Goal: Task Accomplishment & Management: Complete application form

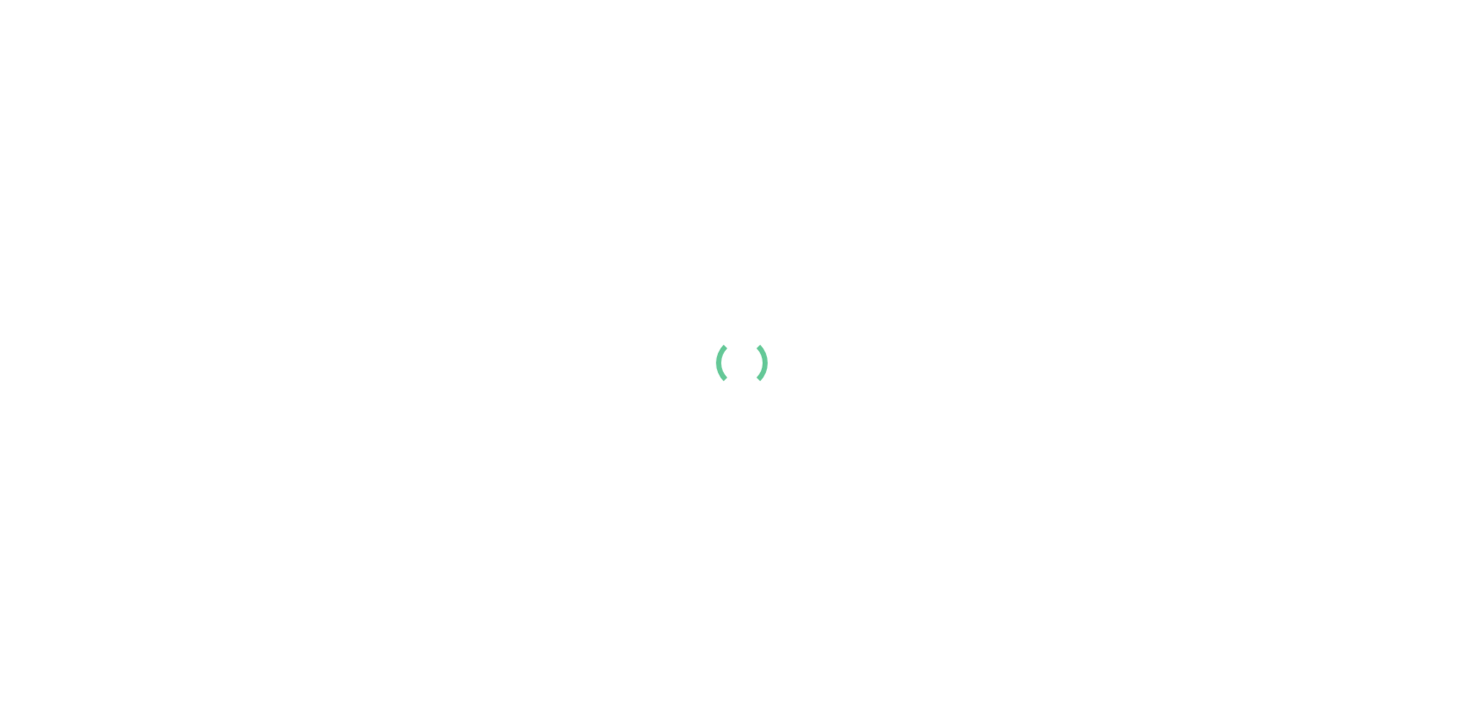
scroll to position [51, 0]
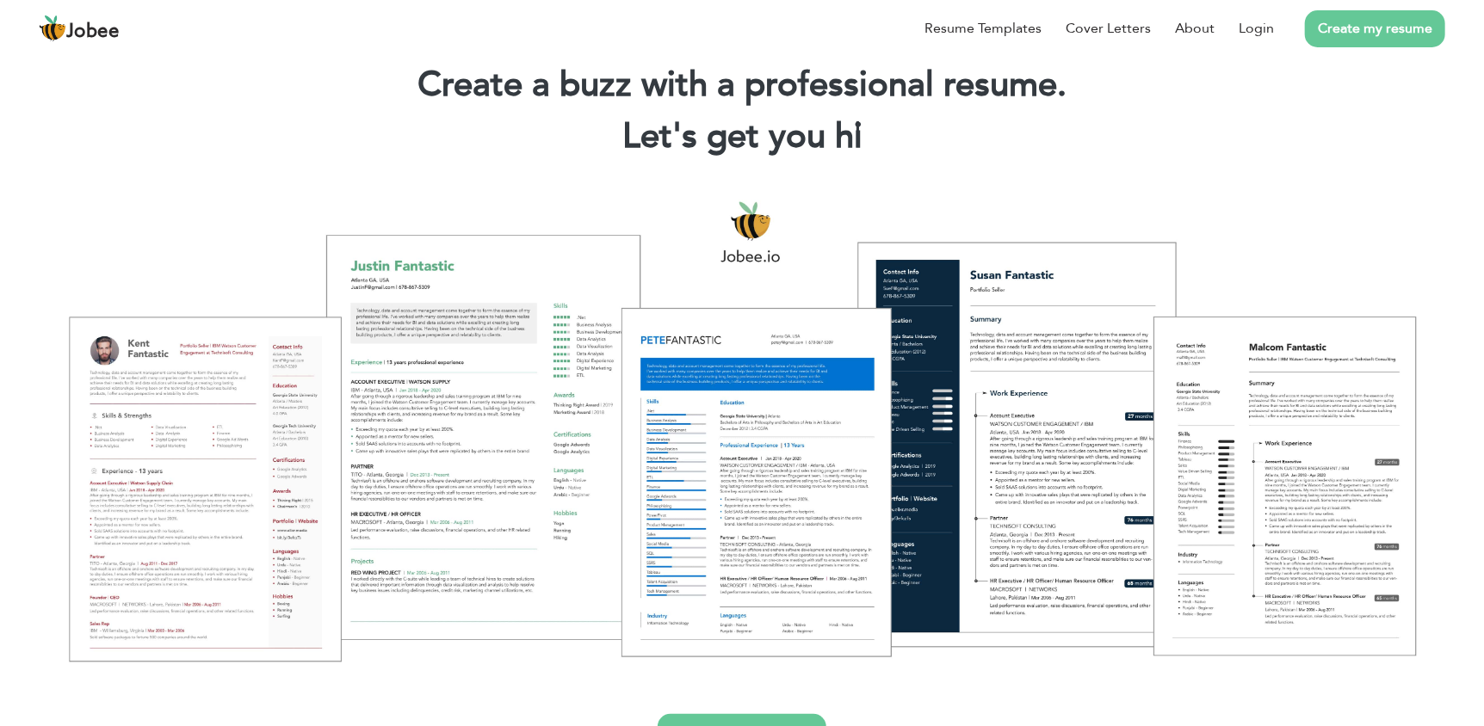
click at [1338, 35] on link "Create my resume" at bounding box center [1375, 28] width 140 height 37
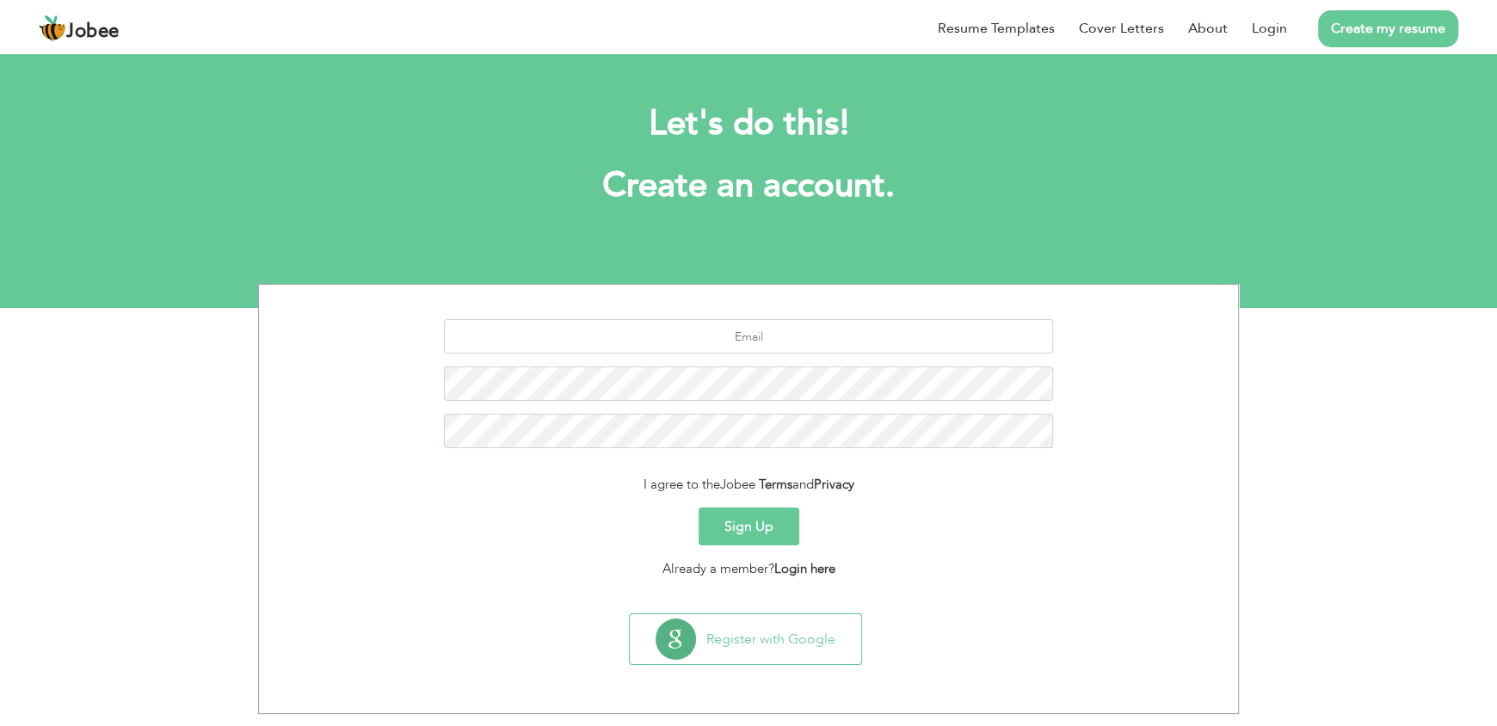
click at [750, 528] on button "Sign Up" at bounding box center [749, 527] width 101 height 38
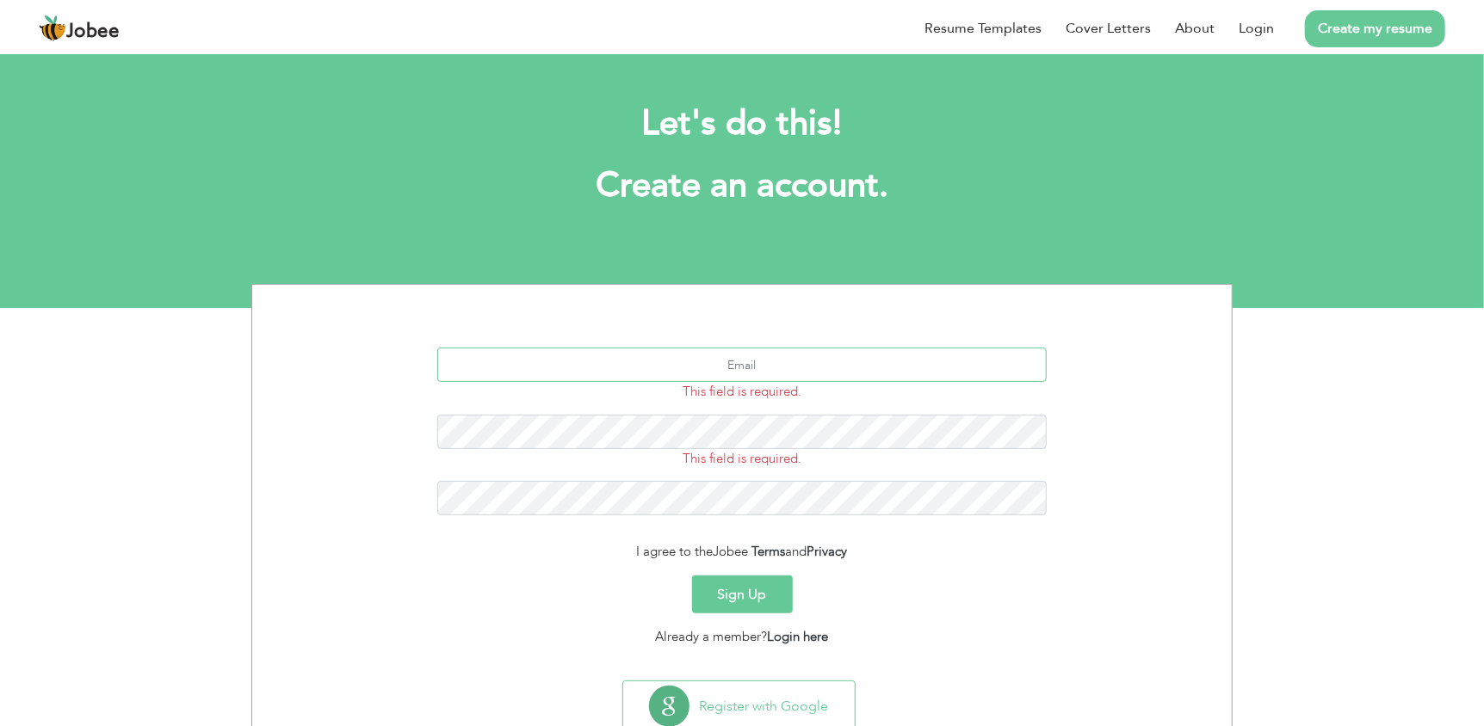
click at [710, 361] on input "text" at bounding box center [742, 365] width 610 height 34
click at [744, 358] on input "text" at bounding box center [742, 365] width 610 height 34
drag, startPoint x: 781, startPoint y: 362, endPoint x: 643, endPoint y: 353, distance: 138.0
click at [643, 353] on input "text" at bounding box center [742, 365] width 610 height 34
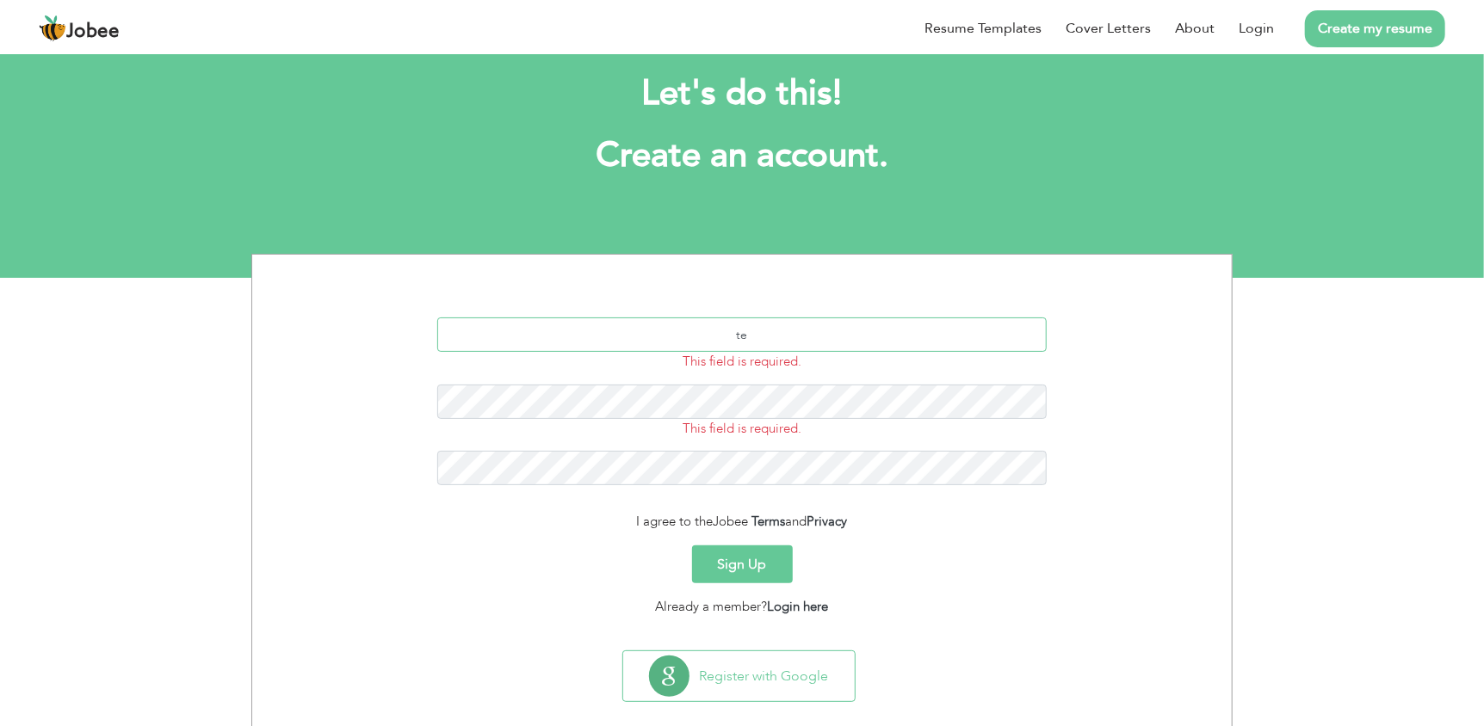
scroll to position [54, 0]
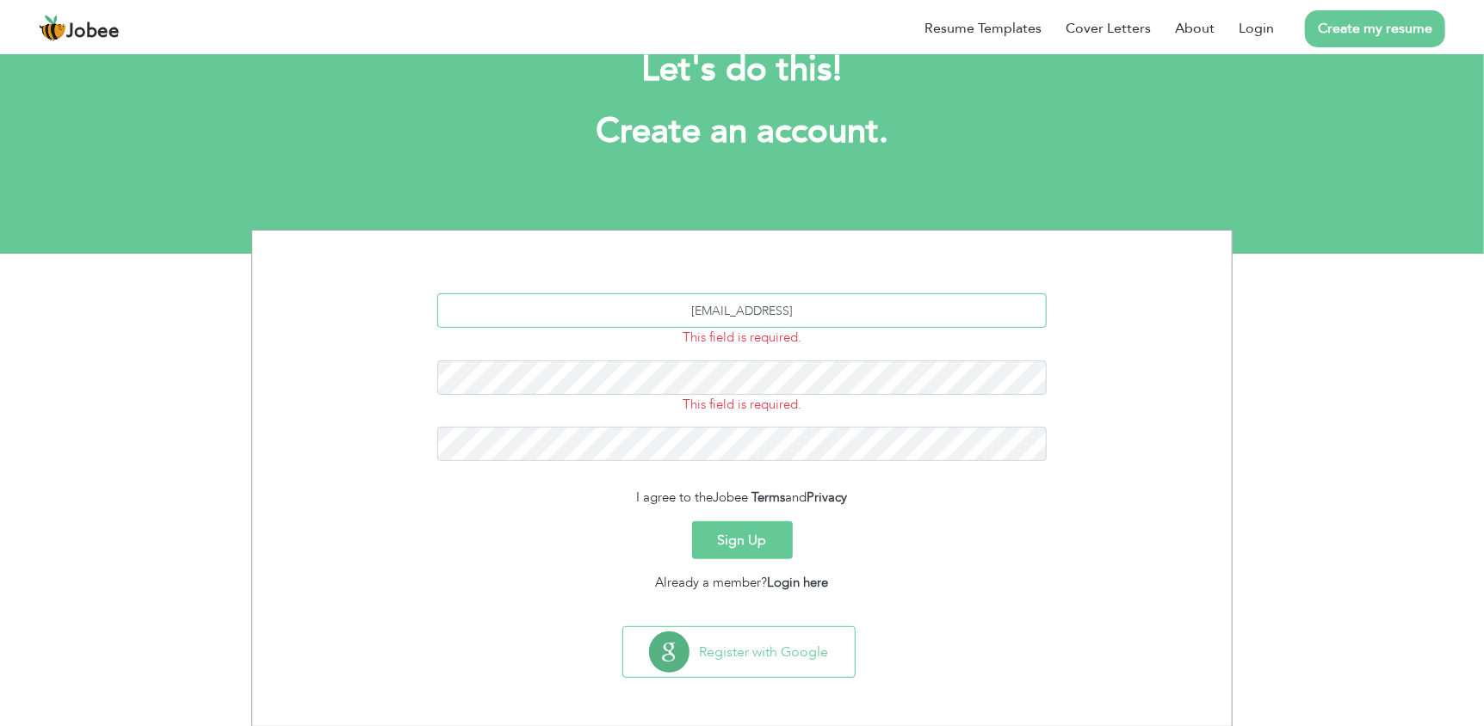
type input "technisoft.zohaib@gmail"
click at [839, 318] on input "technisoft.zohaib@gmail" at bounding box center [742, 310] width 610 height 34
drag, startPoint x: 841, startPoint y: 316, endPoint x: 652, endPoint y: 297, distance: 189.4
click at [652, 297] on input "technisoft.zohaib@gmail" at bounding box center [742, 310] width 610 height 34
click at [724, 311] on input "hhuraira" at bounding box center [742, 310] width 610 height 34
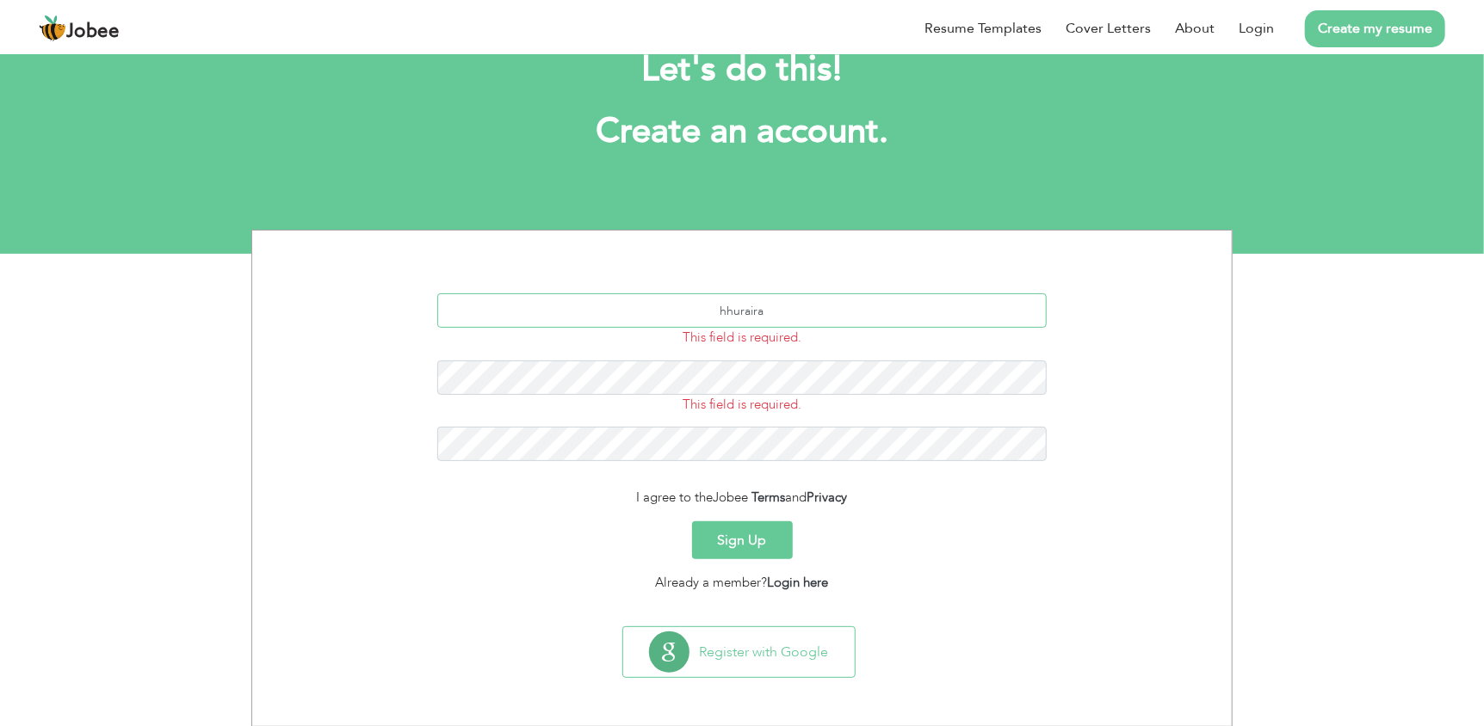
click at [718, 311] on input "hhuraira" at bounding box center [742, 310] width 610 height 34
click at [793, 297] on input "itshuraira" at bounding box center [742, 310] width 610 height 34
type input "itshuraira.10@gmail.com"
click at [751, 543] on button "Sign Up" at bounding box center [742, 541] width 101 height 38
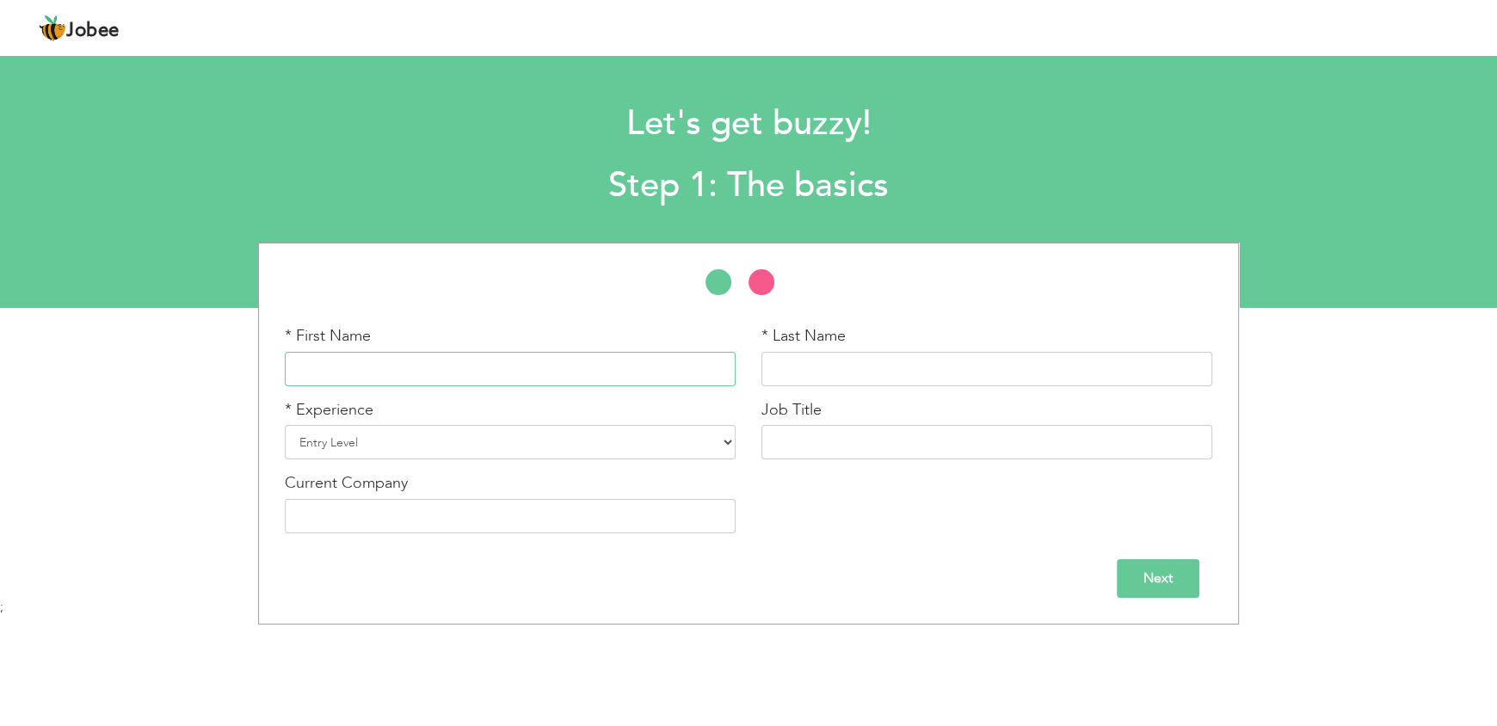
click at [437, 371] on input "text" at bounding box center [510, 369] width 451 height 34
type input "[PERSON_NAME]"
click at [441, 421] on div "* Experience Entry Level Less than 1 Year 1 Year 2 Years 3 Years 4 Years 5 Year…" at bounding box center [510, 429] width 451 height 61
click at [441, 429] on select "Entry Level Less than 1 Year 1 Year 2 Years 3 Years 4 Years 5 Years 6 Years 7 Y…" at bounding box center [510, 442] width 451 height 34
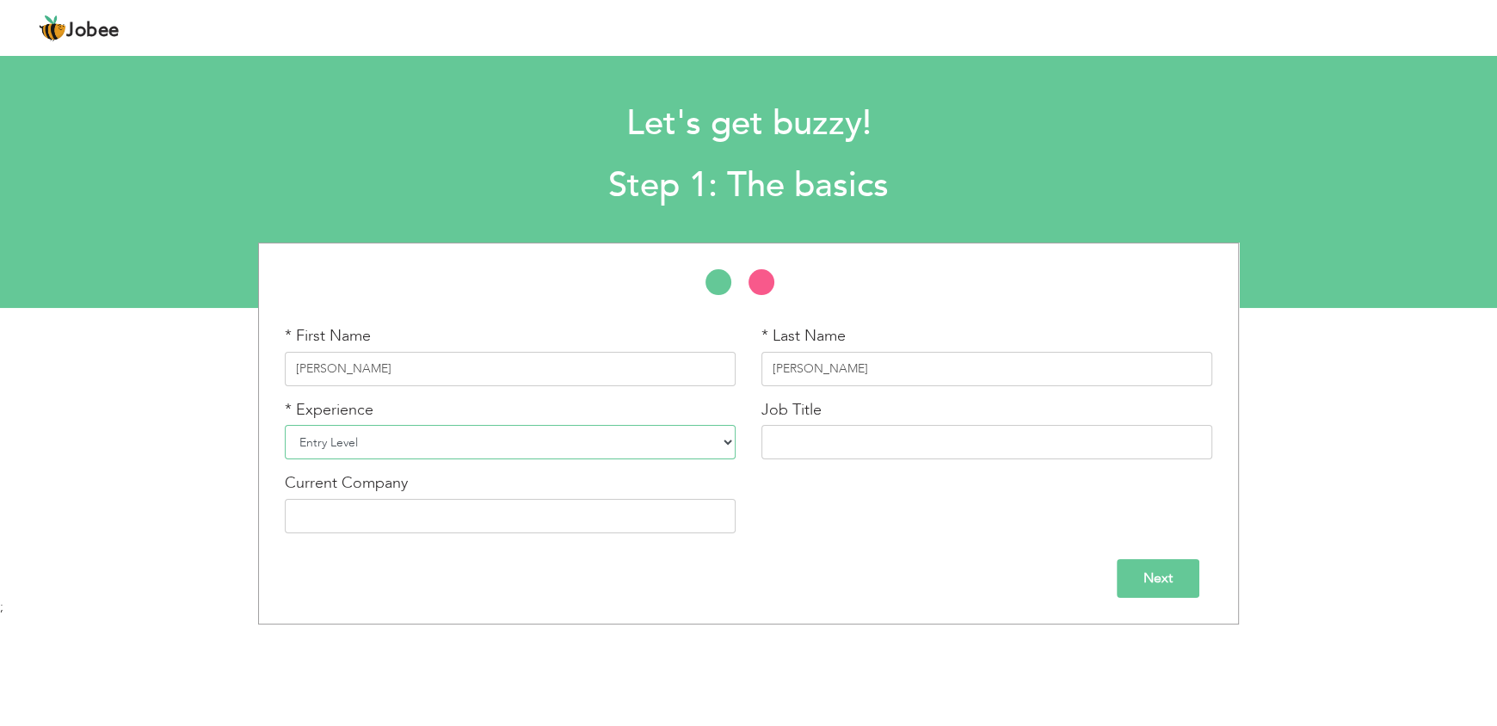
select select "2"
click at [285, 425] on select "Entry Level Less than 1 Year 1 Year 2 Years 3 Years 4 Years 5 Years 6 Years 7 Y…" at bounding box center [510, 442] width 451 height 34
click at [817, 453] on input "text" at bounding box center [987, 442] width 451 height 34
click at [814, 453] on input "Outsoucer" at bounding box center [987, 442] width 451 height 34
click at [818, 445] on input "Outsoucer" at bounding box center [987, 442] width 451 height 34
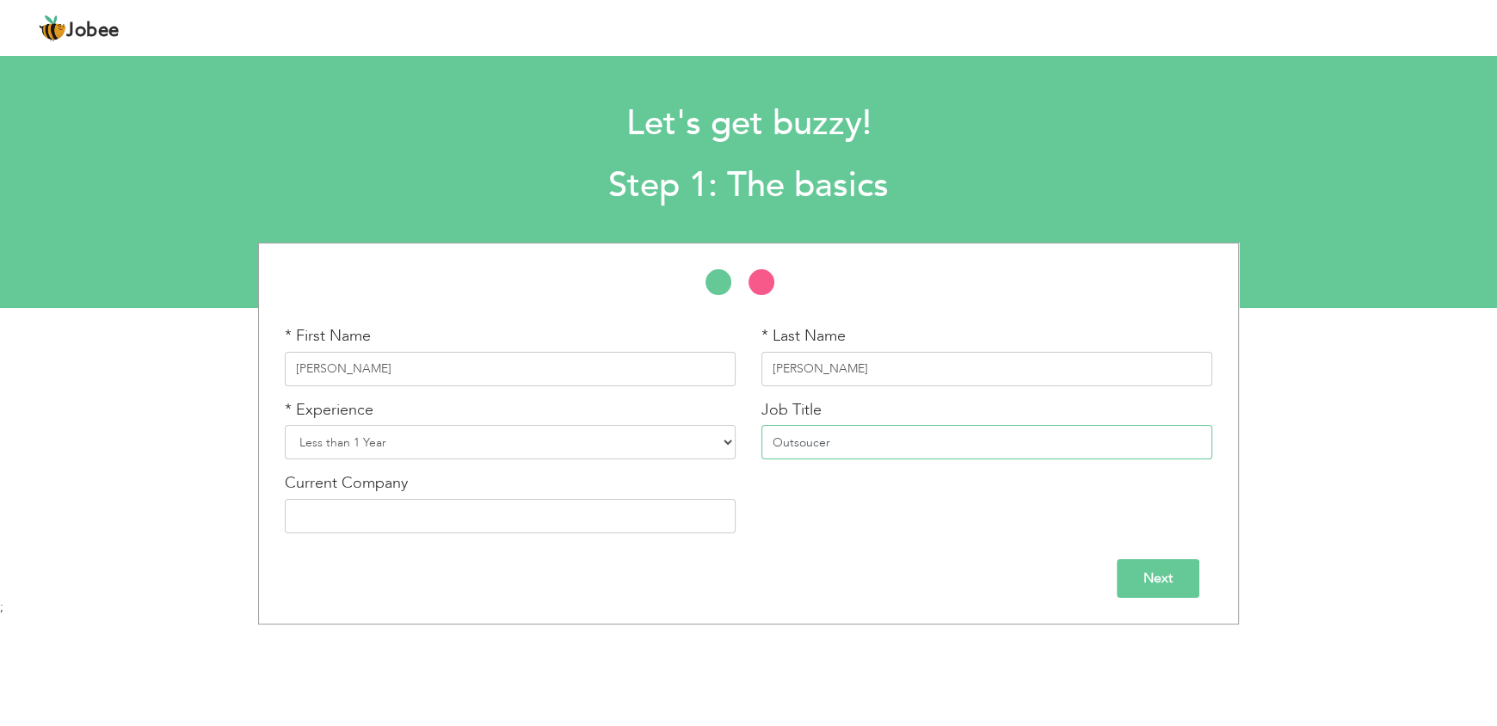
click at [818, 445] on input "Outsoucer" at bounding box center [987, 442] width 451 height 34
type input "Outsoucer"
click at [429, 510] on input "text" at bounding box center [510, 516] width 451 height 34
click at [365, 529] on input "SquadOutsourcing" at bounding box center [510, 516] width 451 height 34
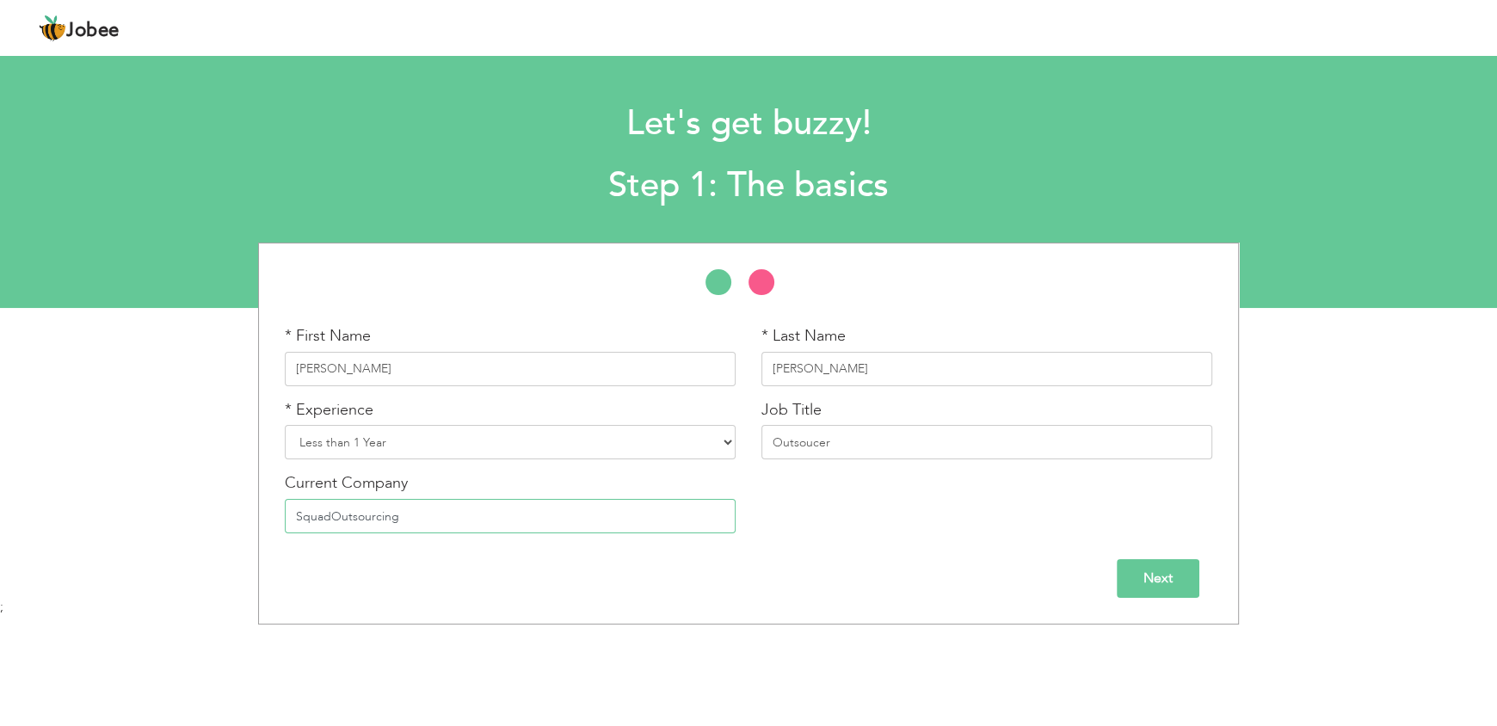
type input "SquadOutsourcing"
click at [1189, 581] on input "Next" at bounding box center [1158, 578] width 83 height 39
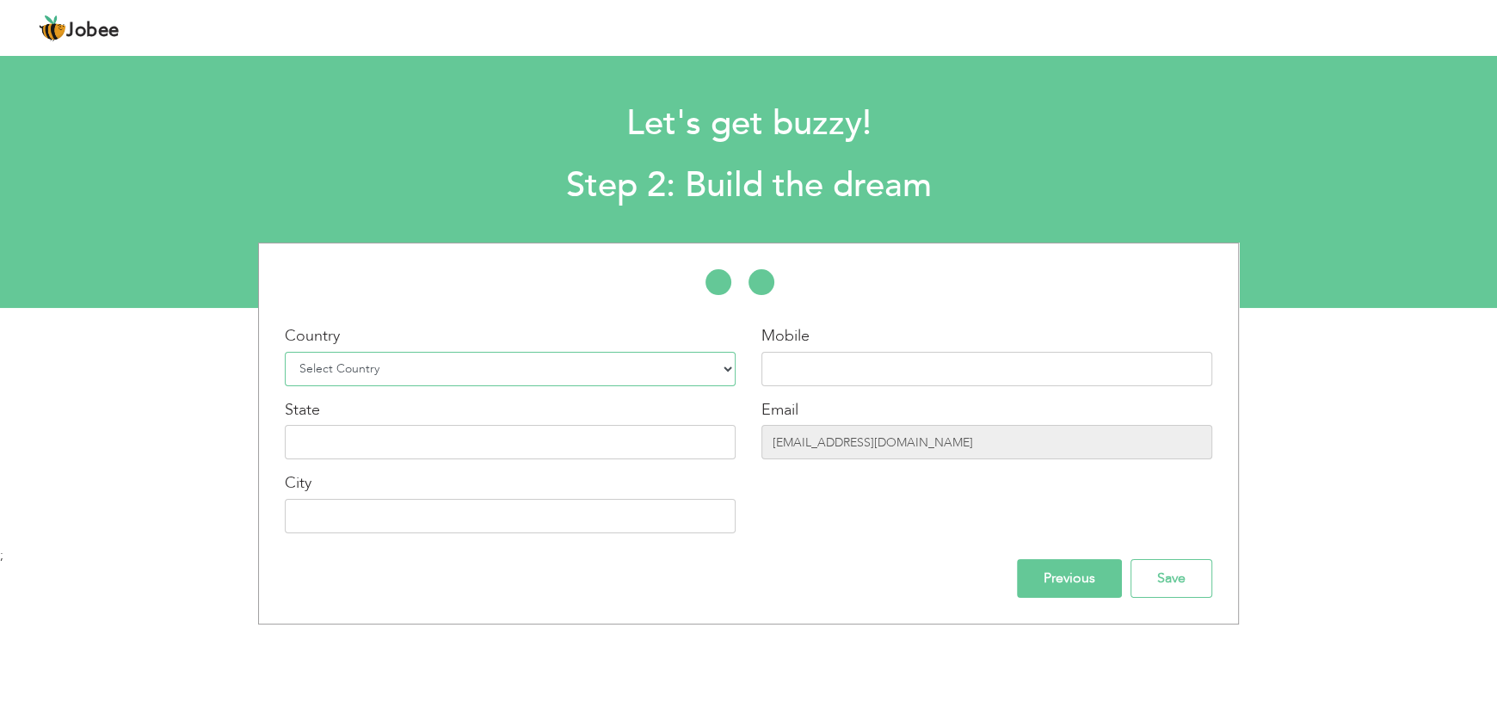
click at [433, 358] on select "Select Country Afghanistan Albania Algeria American Samoa Andorra Angola Anguil…" at bounding box center [510, 369] width 451 height 34
select select "166"
click at [285, 352] on select "Select Country Afghanistan Albania Algeria American Samoa Andorra Angola Anguil…" at bounding box center [510, 369] width 451 height 34
click at [800, 374] on input "text" at bounding box center [987, 369] width 451 height 34
drag, startPoint x: 940, startPoint y: 445, endPoint x: 765, endPoint y: 445, distance: 174.7
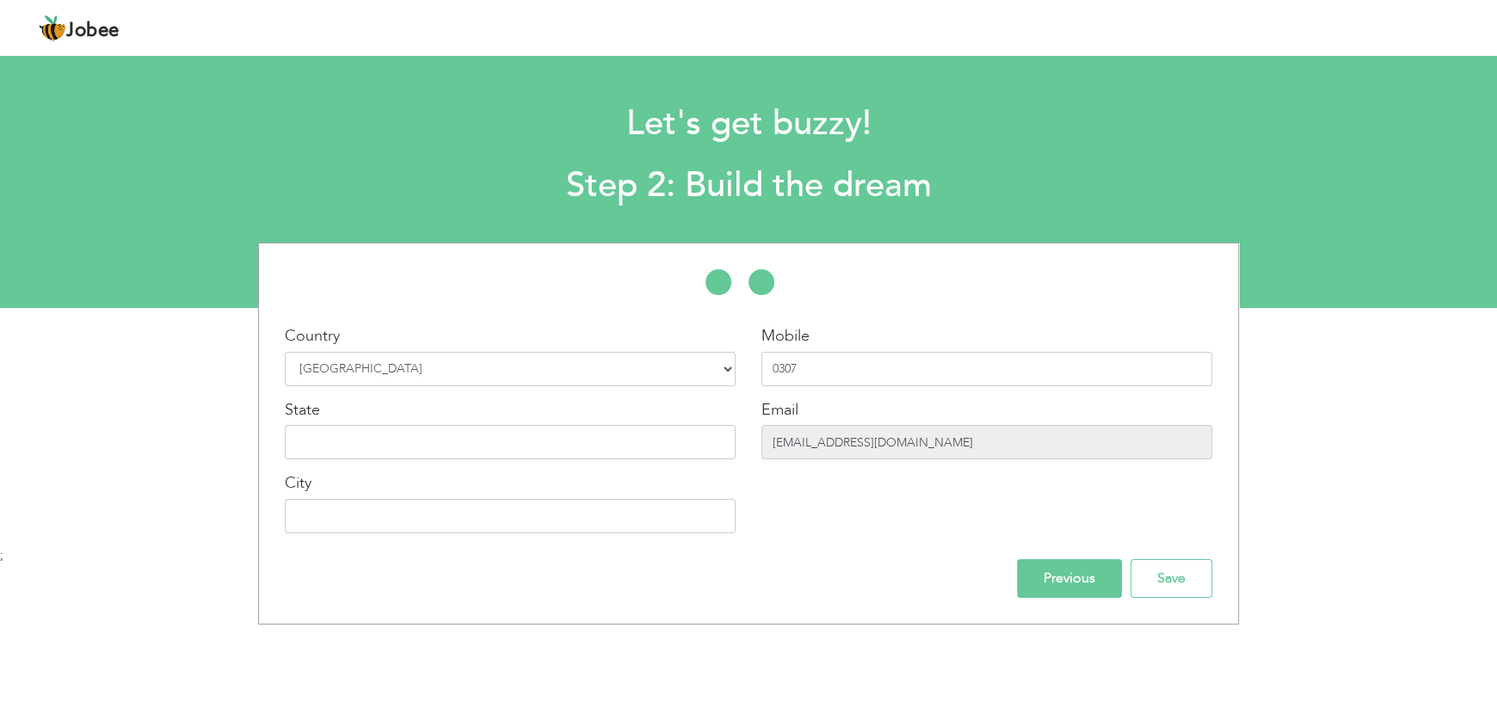
click at [765, 445] on input "itshuraira.10@gmail.com" at bounding box center [987, 442] width 451 height 34
click at [849, 374] on input "0307" at bounding box center [987, 369] width 451 height 34
type input "03078282165"
click at [396, 448] on input "text" at bounding box center [510, 442] width 451 height 34
type input "[GEOGRAPHIC_DATA]"
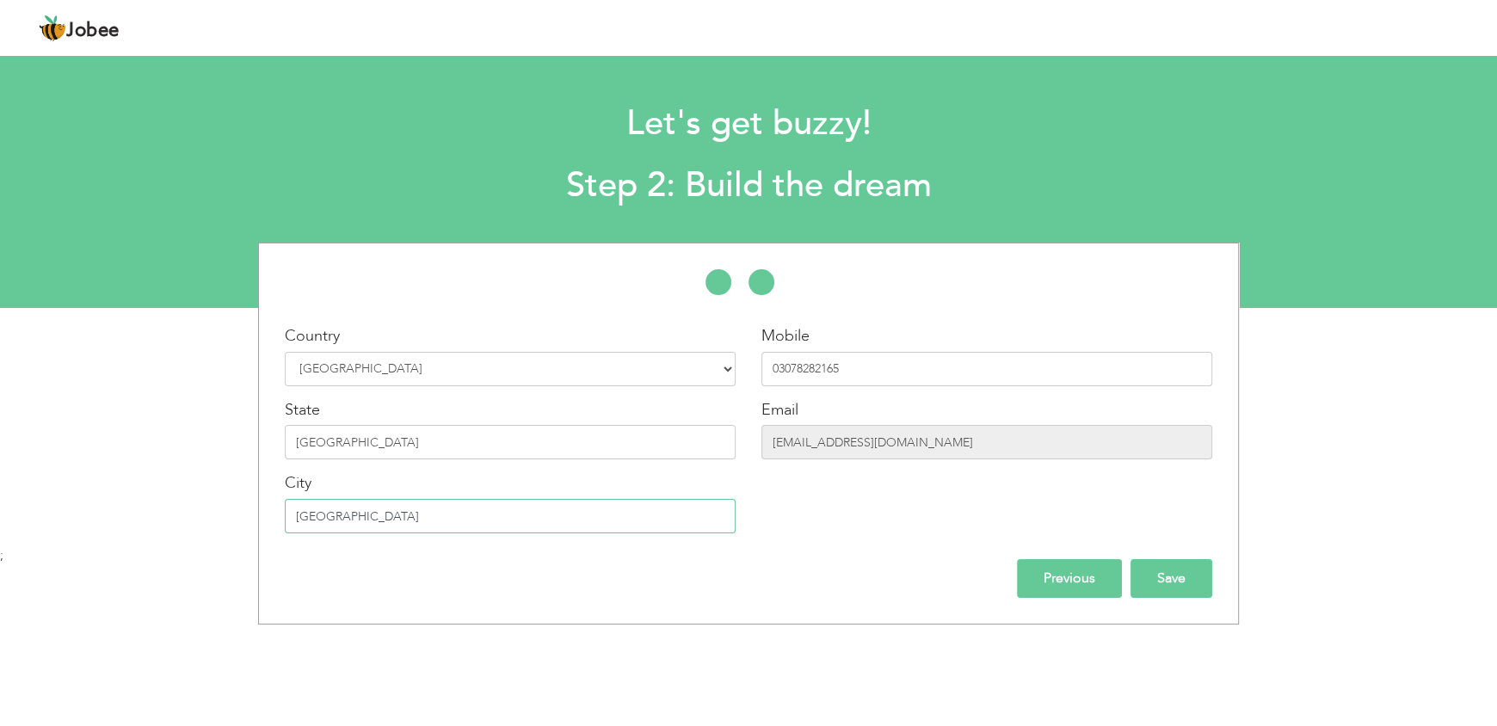
type input "[GEOGRAPHIC_DATA]"
click at [1183, 588] on input "Save" at bounding box center [1172, 578] width 82 height 39
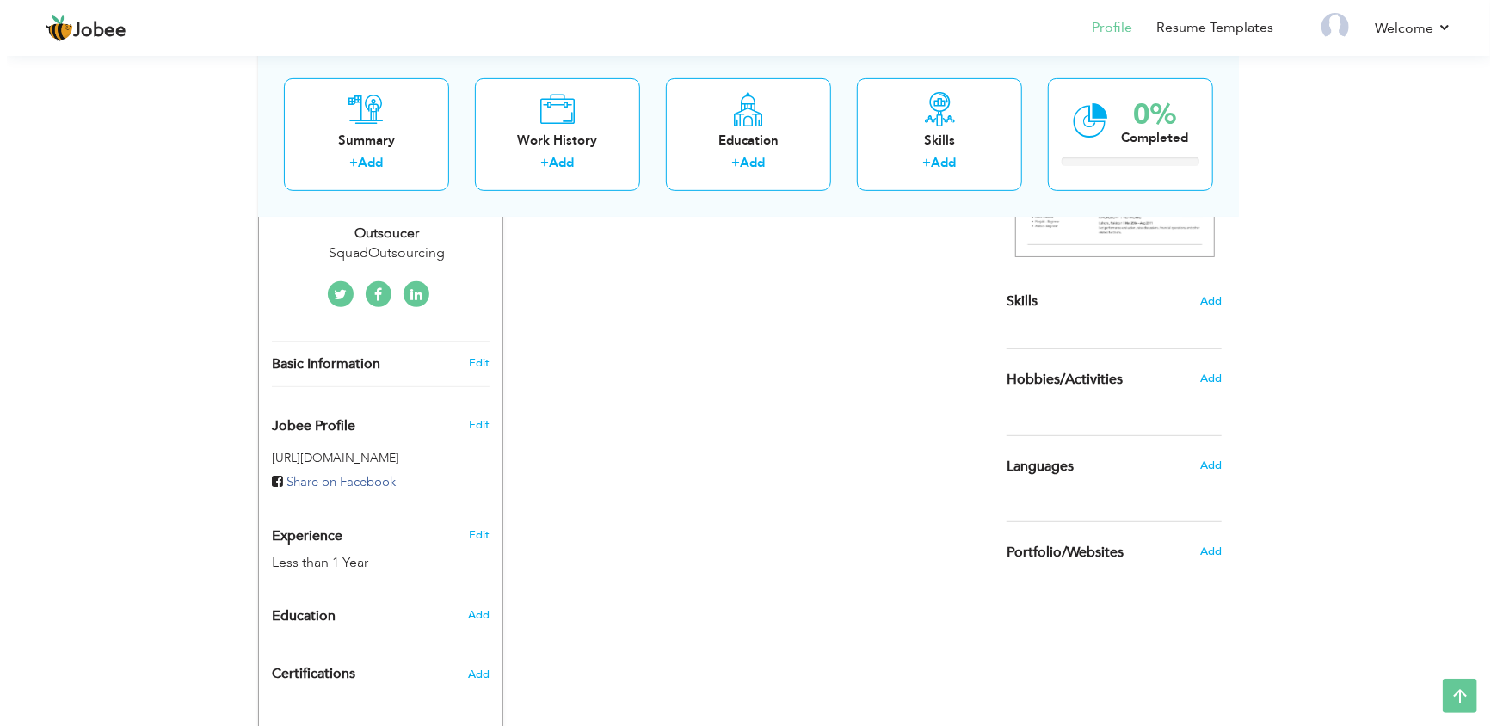
scroll to position [231, 0]
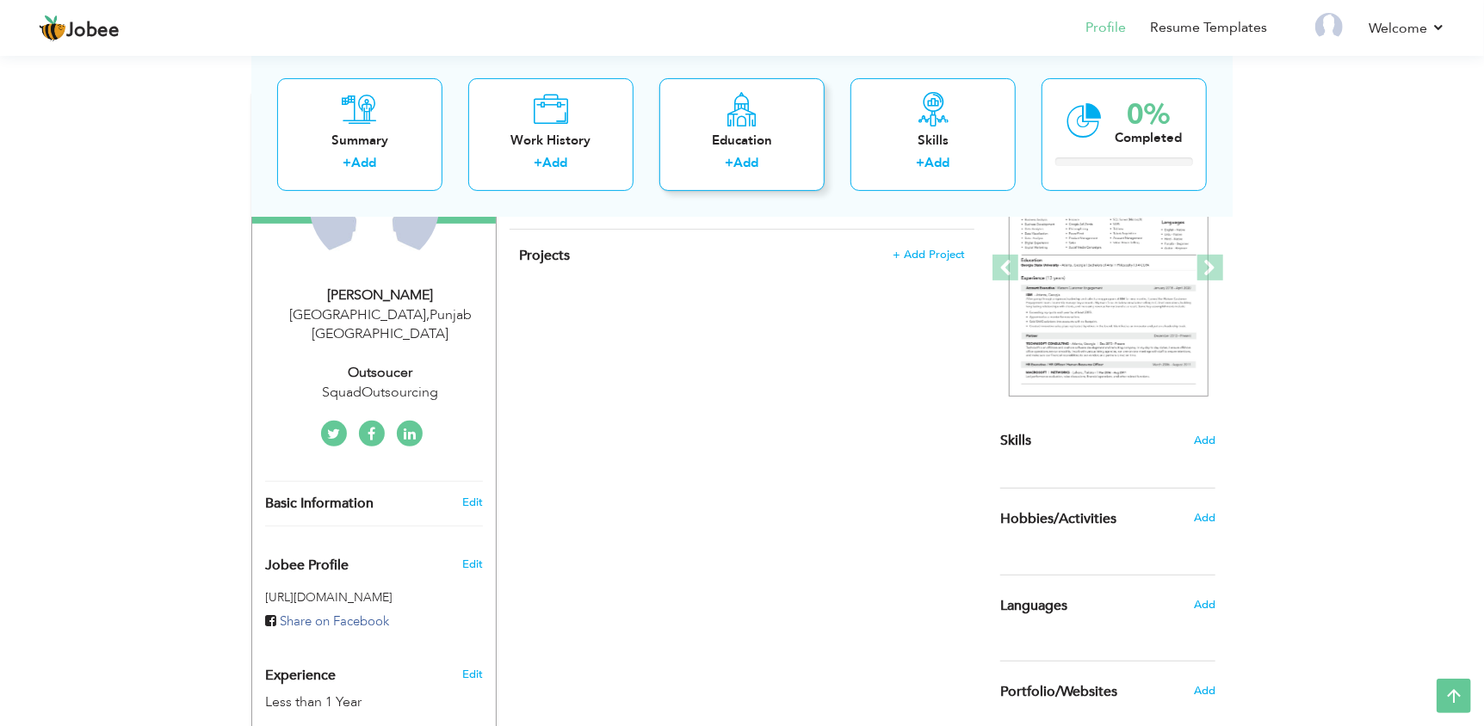
click at [746, 166] on link "Add" at bounding box center [746, 162] width 25 height 17
radio input "true"
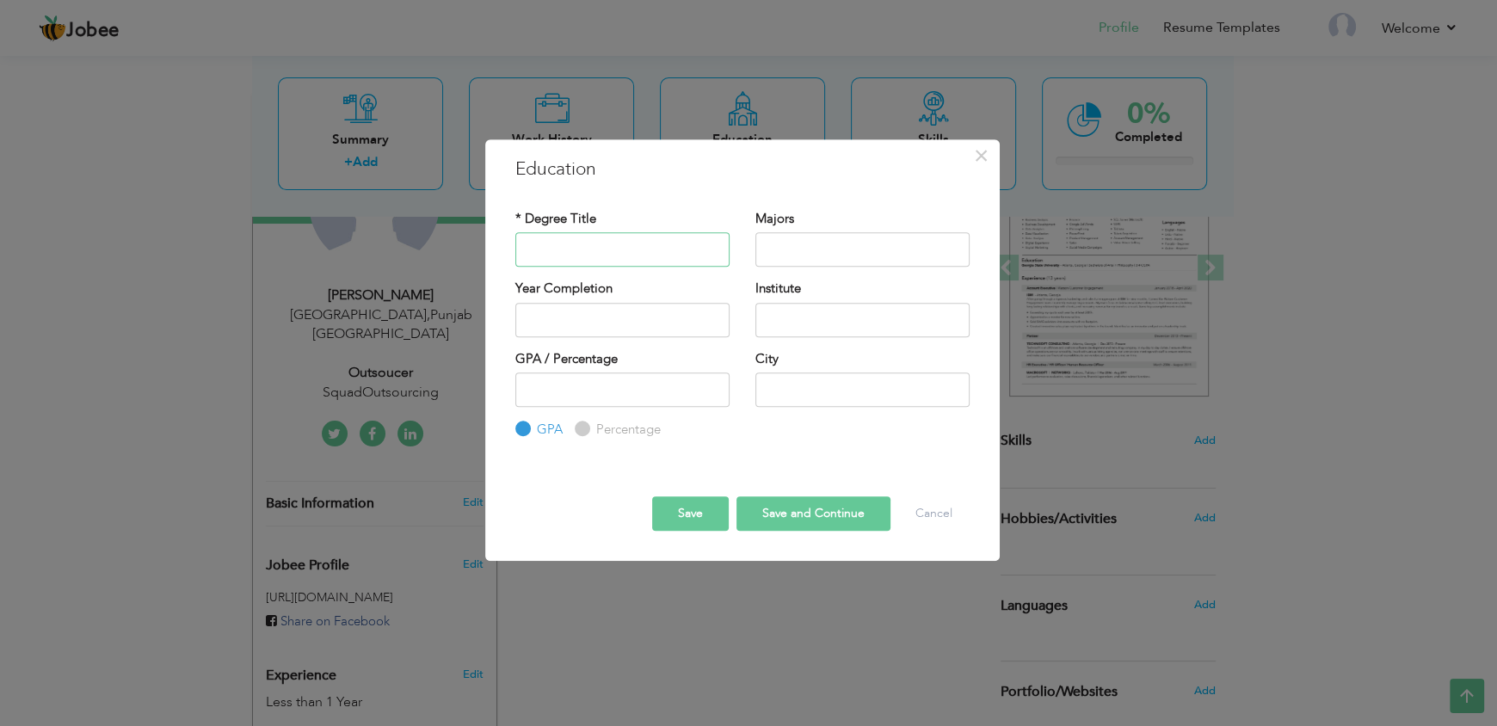
click at [586, 252] on input "text" at bounding box center [623, 249] width 214 height 34
click at [656, 260] on input "Maticulatiom" at bounding box center [623, 249] width 214 height 34
type input "Maticulation"
click at [809, 244] on input "text" at bounding box center [863, 249] width 214 height 34
type input "Science"
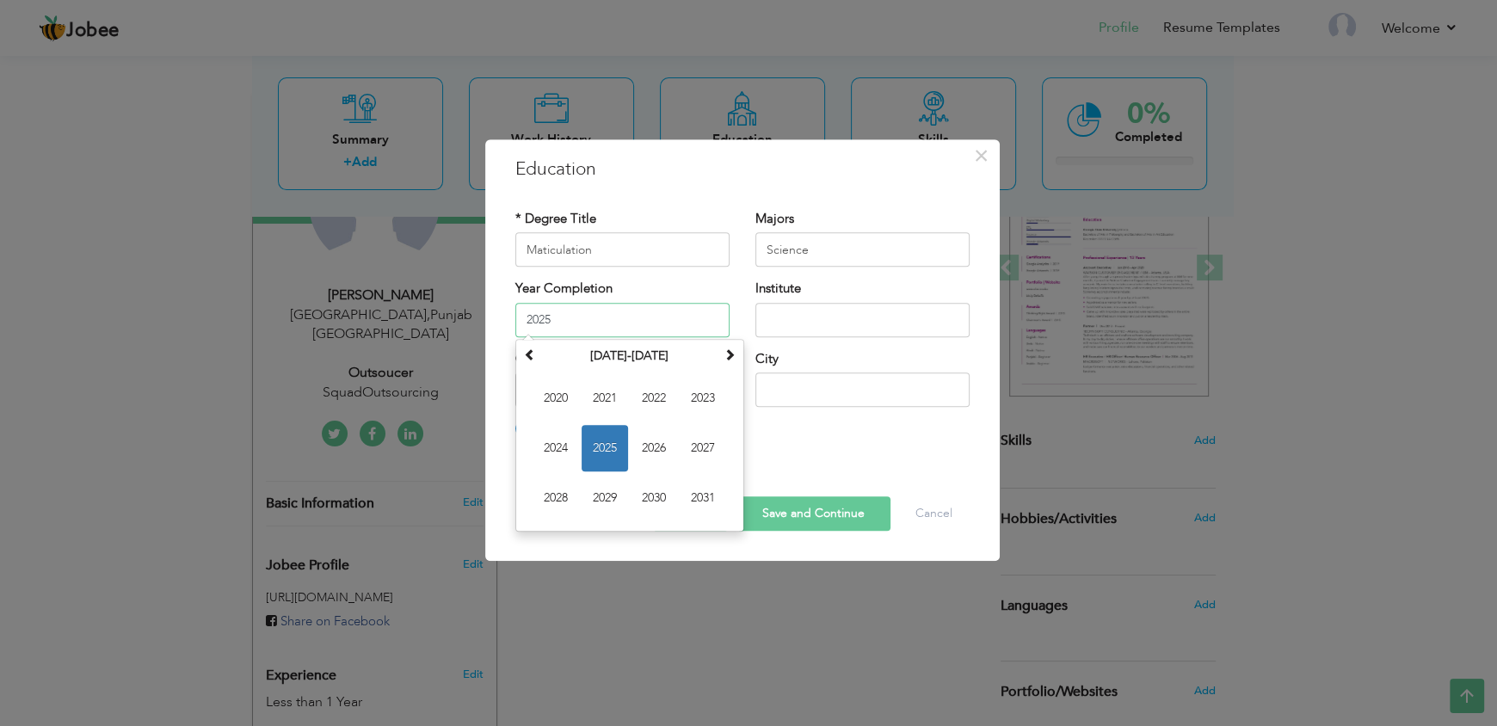
click at [623, 324] on input "2025" at bounding box center [623, 320] width 214 height 34
click at [602, 453] on span "2025" at bounding box center [605, 448] width 46 height 46
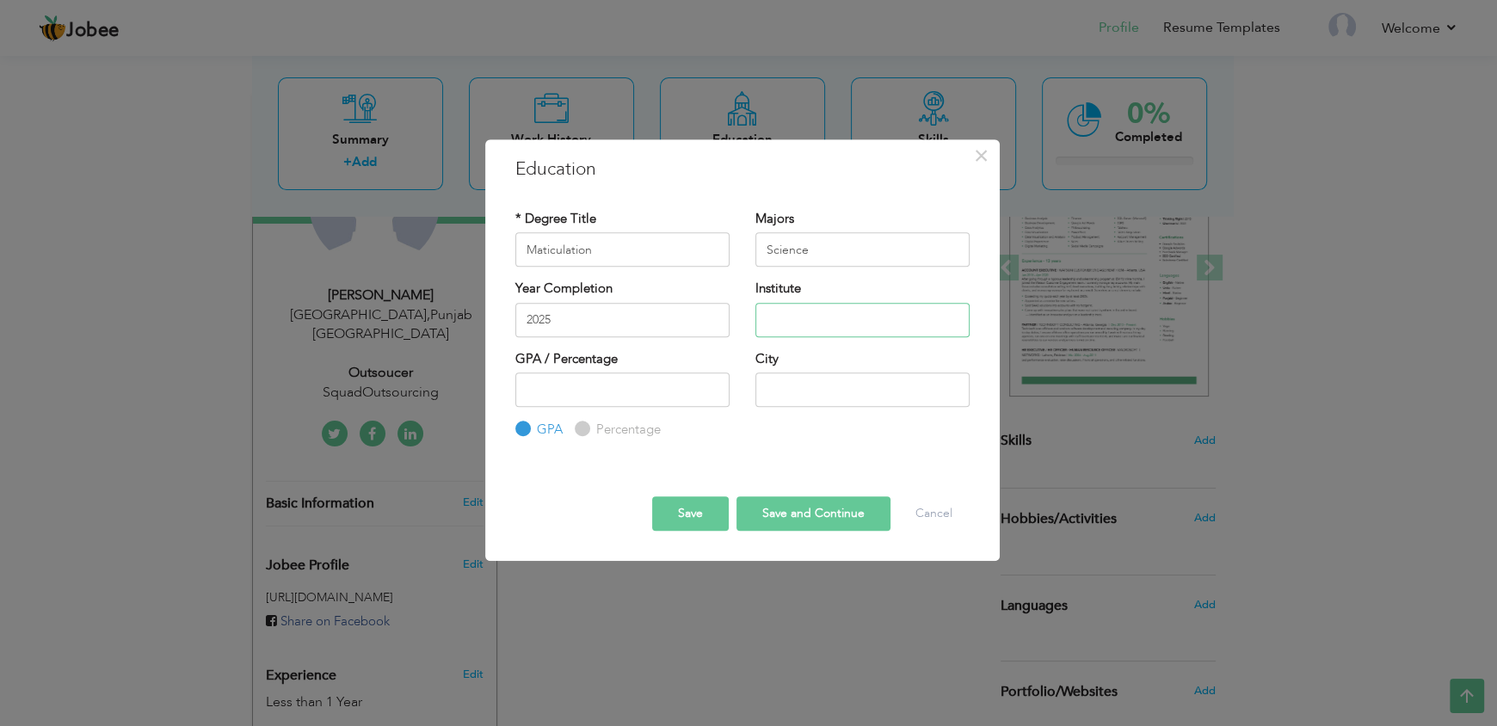
click at [799, 321] on input "text" at bounding box center [863, 320] width 214 height 34
click at [616, 320] on input "2025" at bounding box center [623, 320] width 214 height 34
click at [818, 330] on input "text" at bounding box center [863, 320] width 214 height 34
click at [571, 319] on input "2025" at bounding box center [623, 320] width 214 height 34
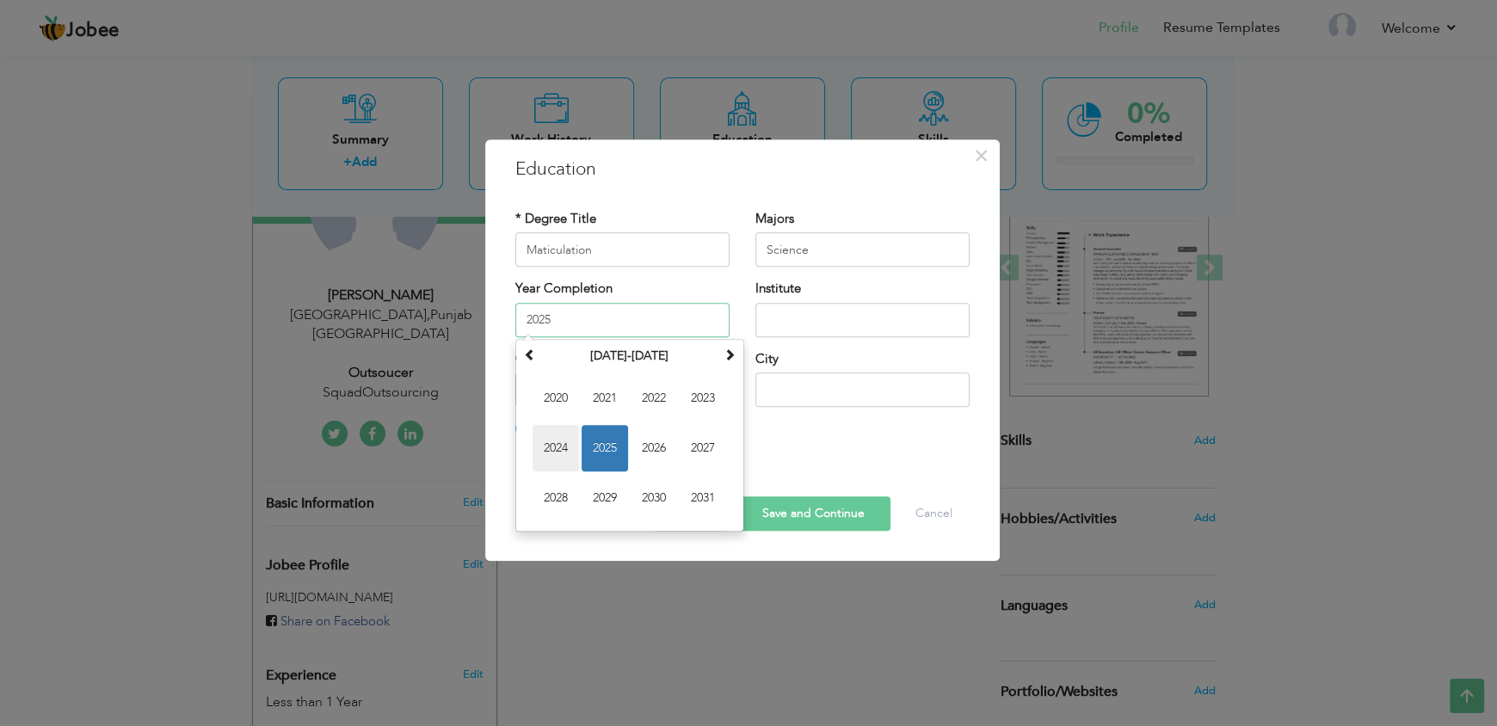
click at [566, 446] on span "2024" at bounding box center [556, 448] width 46 height 46
type input "2024"
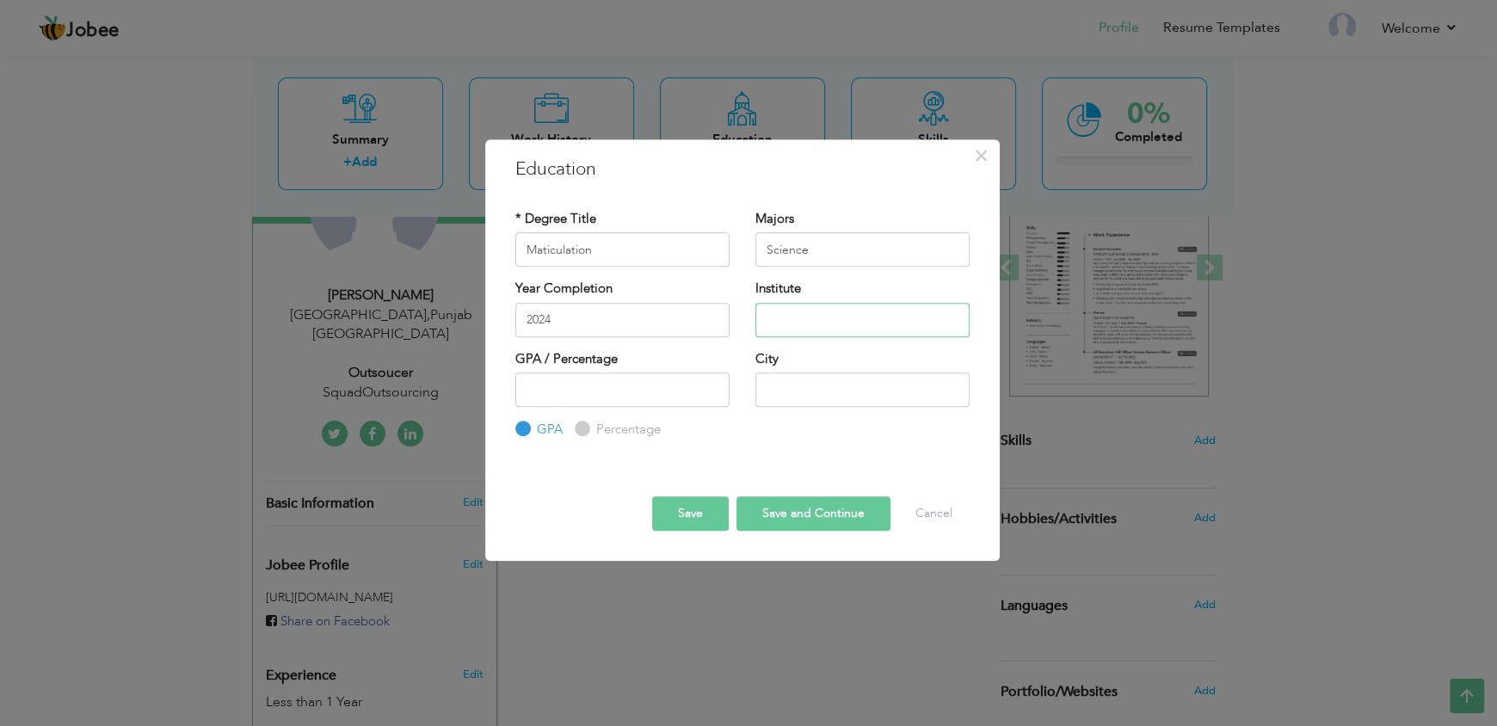
click at [787, 322] on input "text" at bounding box center [863, 320] width 214 height 34
type input "S"
click at [950, 319] on input "Saqib Ghani Shaheed Model School Islamabd" at bounding box center [863, 320] width 214 height 34
type input "Saqib Ghani Shaheed Model School Islamabad"
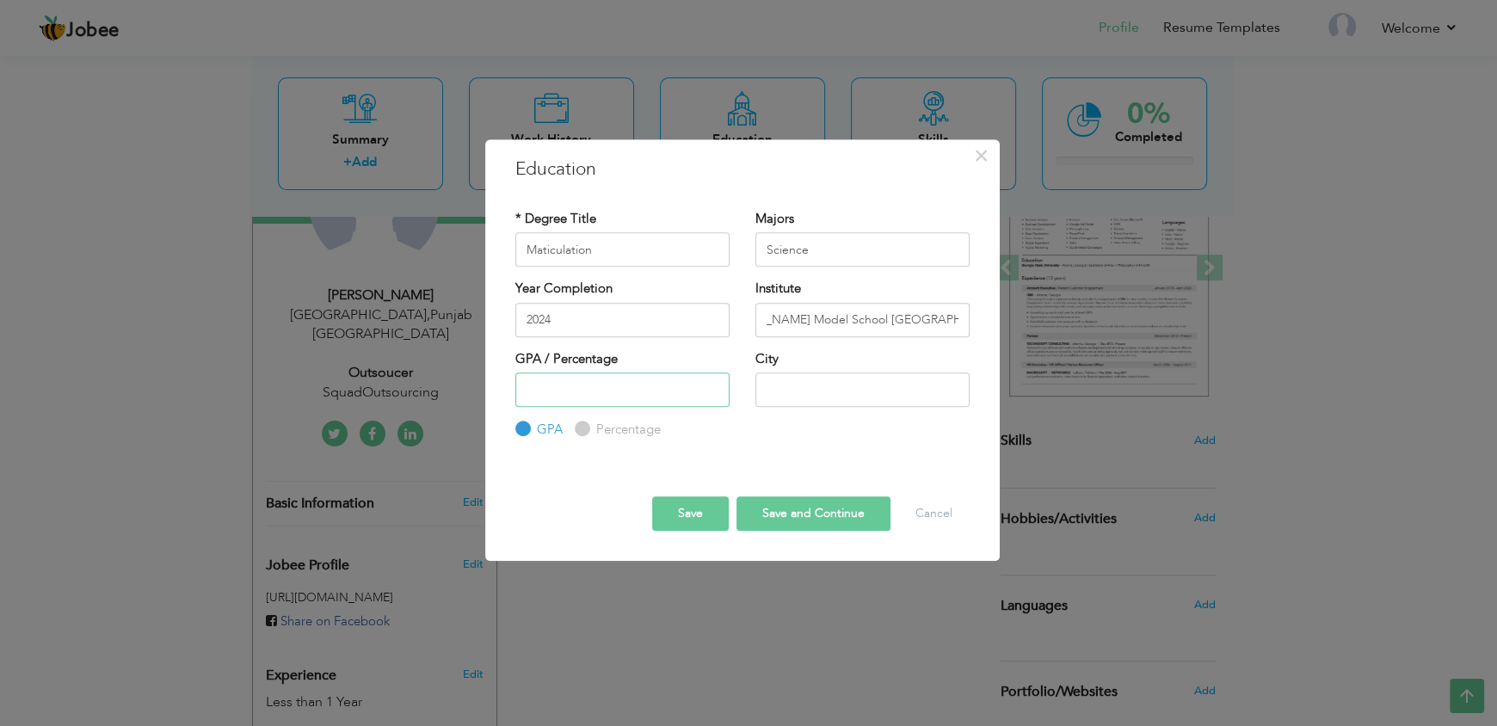
scroll to position [0, 0]
click at [633, 393] on input "number" at bounding box center [623, 390] width 214 height 34
type input "736"
click at [815, 392] on input "text" at bounding box center [863, 390] width 214 height 34
type input "[GEOGRAPHIC_DATA]"
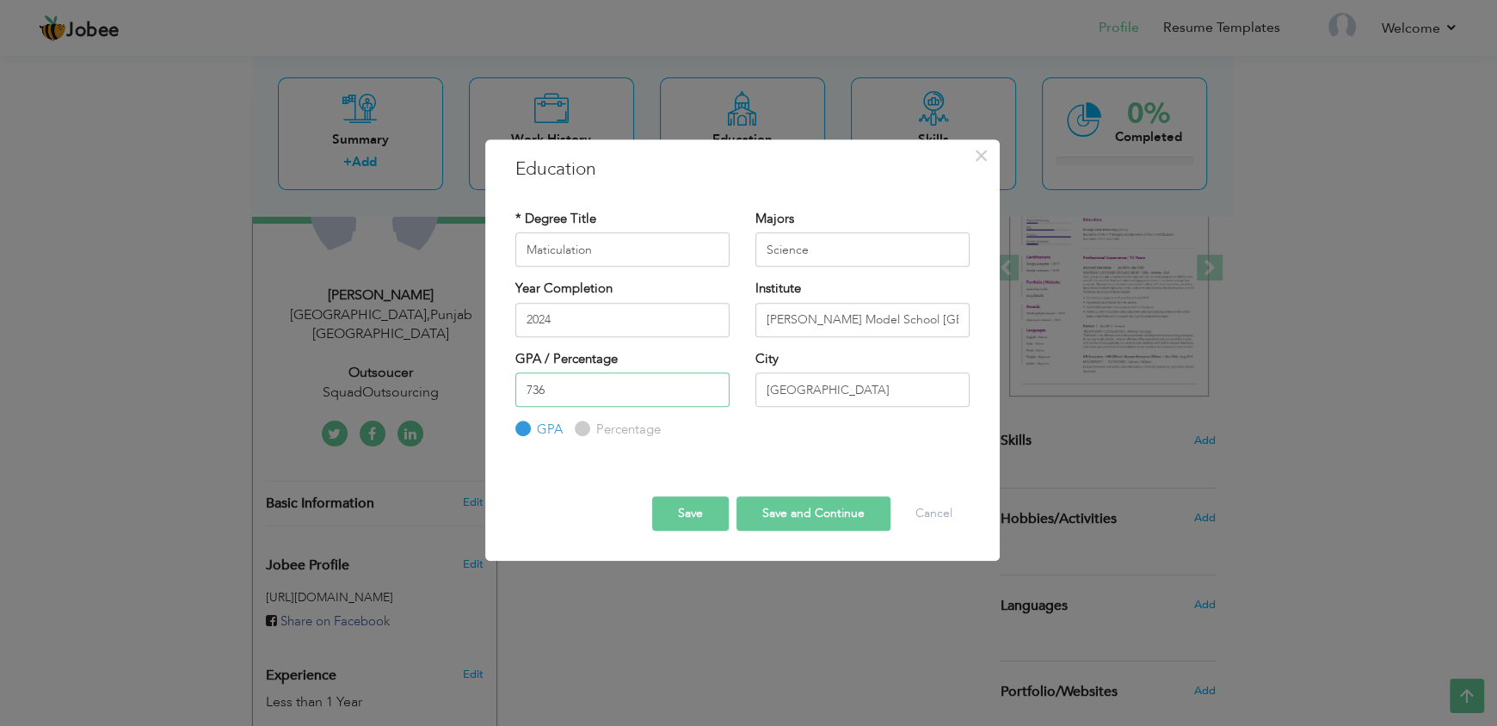
drag, startPoint x: 559, startPoint y: 399, endPoint x: 513, endPoint y: 396, distance: 45.7
click at [513, 396] on div "GPA / Percentage 736 GPA Percentage" at bounding box center [623, 395] width 240 height 90
type input "67"
click at [611, 429] on label "Percentage" at bounding box center [626, 430] width 69 height 18
click at [586, 429] on input "Percentage" at bounding box center [580, 429] width 11 height 11
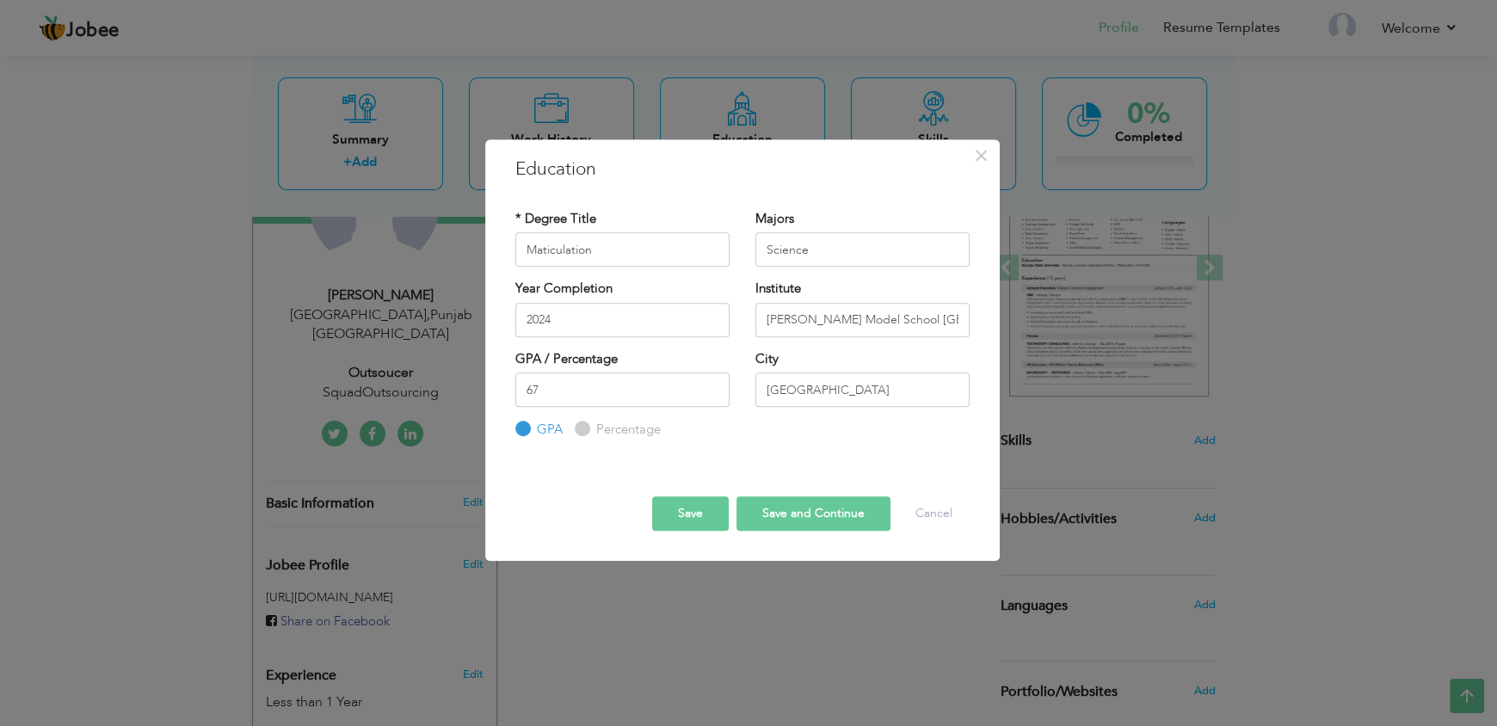
radio input "true"
click at [694, 519] on button "Save" at bounding box center [690, 514] width 77 height 34
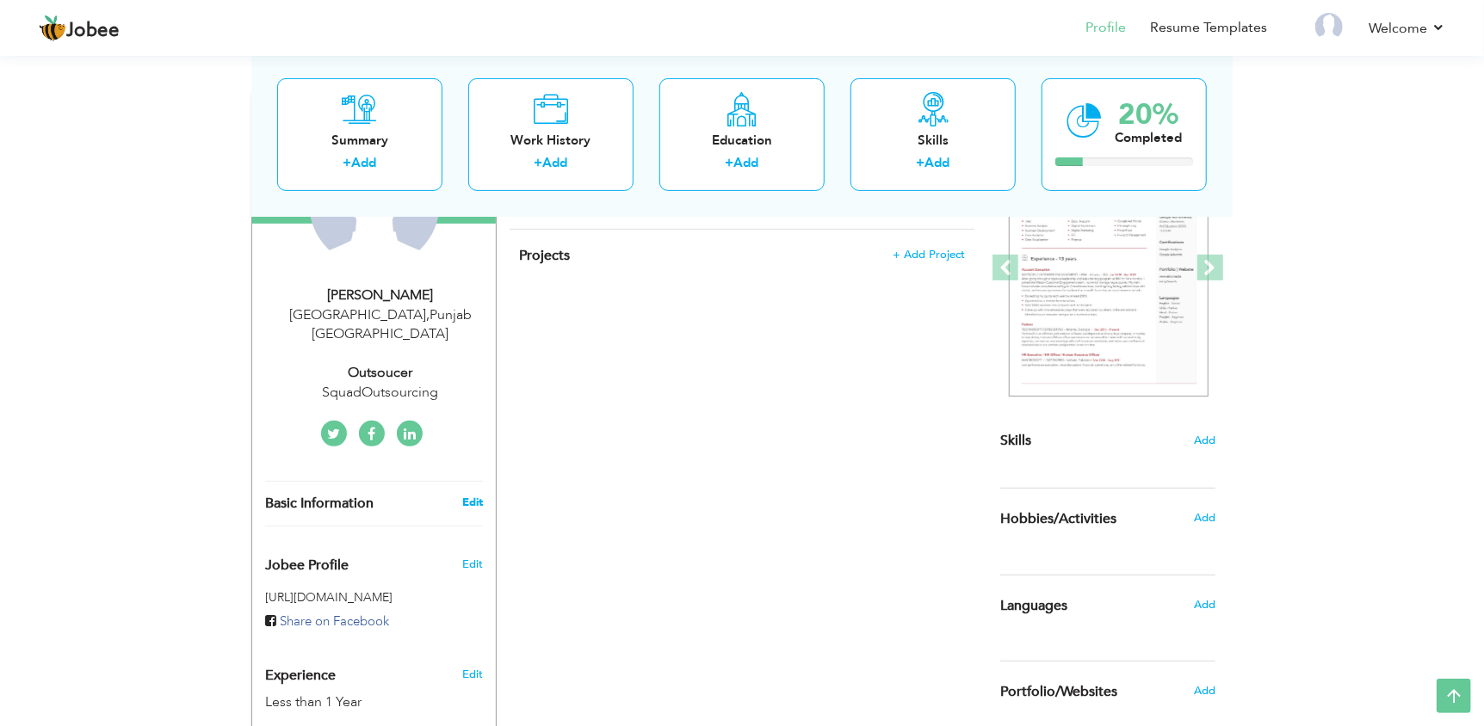
click at [471, 495] on link "Edit" at bounding box center [472, 502] width 21 height 15
type input "Muhmmad"
type input "Haris Khan"
type input "03078282165"
select select "number:166"
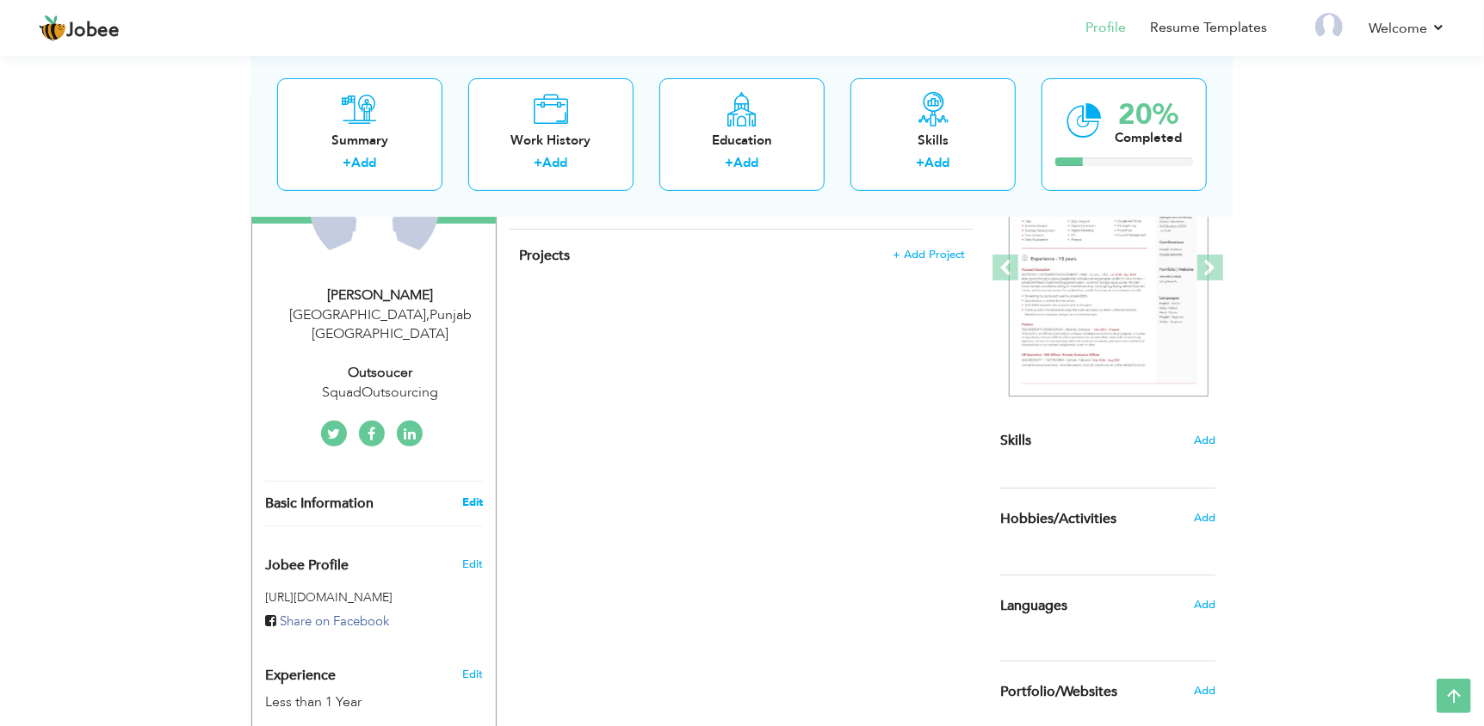
type input "Punjab"
type input "[GEOGRAPHIC_DATA]"
select select "number:2"
type input "SquadOutsourcing"
type input "Outsoucer"
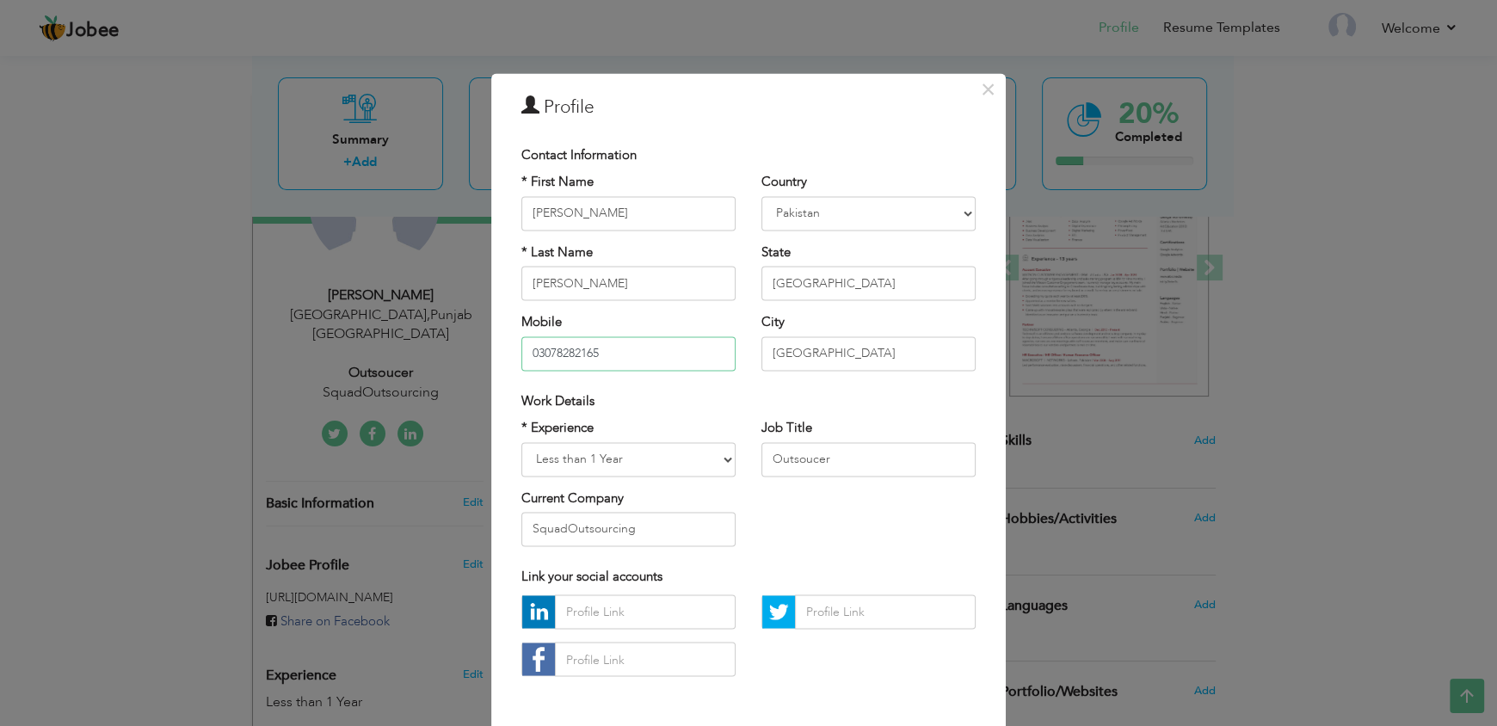
click at [611, 352] on input "03078282165" at bounding box center [629, 354] width 214 height 34
click at [793, 457] on input "Outsoucer" at bounding box center [869, 459] width 214 height 34
click at [796, 352] on input "[GEOGRAPHIC_DATA]" at bounding box center [869, 354] width 214 height 34
click at [798, 293] on input "Punjab" at bounding box center [869, 284] width 214 height 34
click at [608, 521] on input "SquadOutsourcing" at bounding box center [629, 529] width 214 height 34
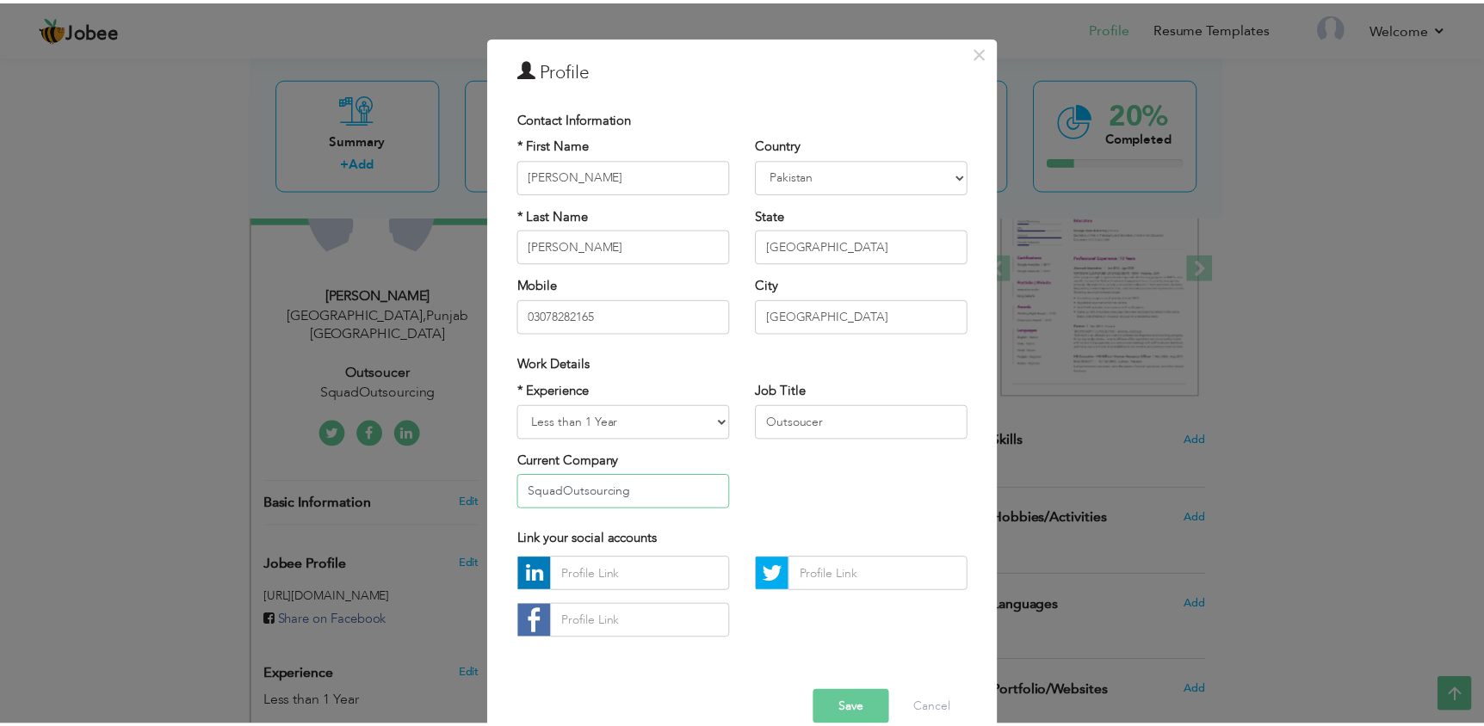
scroll to position [67, 0]
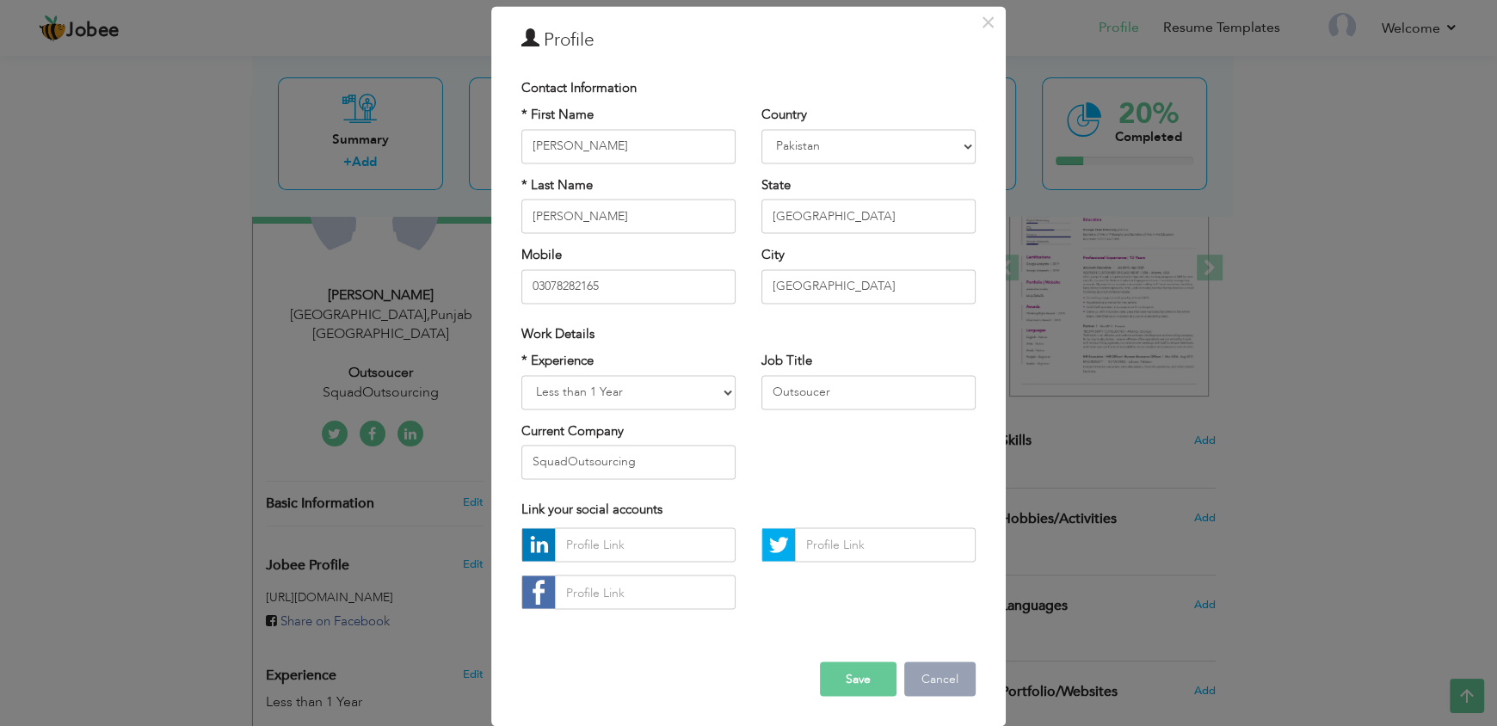
click at [953, 676] on button "Cancel" at bounding box center [940, 680] width 71 height 34
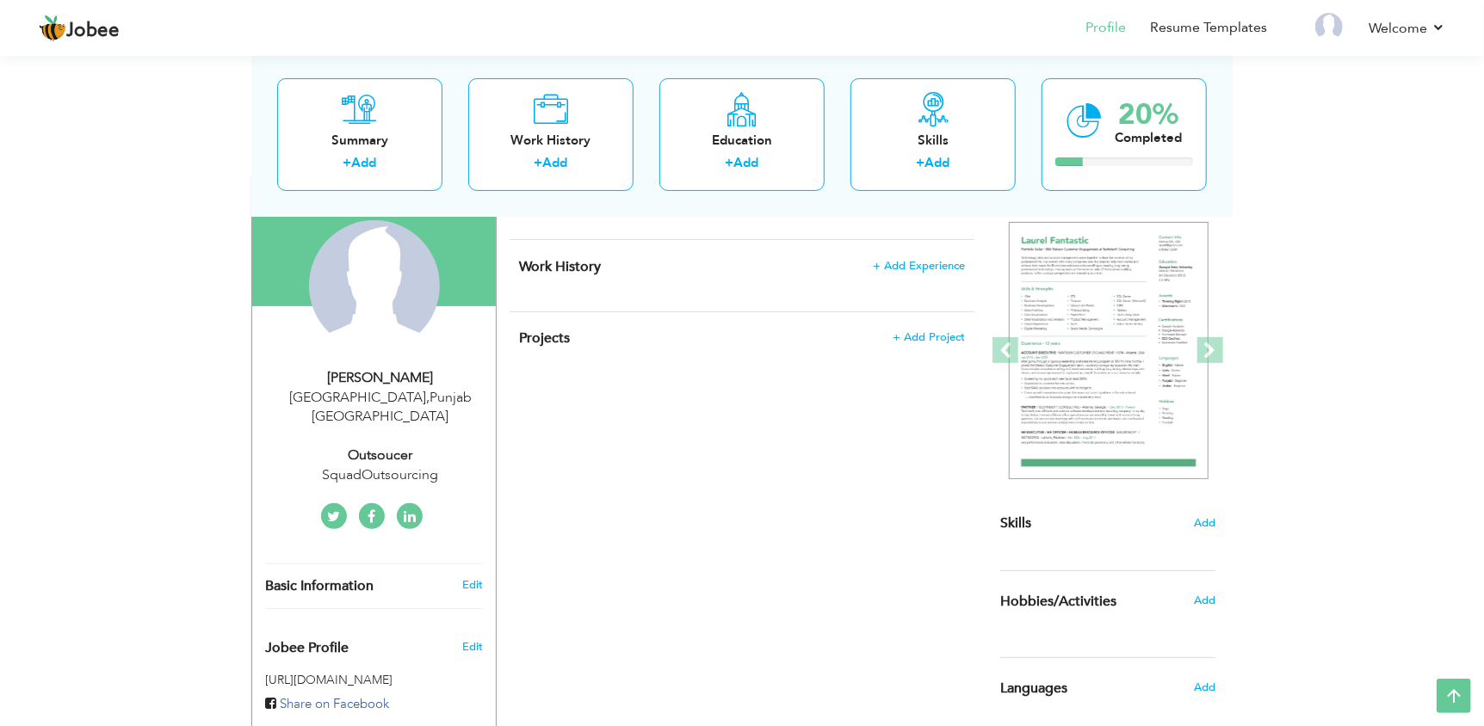
scroll to position [32, 0]
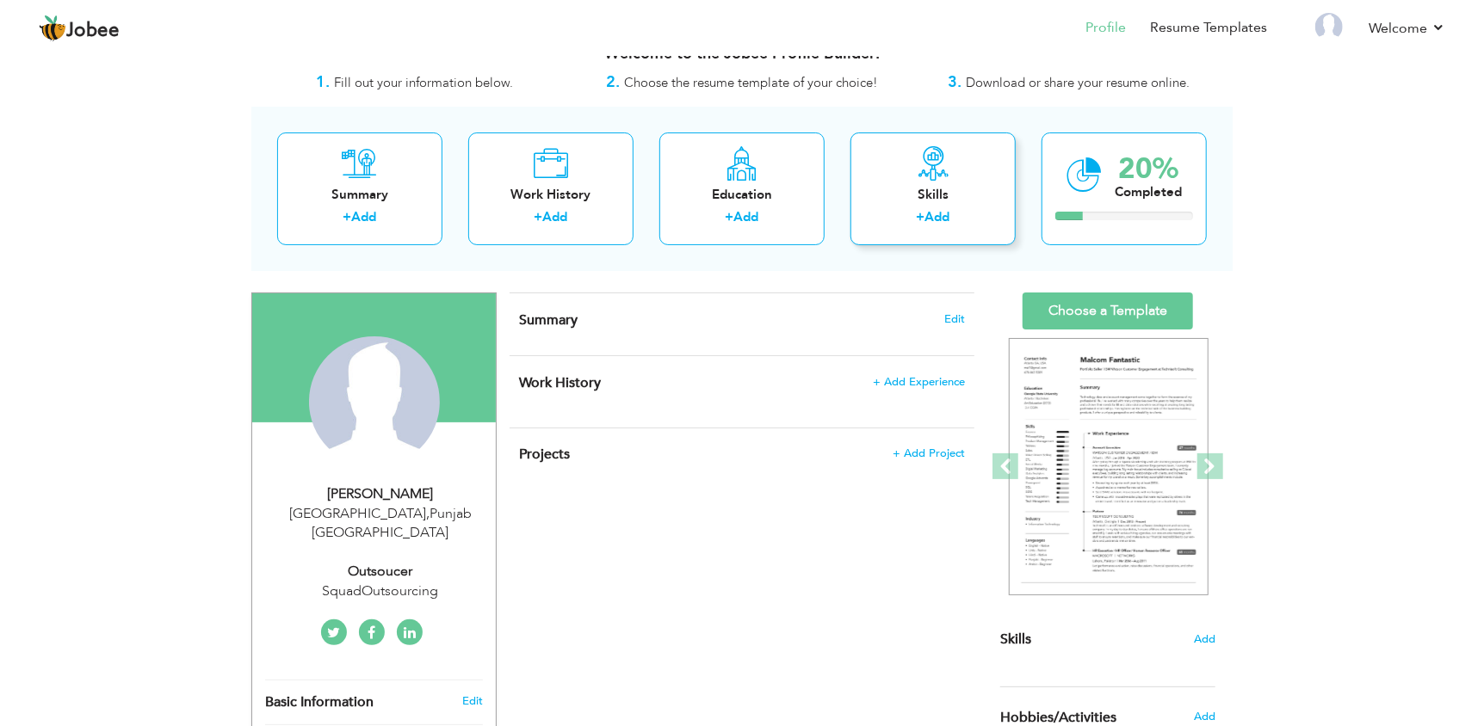
click at [933, 214] on link "Add" at bounding box center [937, 216] width 25 height 17
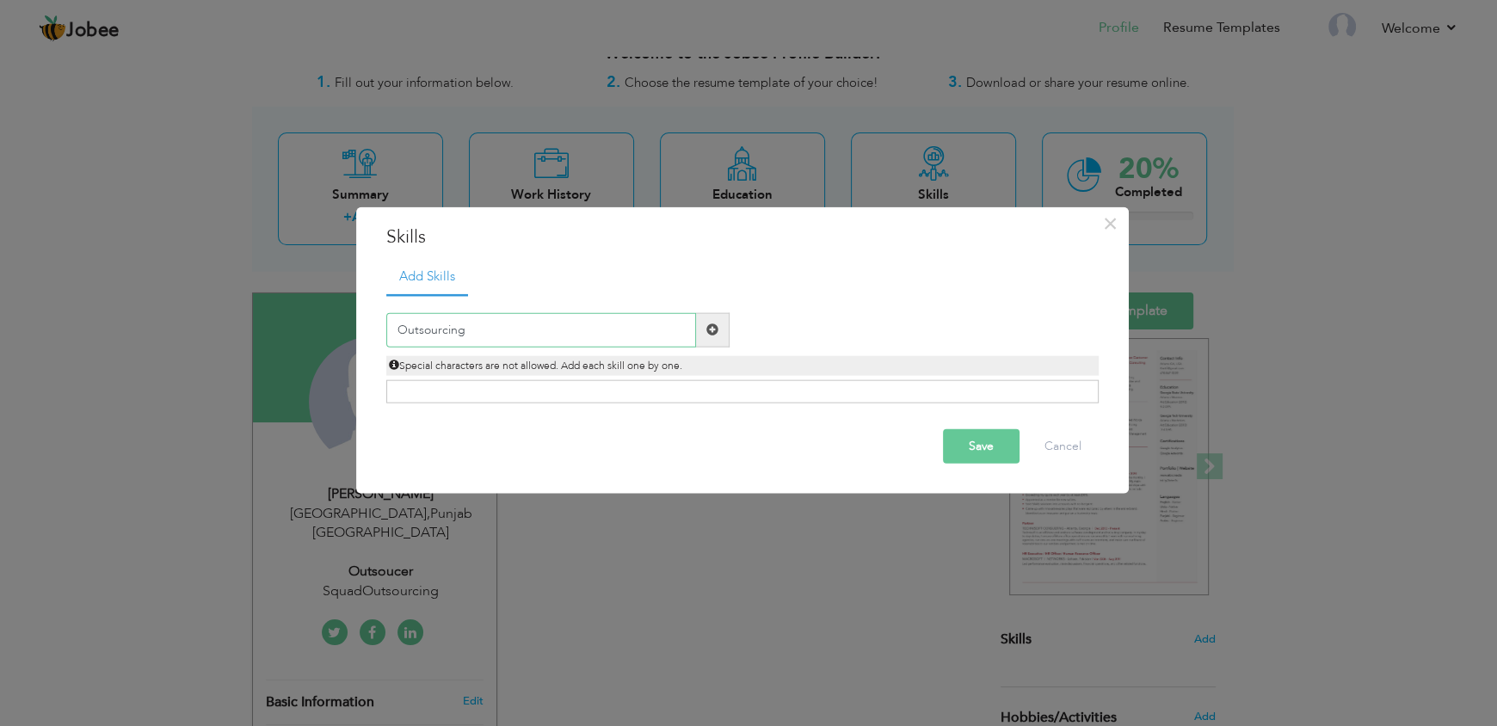
type input "Outsourcing"
click at [709, 331] on span at bounding box center [713, 330] width 12 height 12
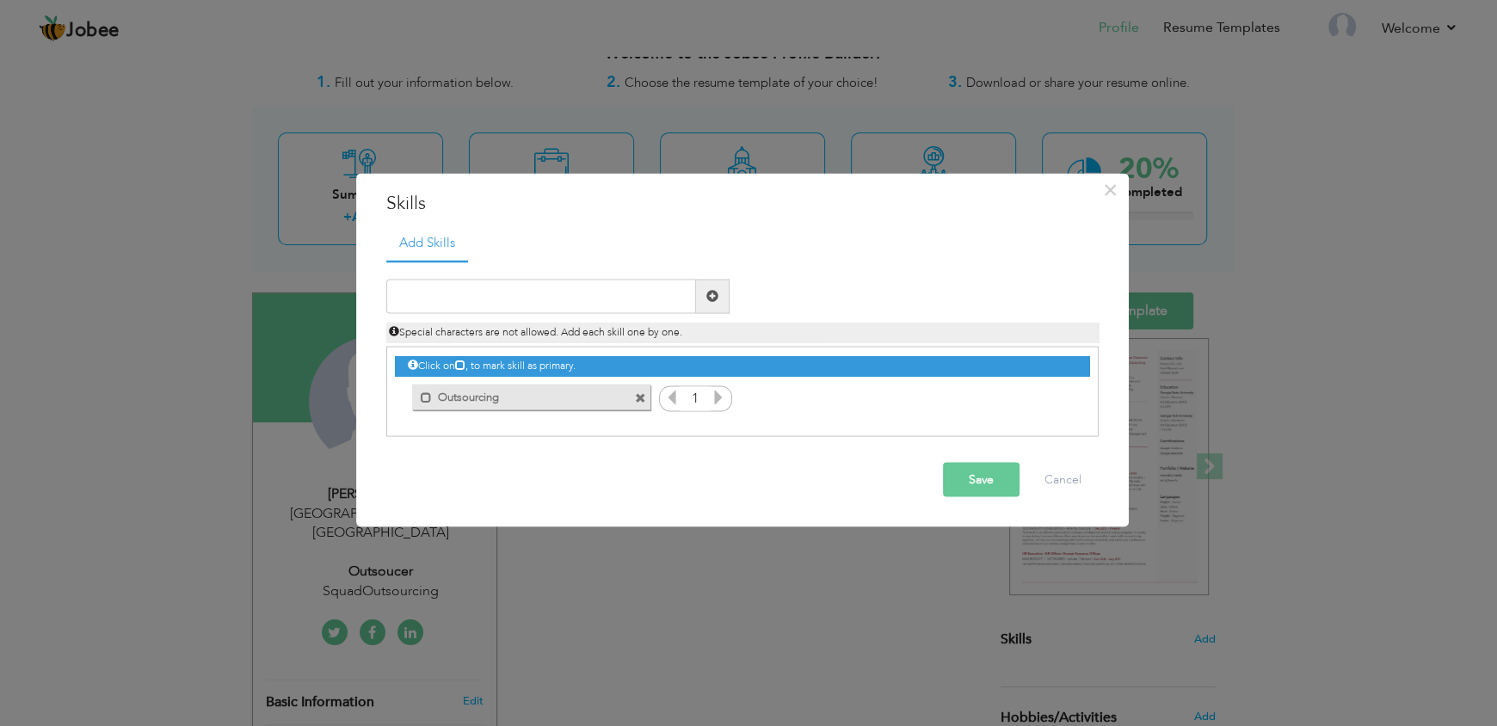
click at [714, 297] on span at bounding box center [713, 296] width 12 height 12
type input "P"
type input "Amazon Product Hunting"
click at [627, 309] on input "text" at bounding box center [541, 296] width 310 height 34
type input "Data Entry"
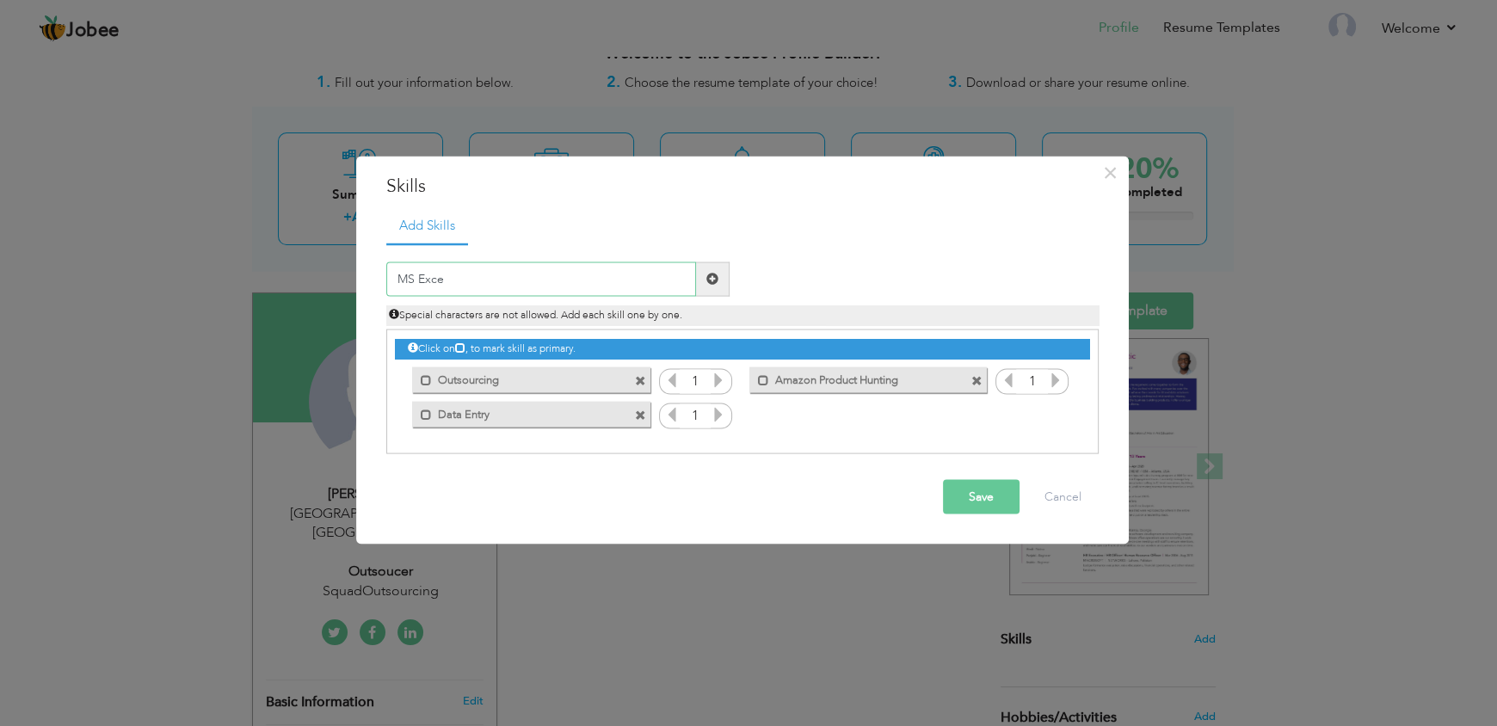
type input "MS Excel"
type input "MS Word"
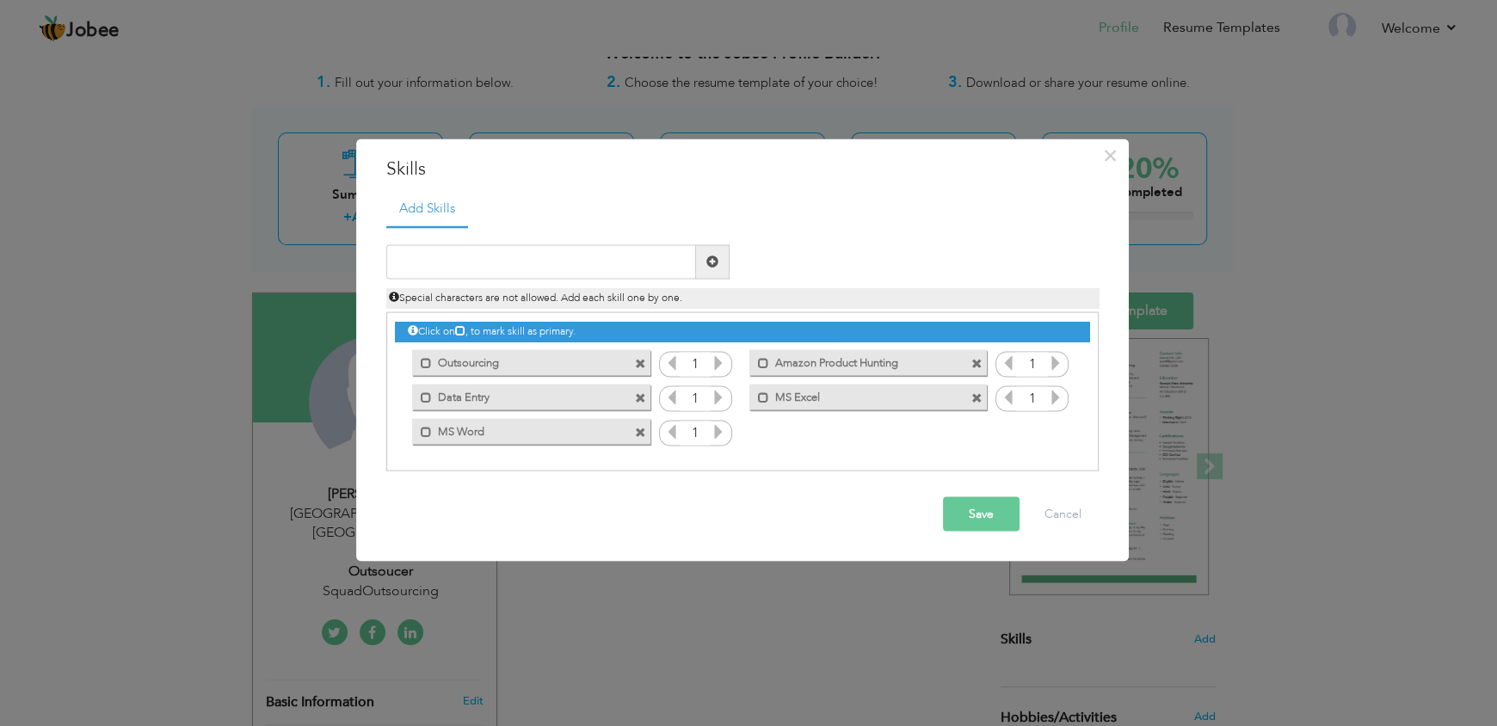
click at [710, 362] on input "1" at bounding box center [696, 365] width 32 height 24
click at [717, 362] on icon at bounding box center [718, 362] width 15 height 15
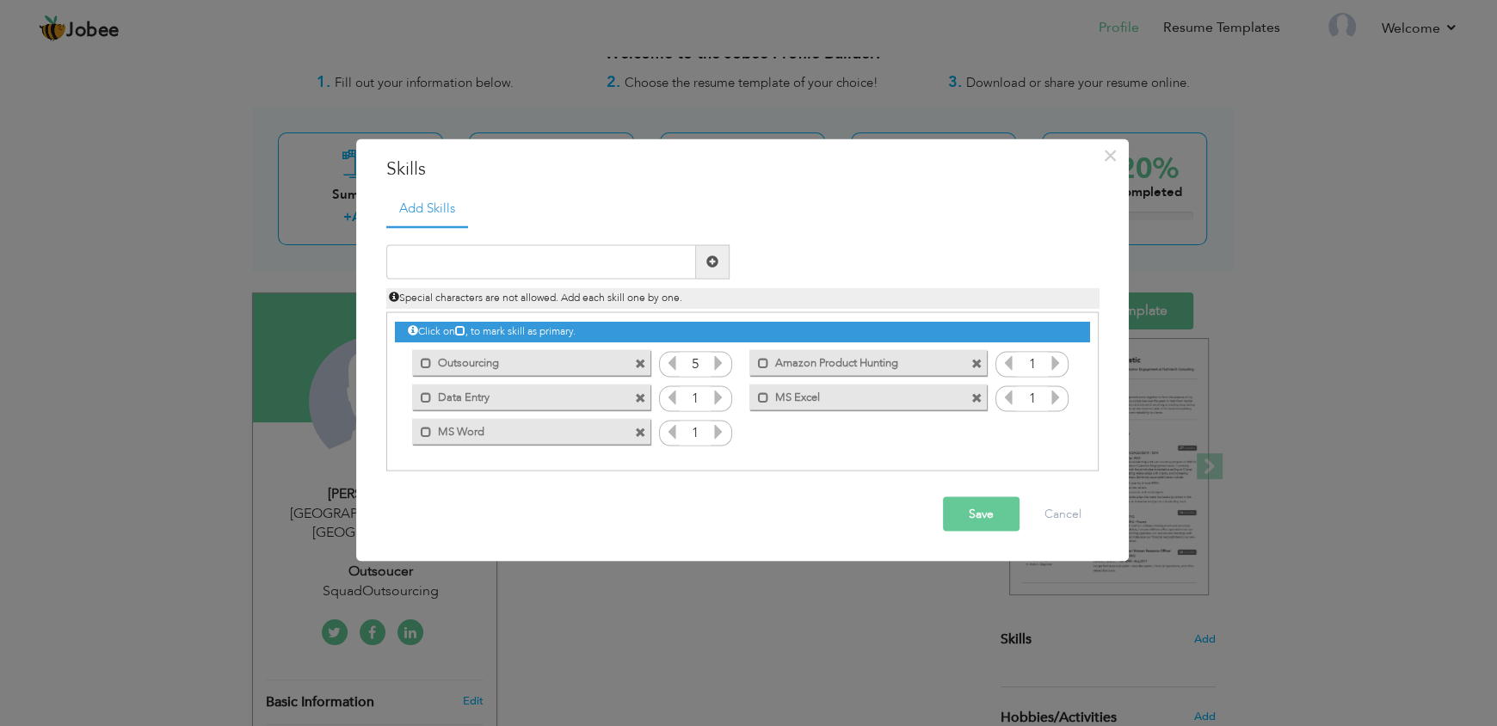
click at [717, 362] on icon at bounding box center [718, 362] width 15 height 15
click at [676, 362] on icon at bounding box center [671, 362] width 15 height 15
click at [722, 362] on icon at bounding box center [718, 362] width 15 height 15
click at [1053, 365] on icon at bounding box center [1055, 362] width 15 height 15
click at [1053, 366] on icon at bounding box center [1055, 362] width 15 height 15
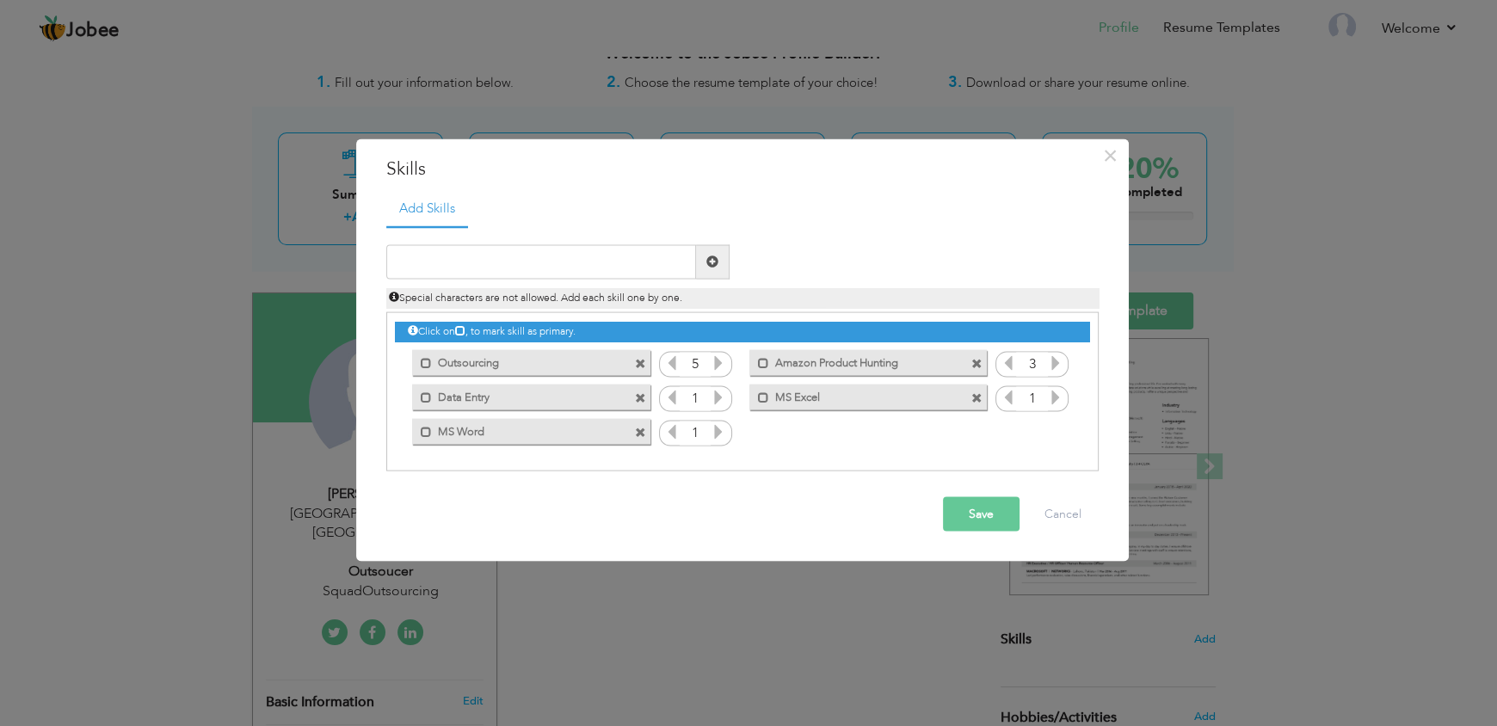
click at [1053, 366] on icon at bounding box center [1055, 362] width 15 height 15
click at [716, 403] on icon at bounding box center [718, 396] width 15 height 15
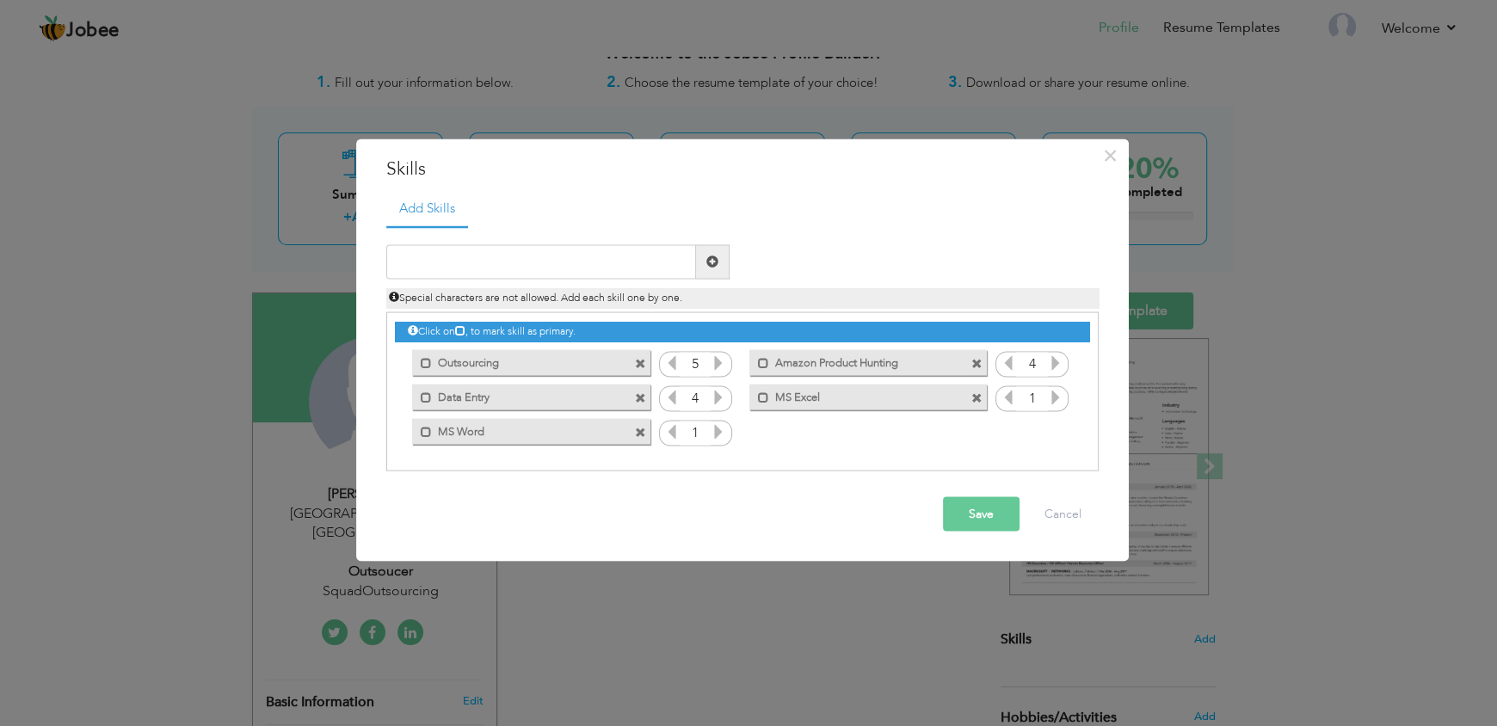
click at [716, 403] on icon at bounding box center [718, 396] width 15 height 15
click at [1061, 404] on icon at bounding box center [1055, 396] width 15 height 15
click at [1053, 399] on icon at bounding box center [1055, 396] width 15 height 15
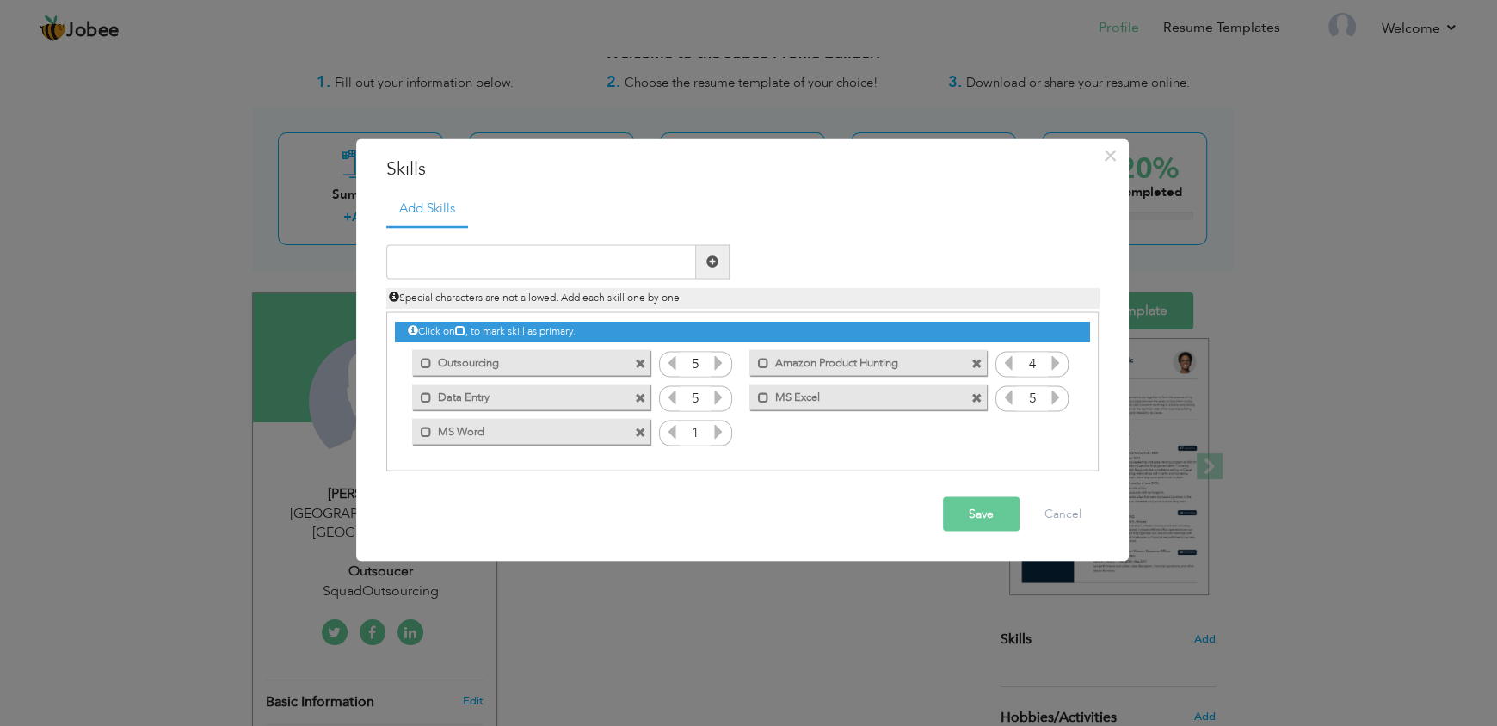
click at [723, 435] on icon at bounding box center [718, 430] width 15 height 15
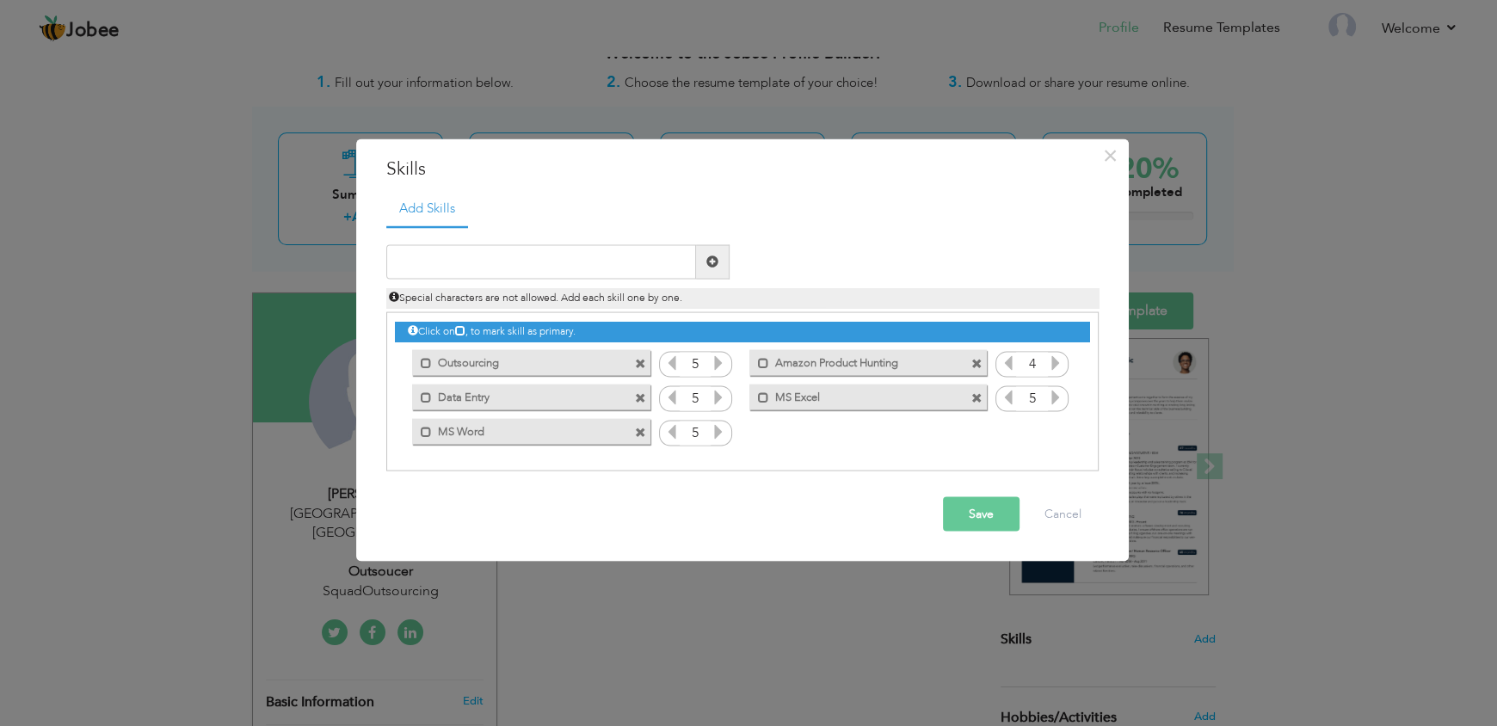
click at [1004, 398] on icon at bounding box center [1008, 396] width 15 height 15
click at [666, 436] on icon at bounding box center [671, 430] width 15 height 15
click at [1030, 516] on button "Cancel" at bounding box center [1063, 514] width 71 height 34
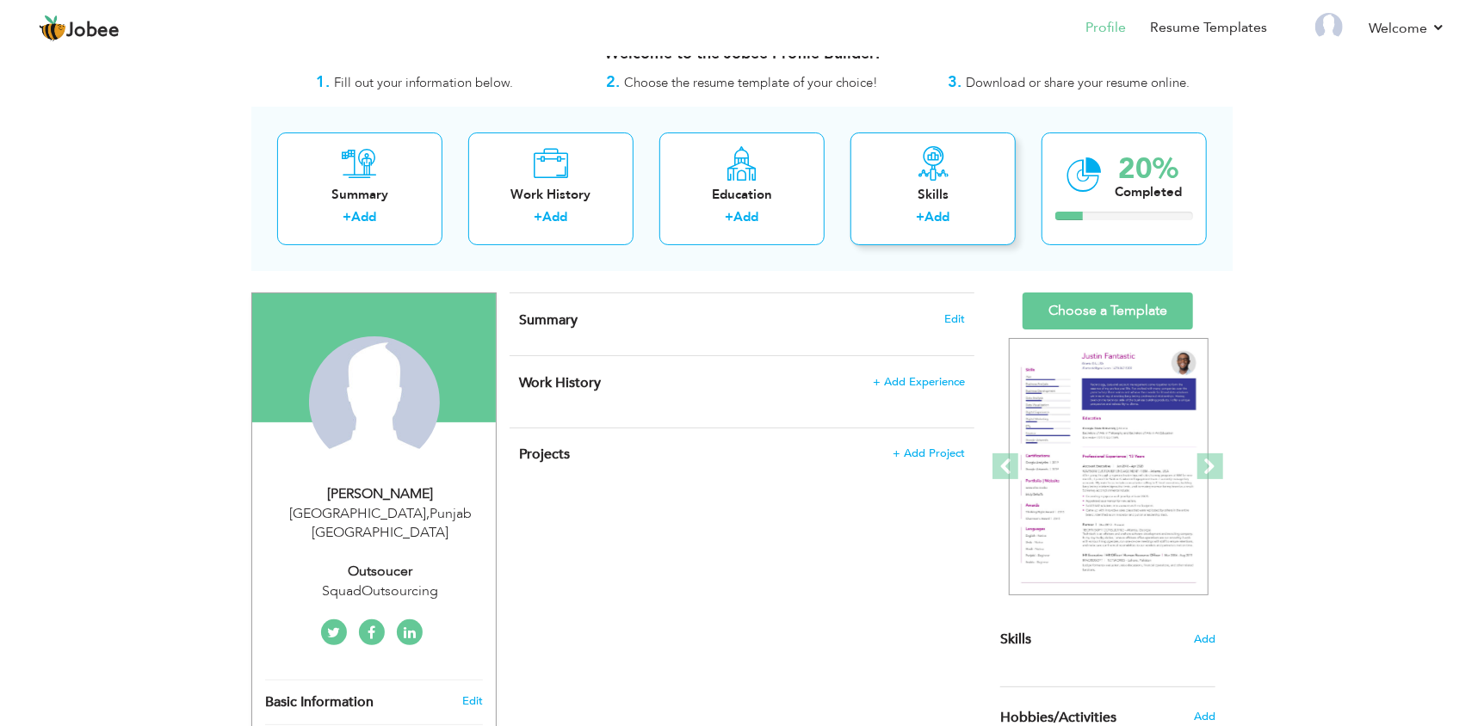
click at [925, 225] on label "+" at bounding box center [921, 217] width 9 height 18
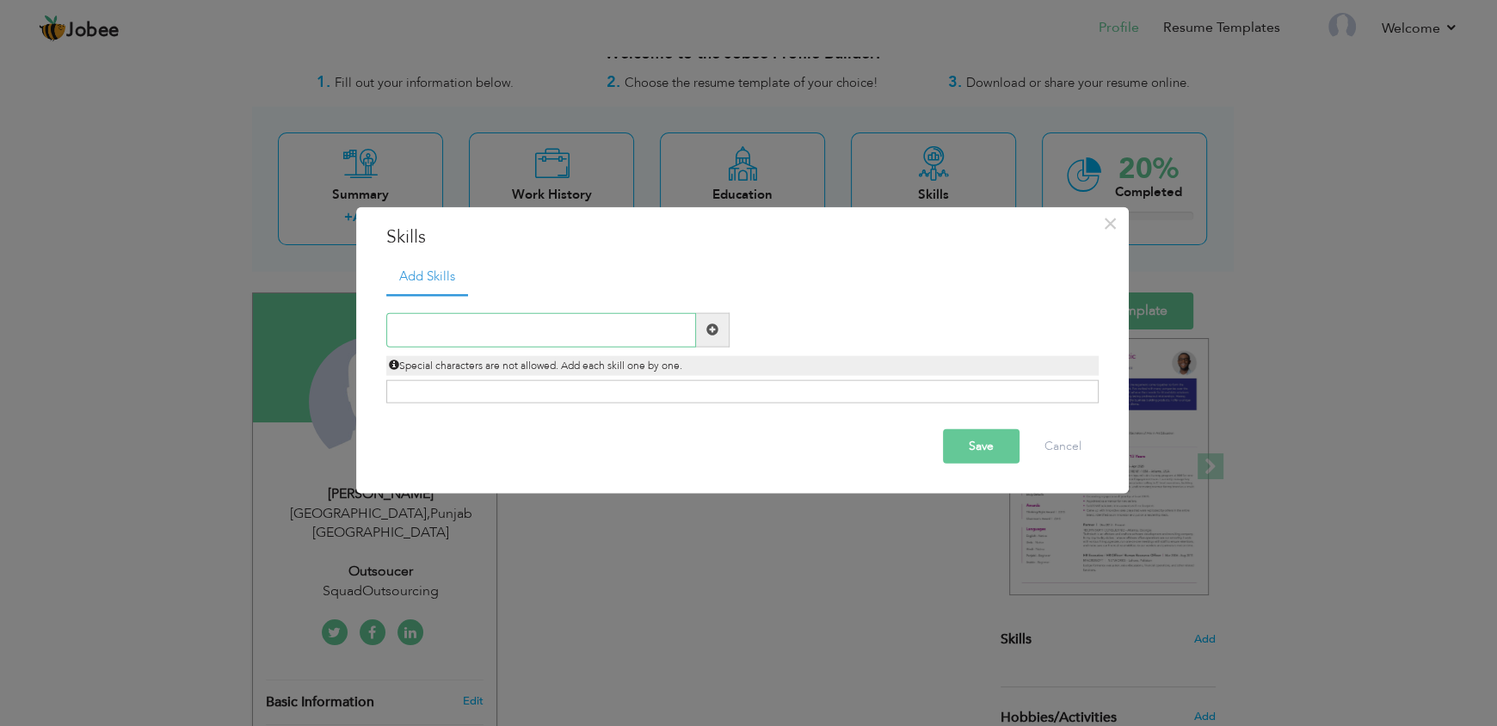
click at [644, 336] on input "text" at bounding box center [541, 329] width 310 height 34
type input "Outsourcing"
click at [718, 328] on span at bounding box center [713, 330] width 12 height 12
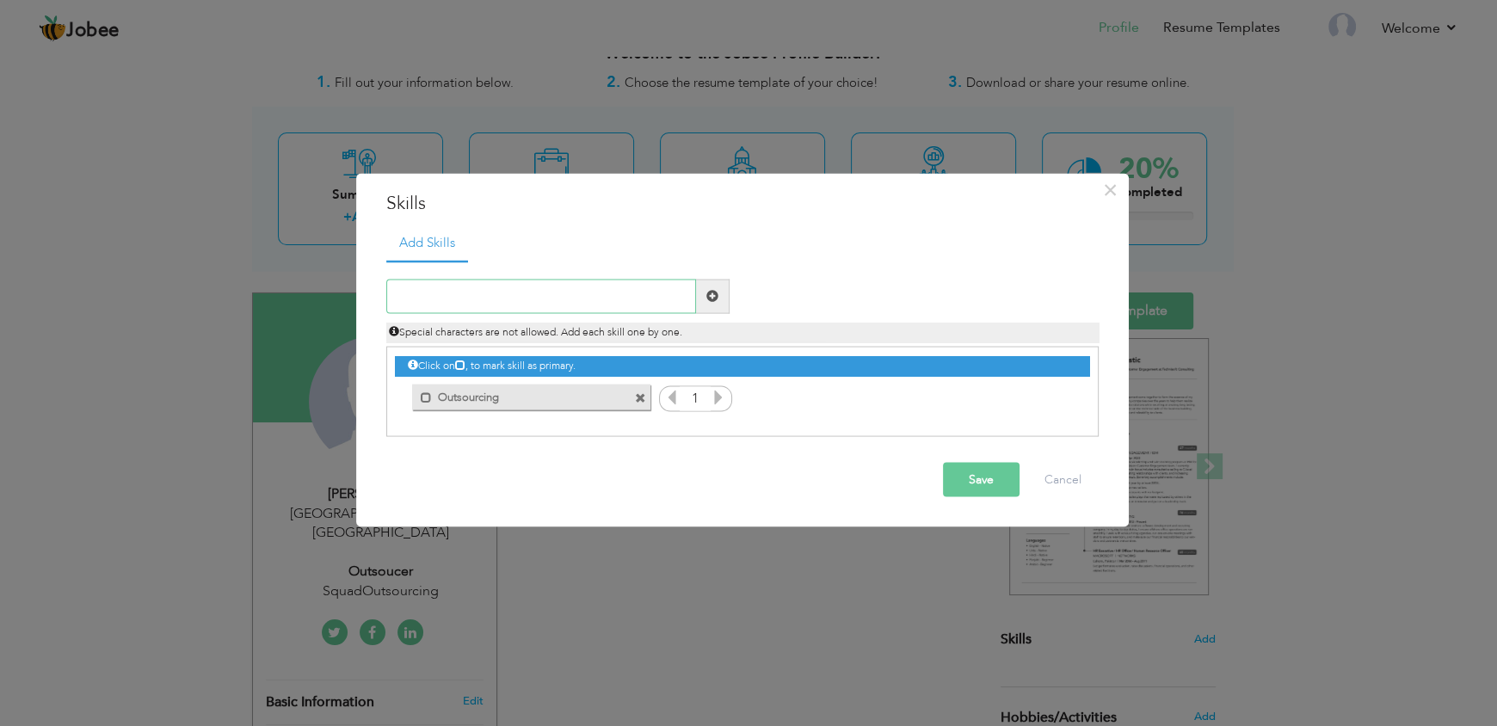
click at [613, 312] on input "text" at bounding box center [541, 296] width 310 height 34
type input "P"
type input "Amazon Product Hunting"
click at [710, 291] on span at bounding box center [713, 296] width 12 height 12
click at [608, 297] on input "text" at bounding box center [541, 296] width 310 height 34
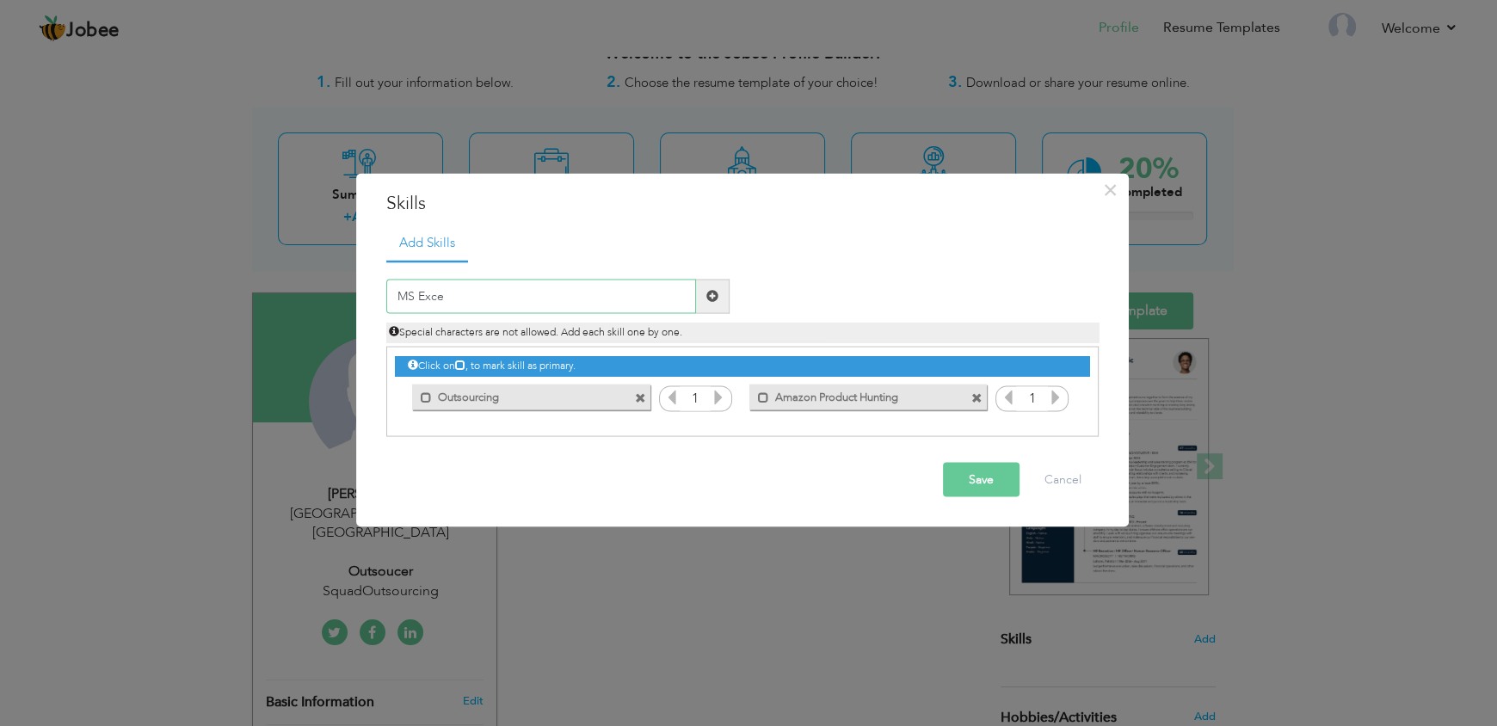
type input "MS Excel"
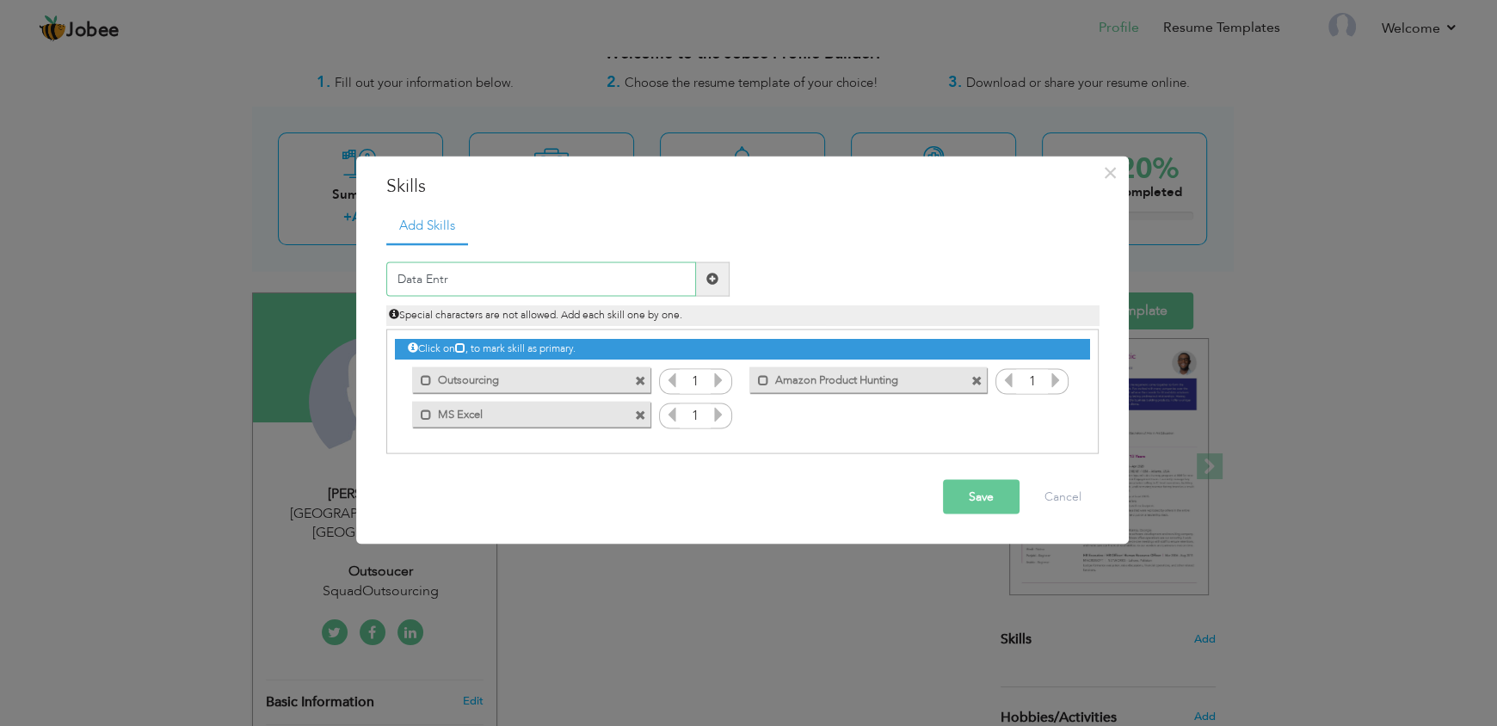
type input "Data Entry"
type input "MS Word"
click at [716, 379] on icon at bounding box center [718, 379] width 15 height 15
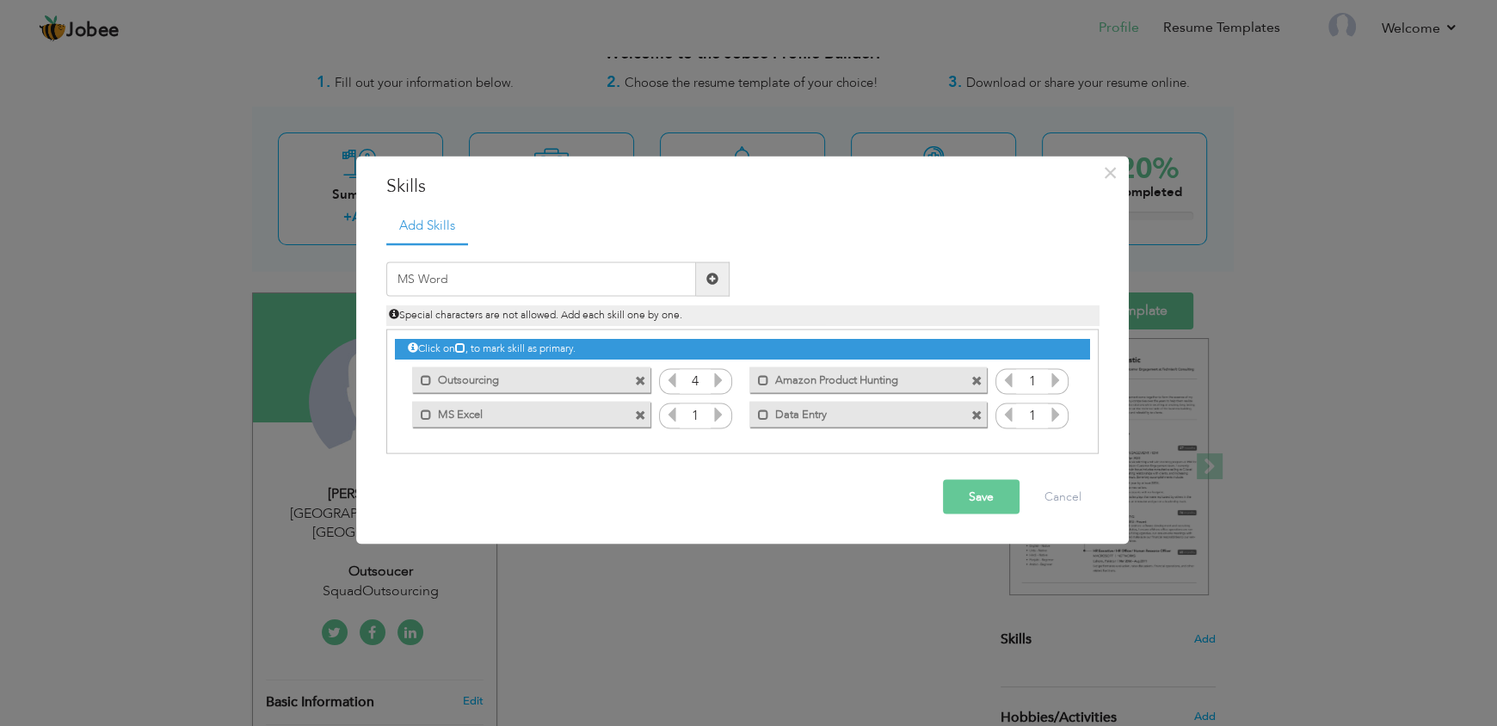
click at [723, 415] on icon at bounding box center [718, 413] width 15 height 15
click at [1052, 417] on icon at bounding box center [1055, 413] width 15 height 15
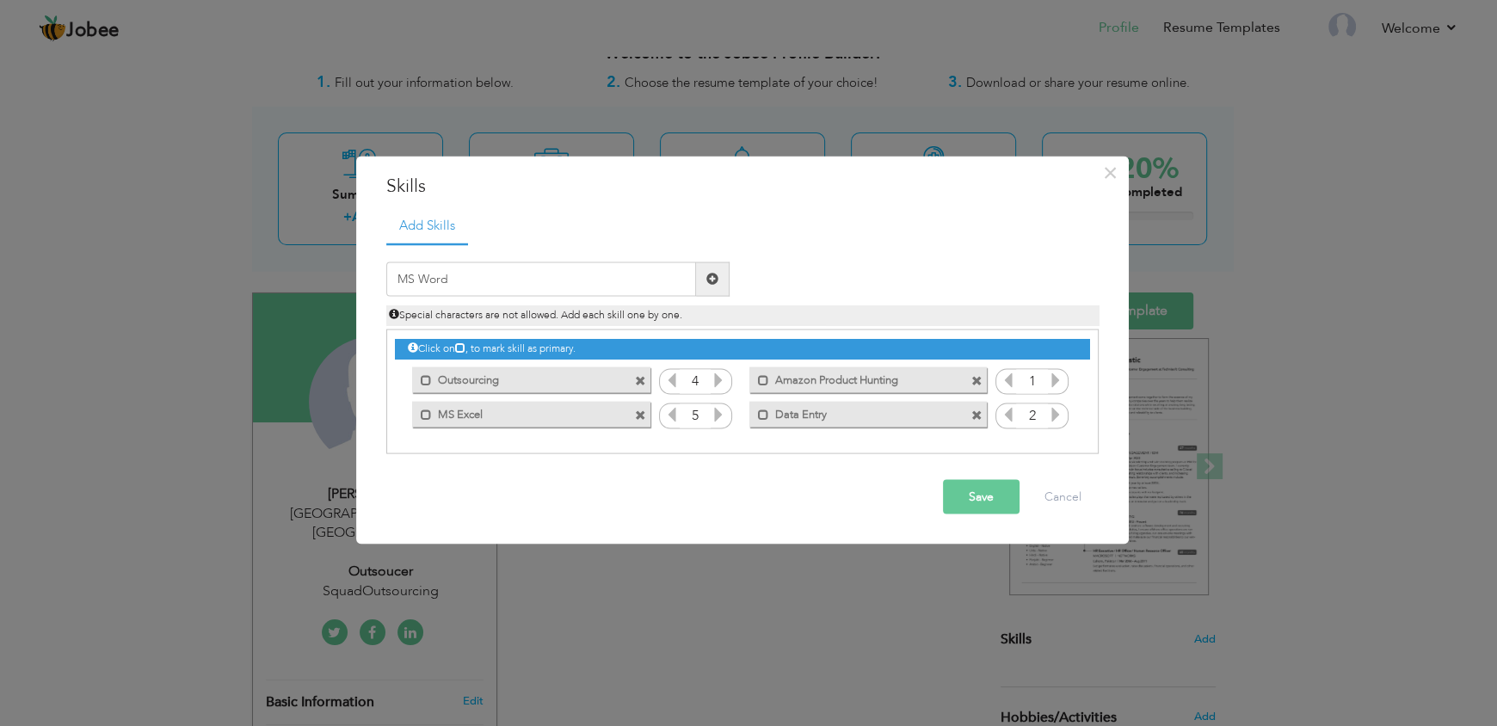
click at [1052, 417] on icon at bounding box center [1055, 413] width 15 height 15
click at [1056, 381] on icon at bounding box center [1055, 379] width 15 height 15
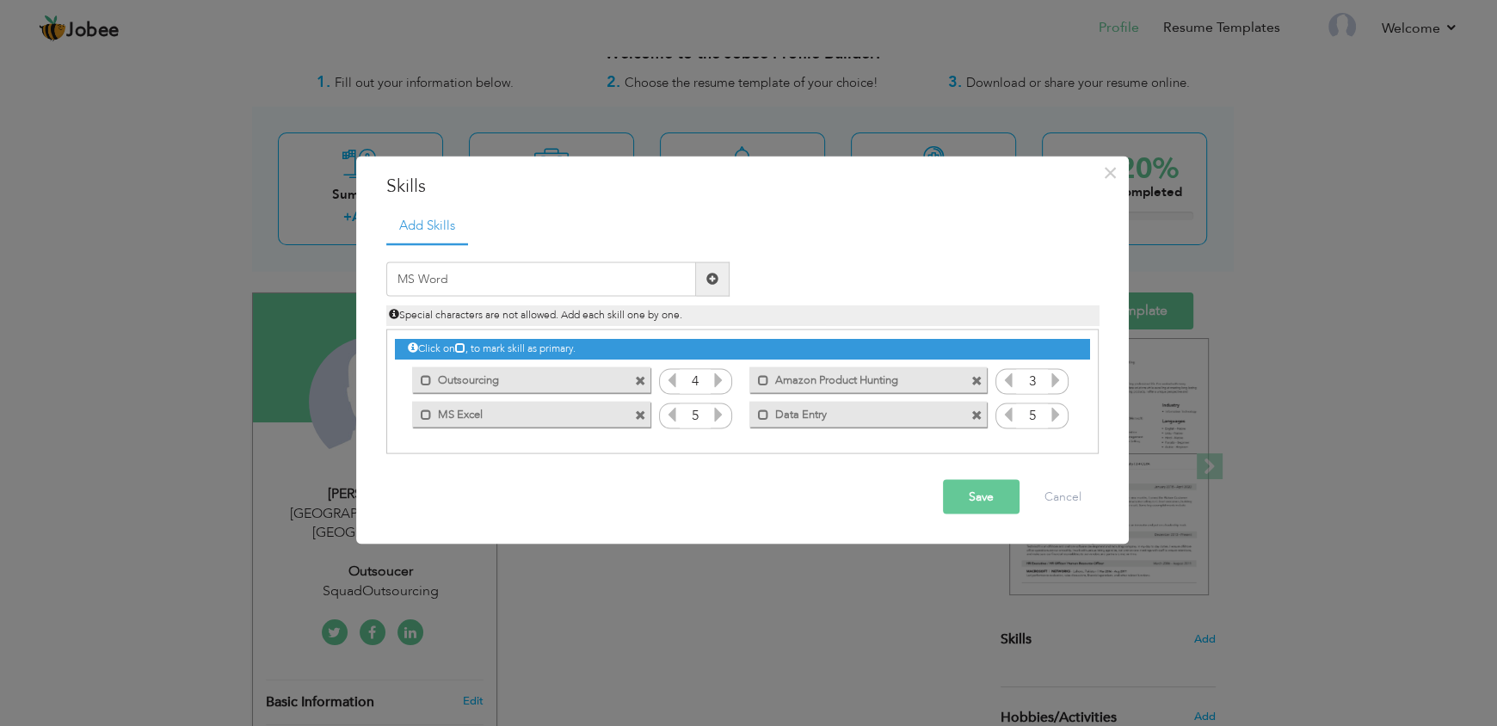
click at [1056, 381] on icon at bounding box center [1055, 379] width 15 height 15
click at [997, 504] on button "Save" at bounding box center [981, 496] width 77 height 34
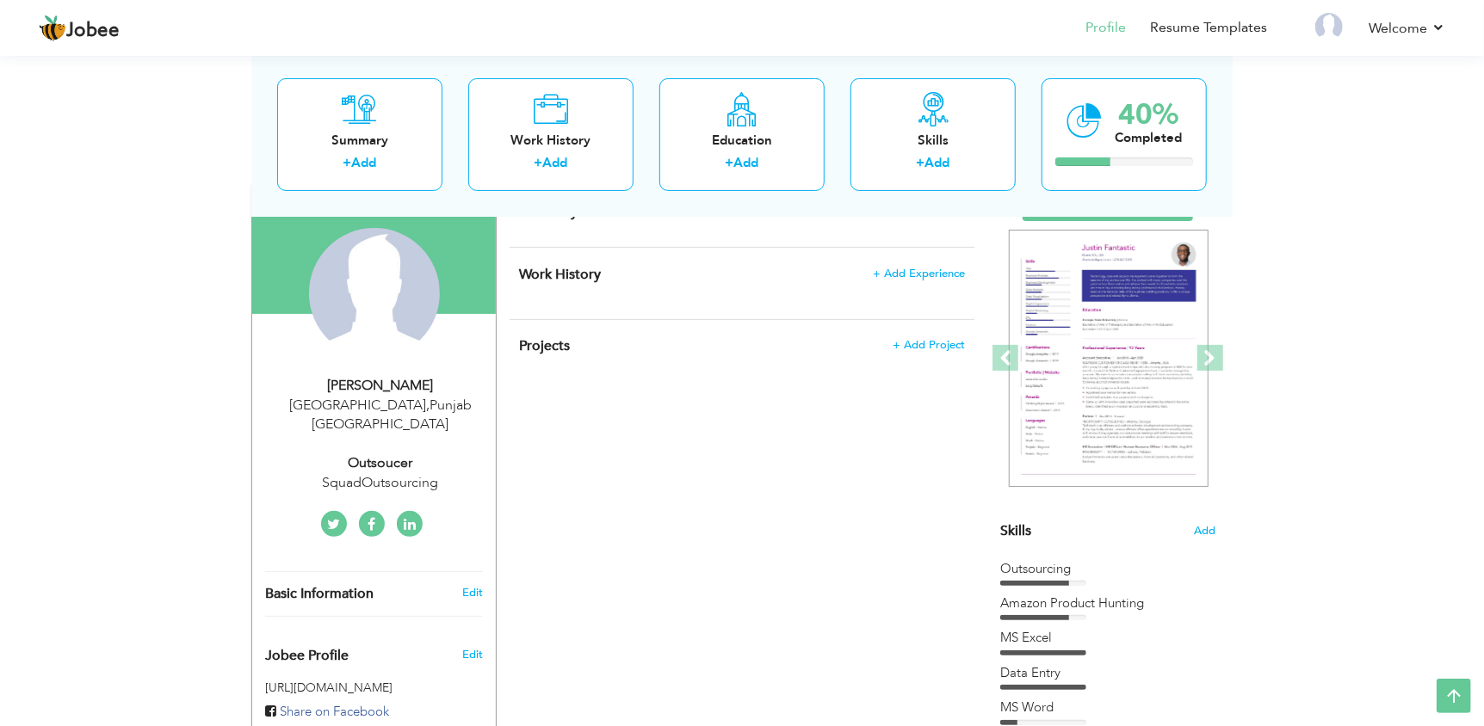
scroll to position [0, 0]
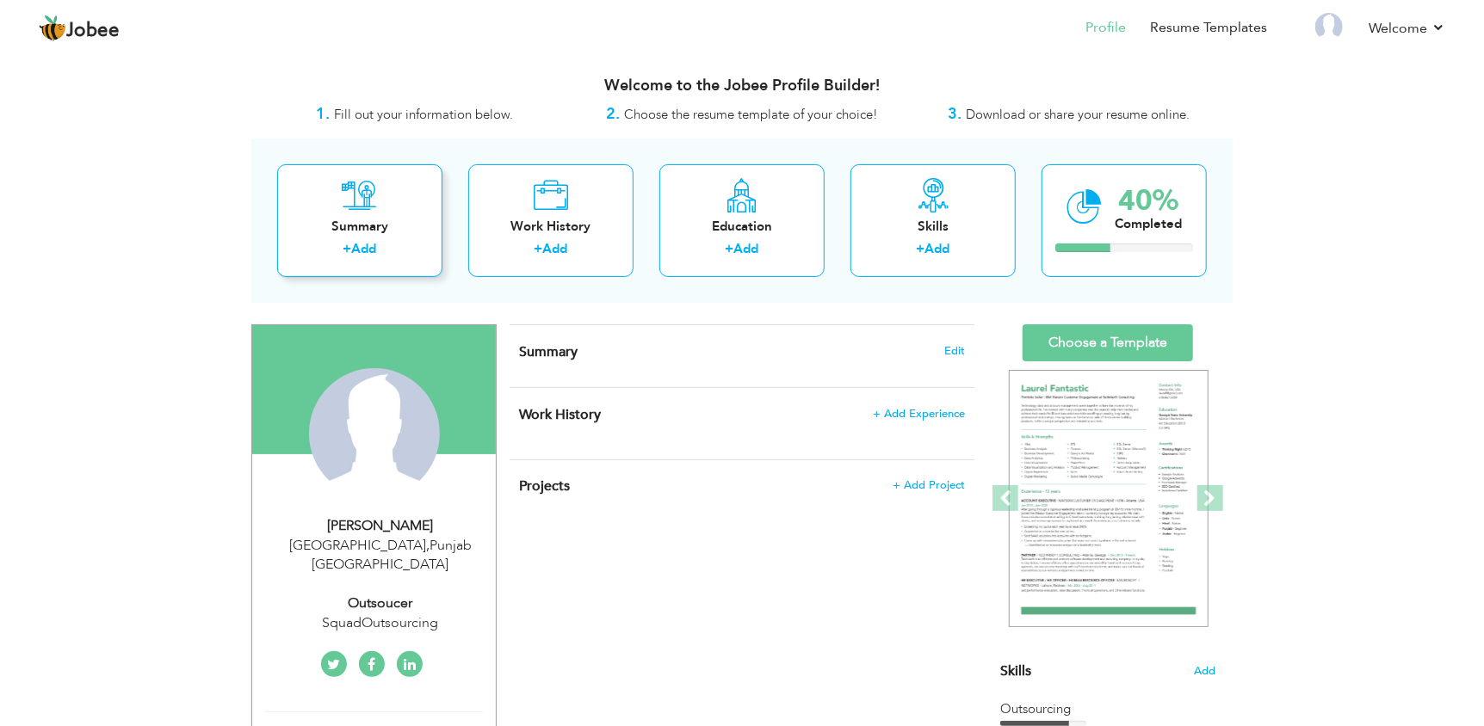
click at [363, 251] on link "Add" at bounding box center [364, 248] width 25 height 17
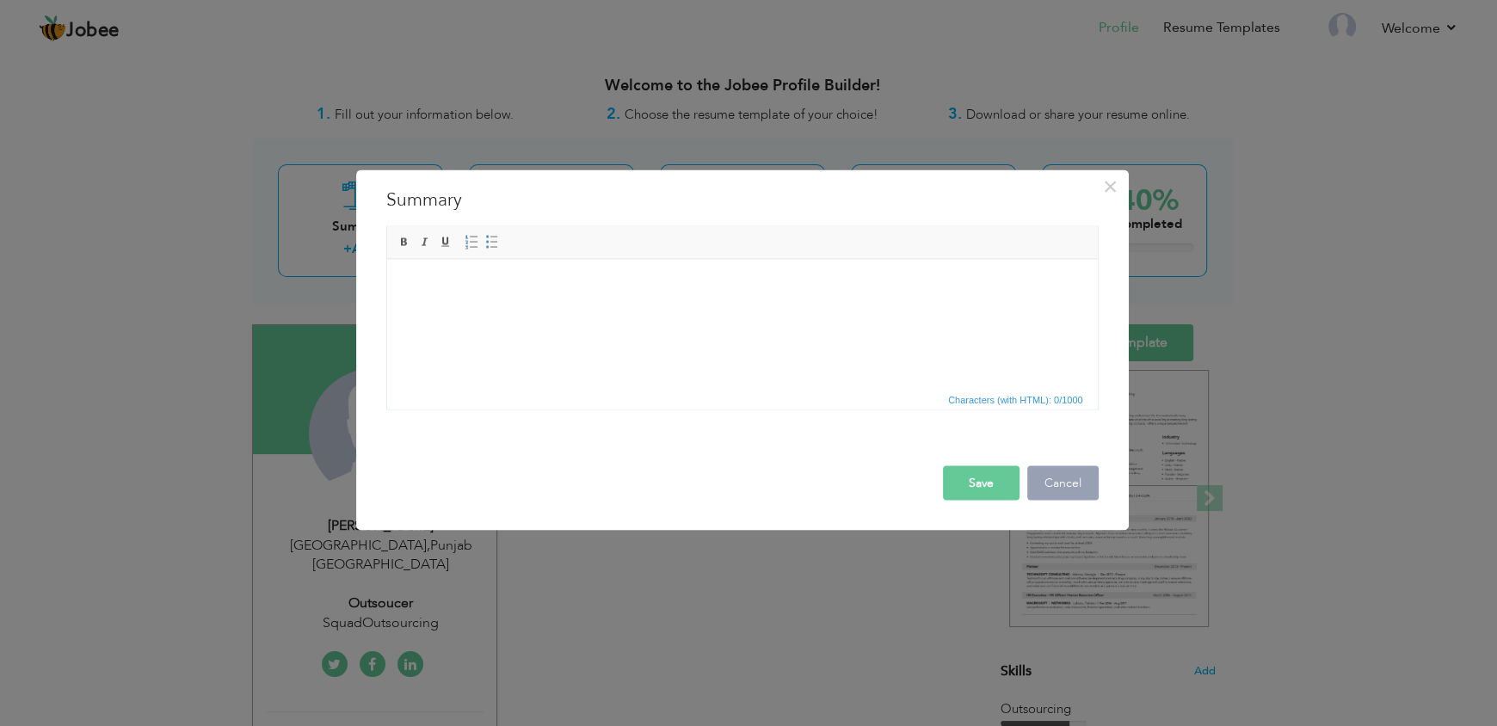
click at [1074, 479] on button "Cancel" at bounding box center [1063, 483] width 71 height 34
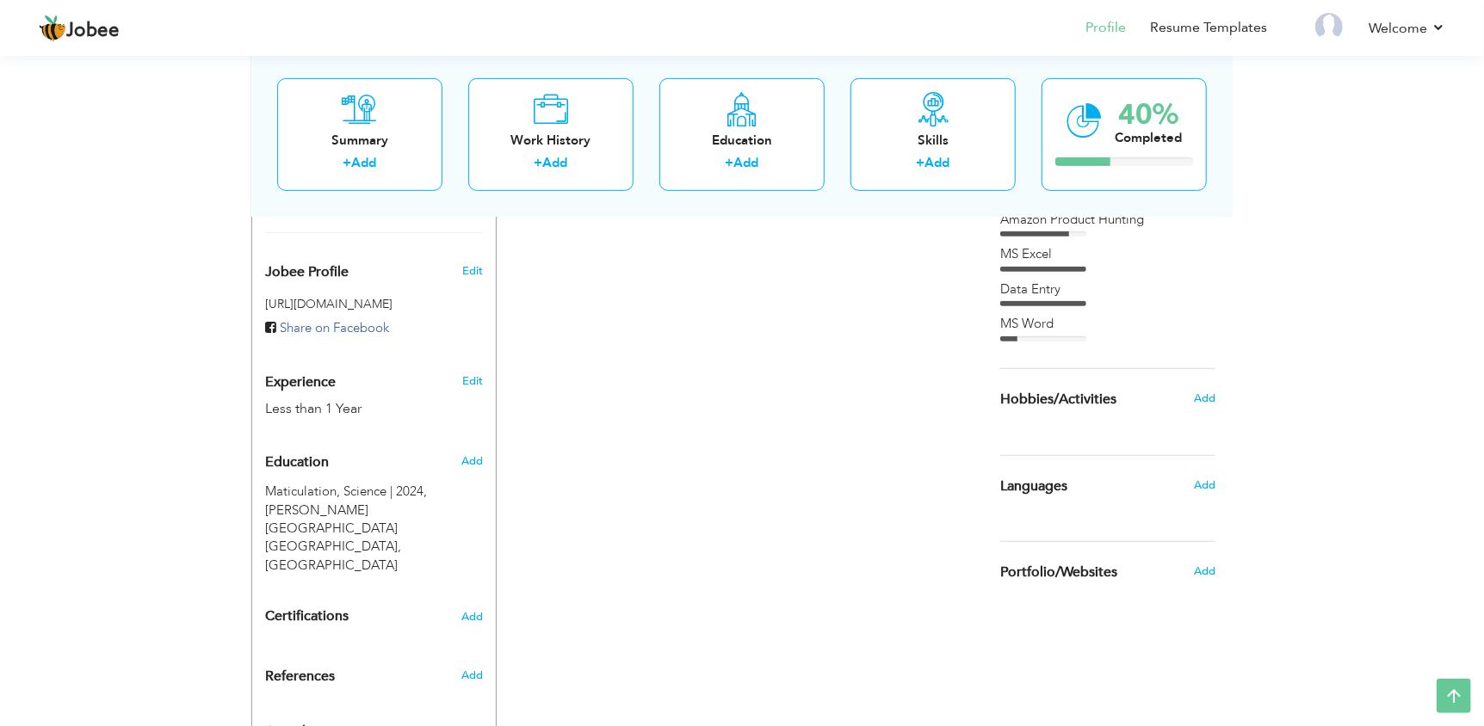
scroll to position [547, 0]
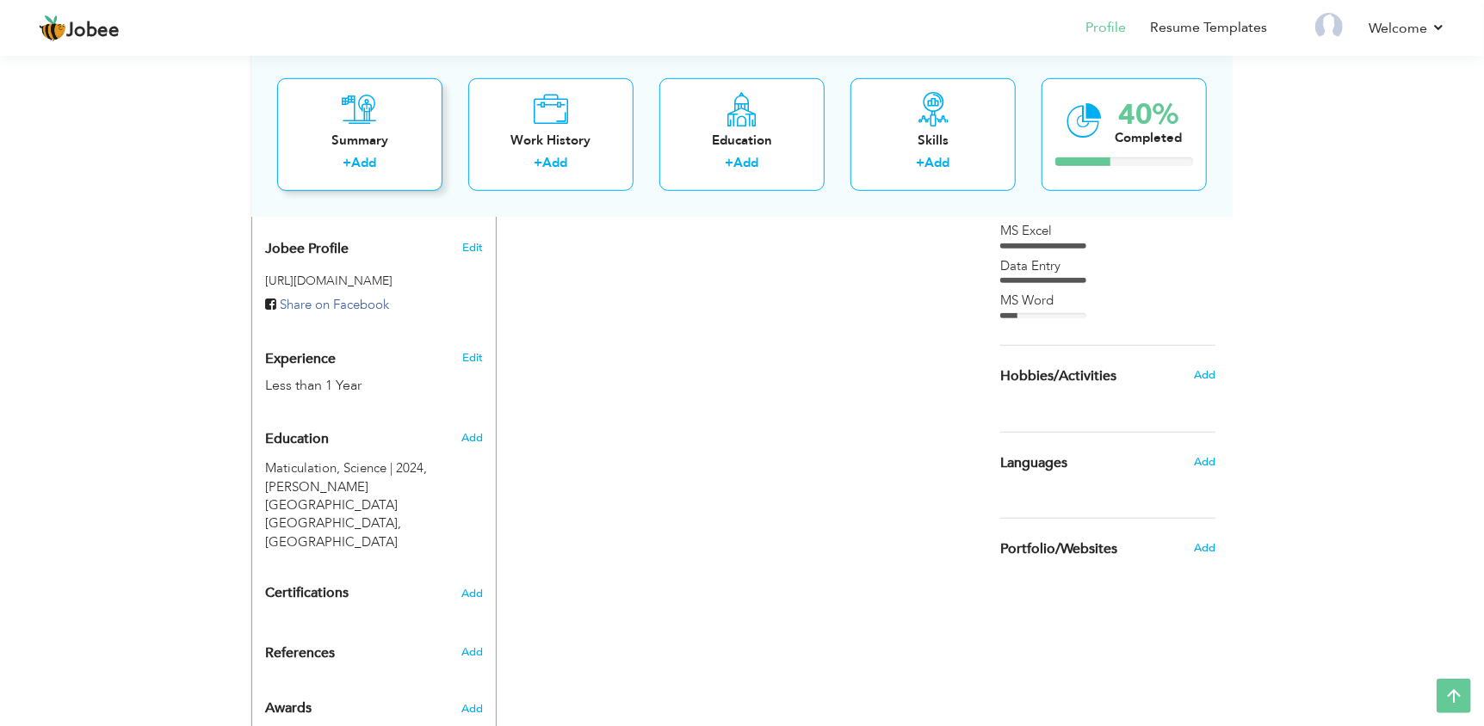
click at [366, 165] on link "Add" at bounding box center [364, 162] width 25 height 17
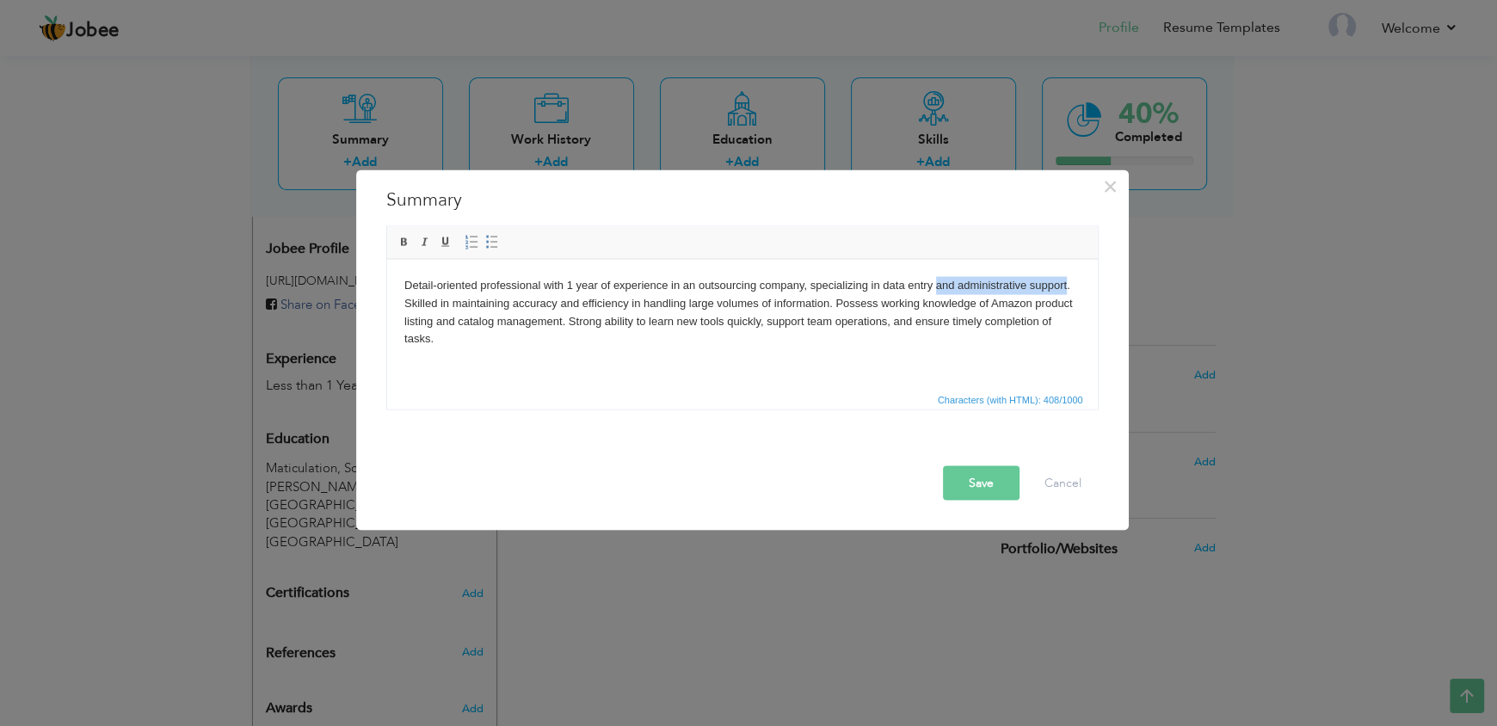
drag, startPoint x: 934, startPoint y: 286, endPoint x: 1066, endPoint y: 281, distance: 132.6
click at [1066, 281] on body "Detail-oriented professional with 1 year of experience in an outsourcing compan…" at bounding box center [742, 311] width 676 height 71
click at [984, 489] on button "Save" at bounding box center [981, 483] width 77 height 34
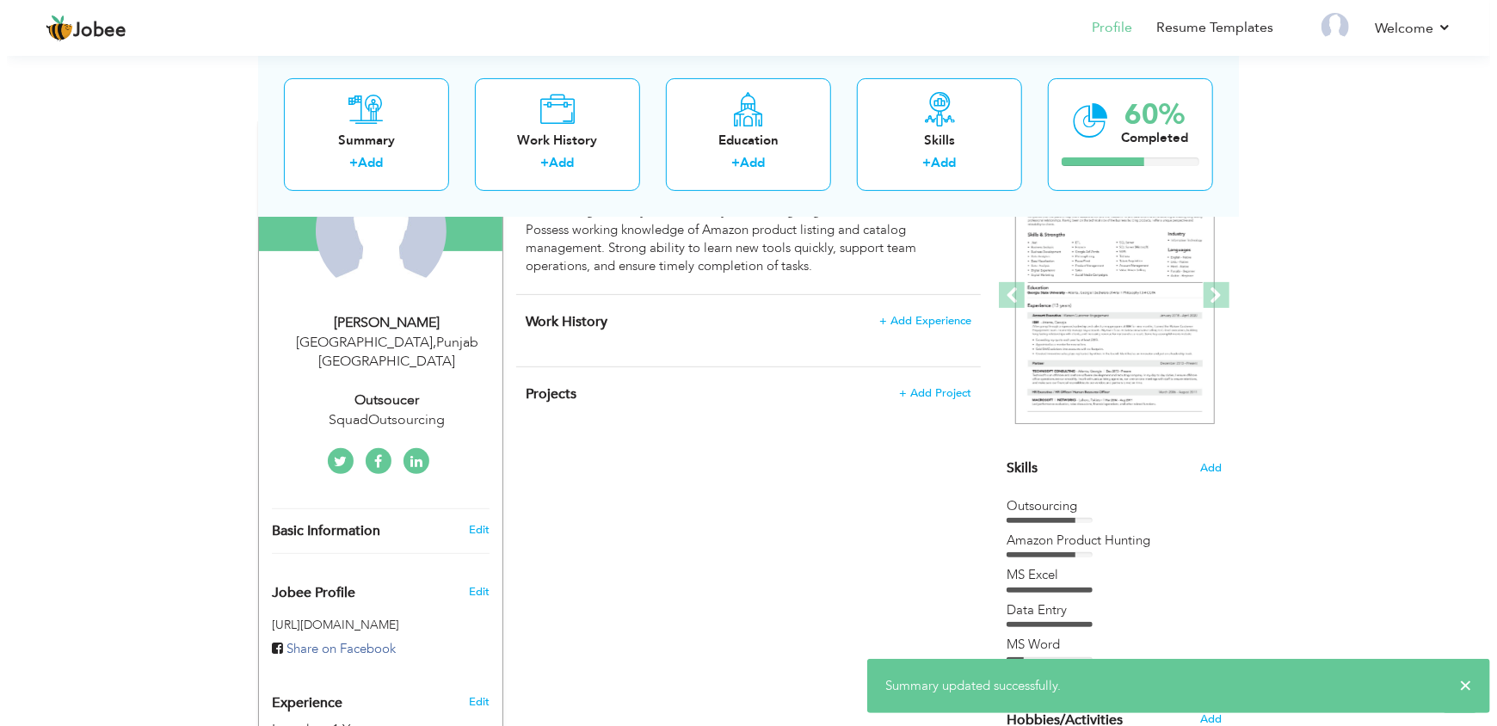
scroll to position [0, 0]
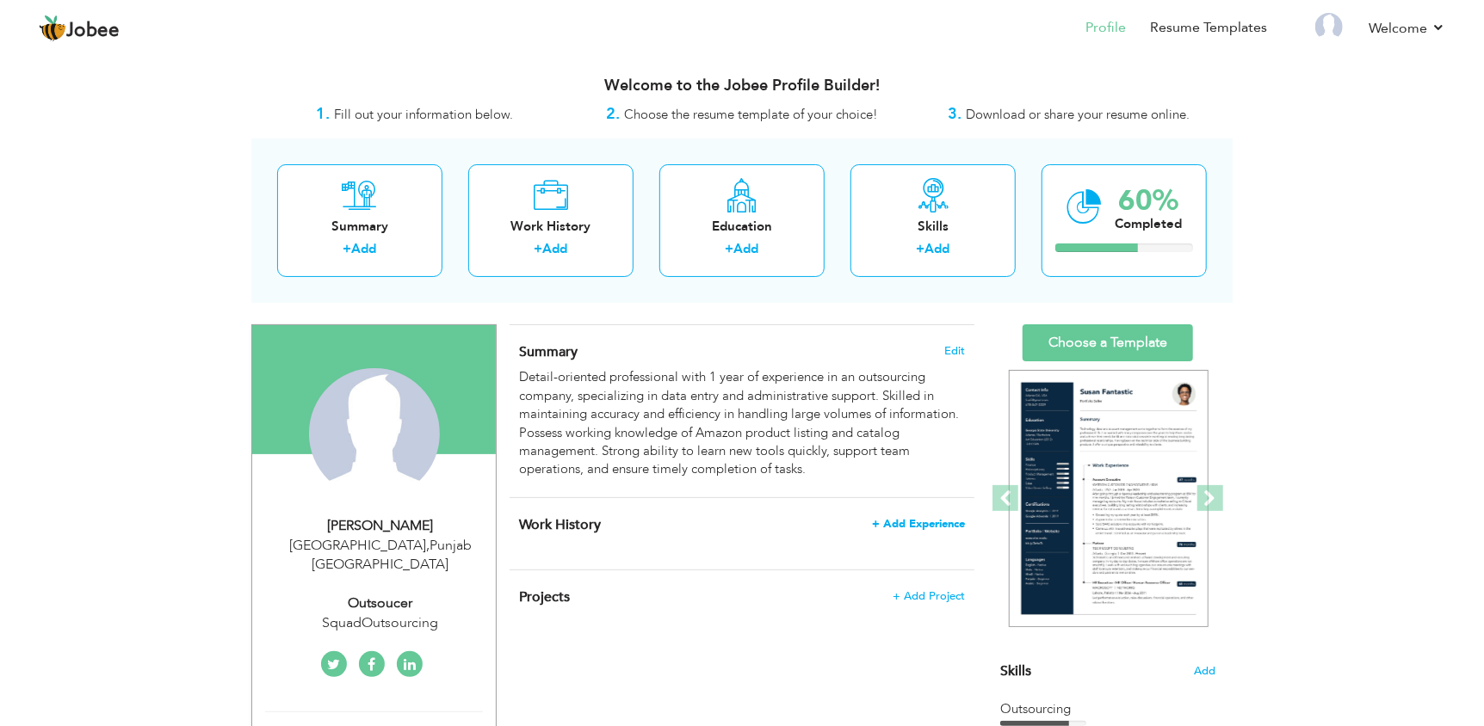
click at [905, 526] on span "+ Add Experience" at bounding box center [918, 524] width 93 height 12
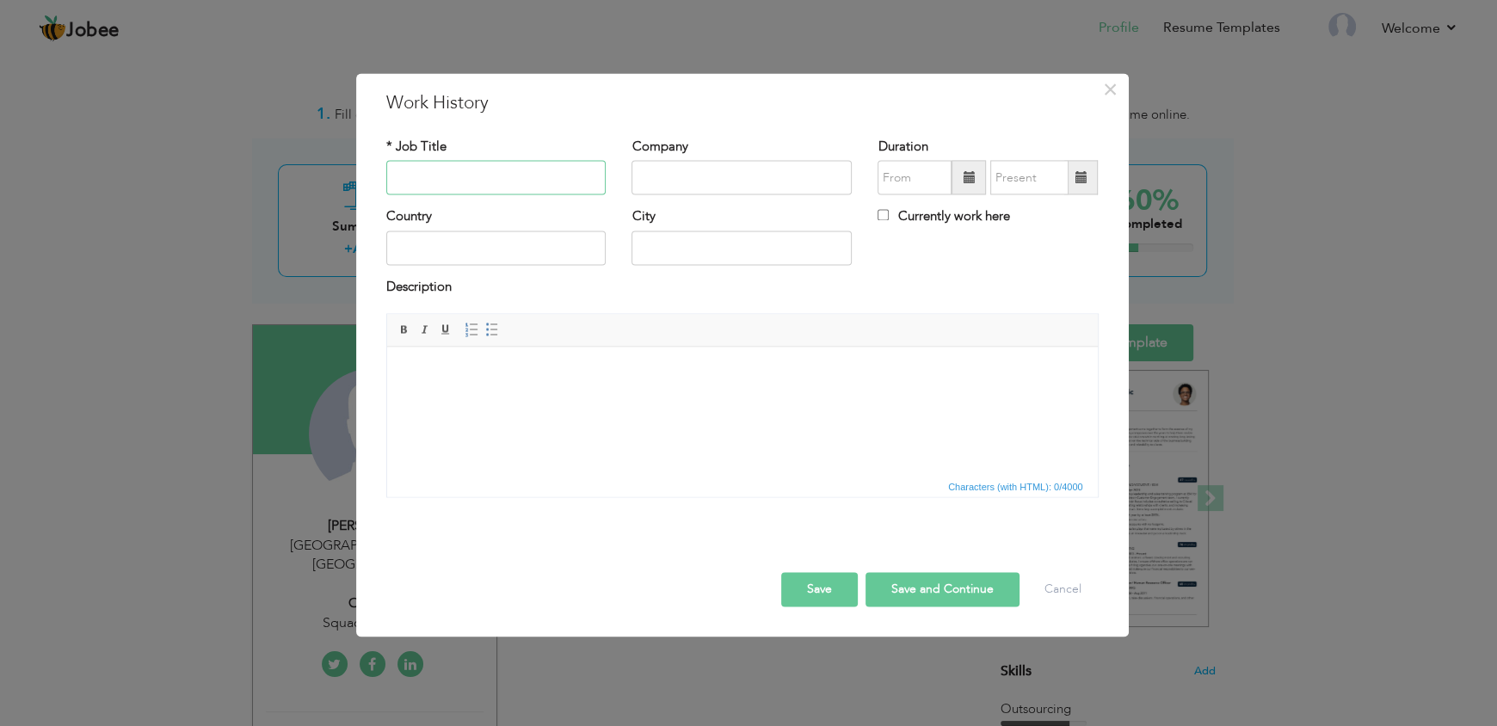
click at [488, 180] on input "text" at bounding box center [496, 178] width 220 height 34
type input "Outsourcer"
click at [673, 173] on input "text" at bounding box center [742, 178] width 220 height 34
click at [644, 179] on input "Outsourcing" at bounding box center [742, 178] width 220 height 34
type input "Squad Outsourcing"
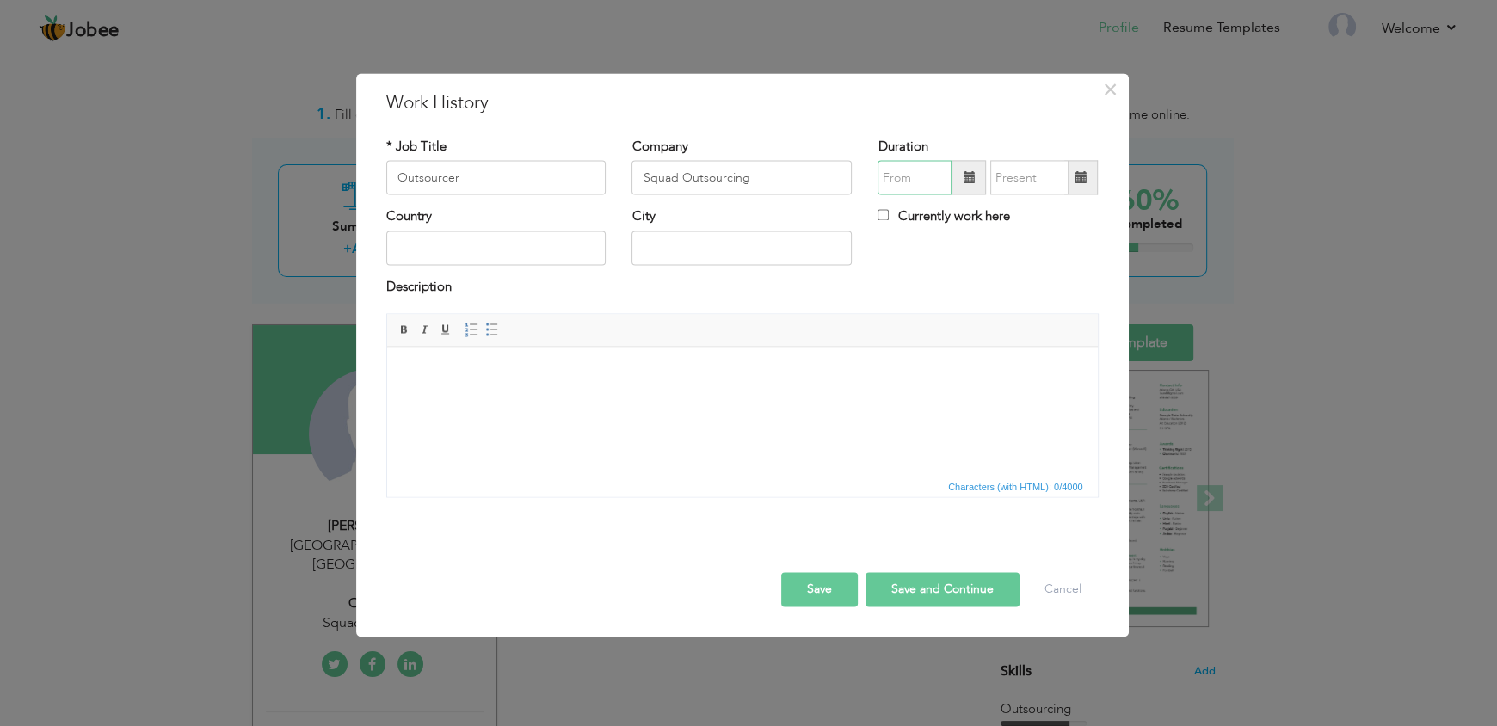
type input "08/2025"
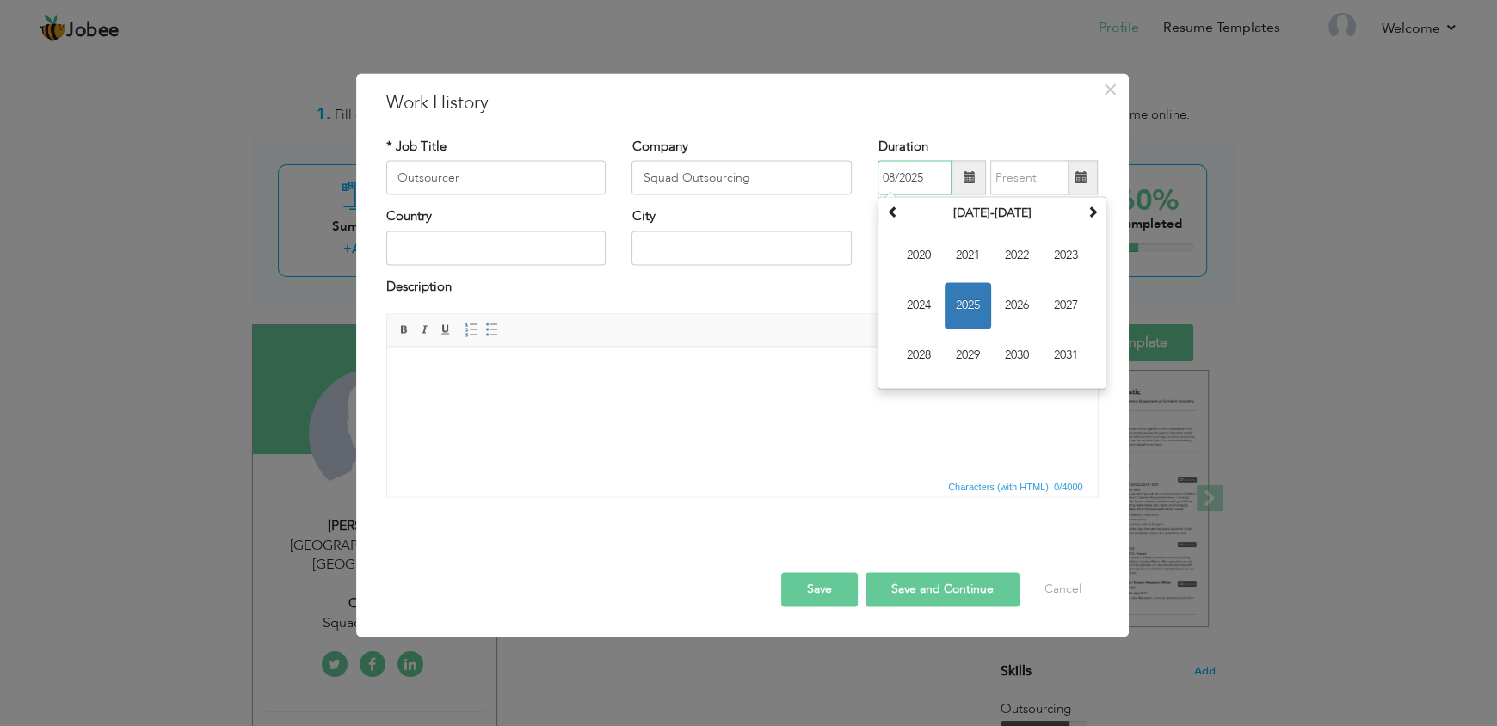
click at [898, 167] on input "08/2025" at bounding box center [915, 178] width 74 height 34
click at [915, 305] on span "2024" at bounding box center [919, 306] width 46 height 46
click at [750, 372] on body at bounding box center [742, 373] width 676 height 18
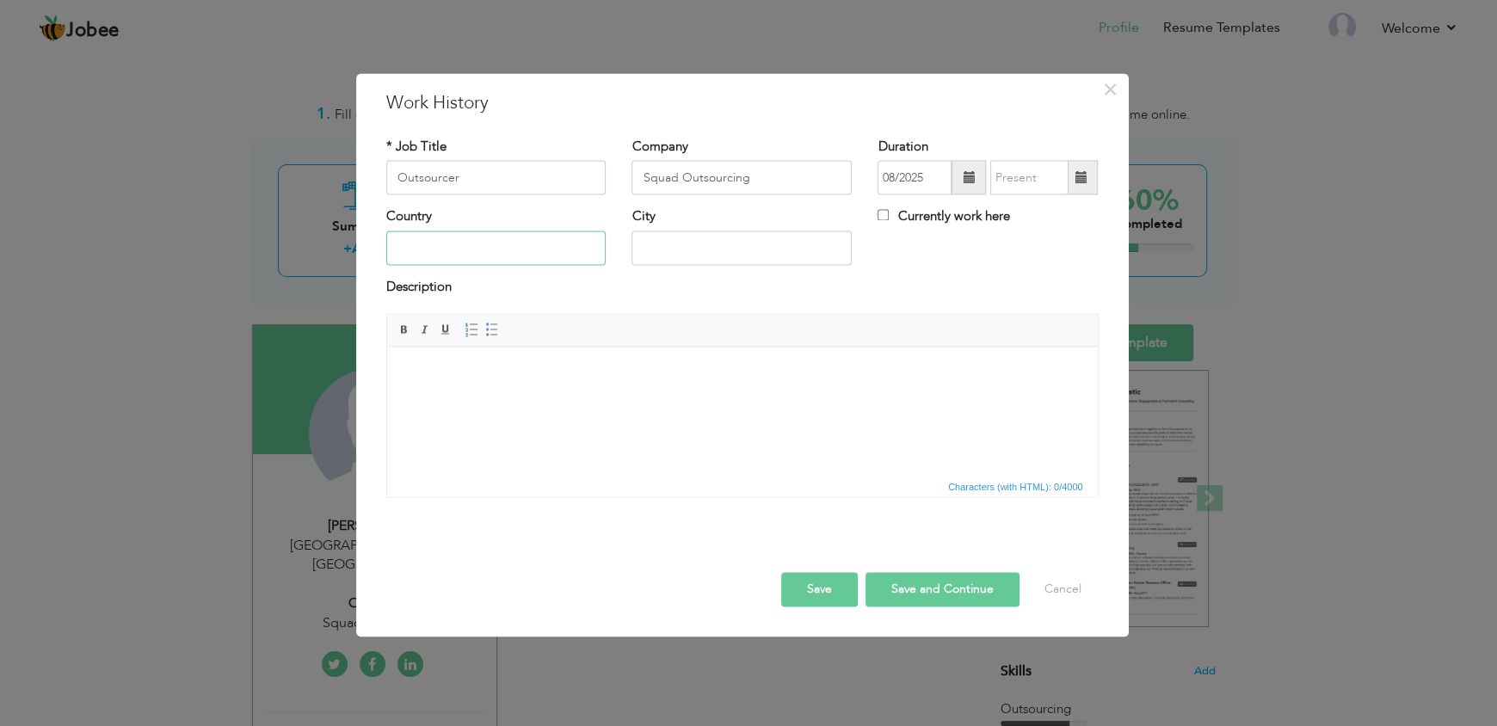
click at [465, 241] on input "text" at bounding box center [496, 248] width 220 height 34
type input "[GEOGRAPHIC_DATA]"
click at [886, 214] on input "Currently work here" at bounding box center [883, 215] width 11 height 11
checkbox input "true"
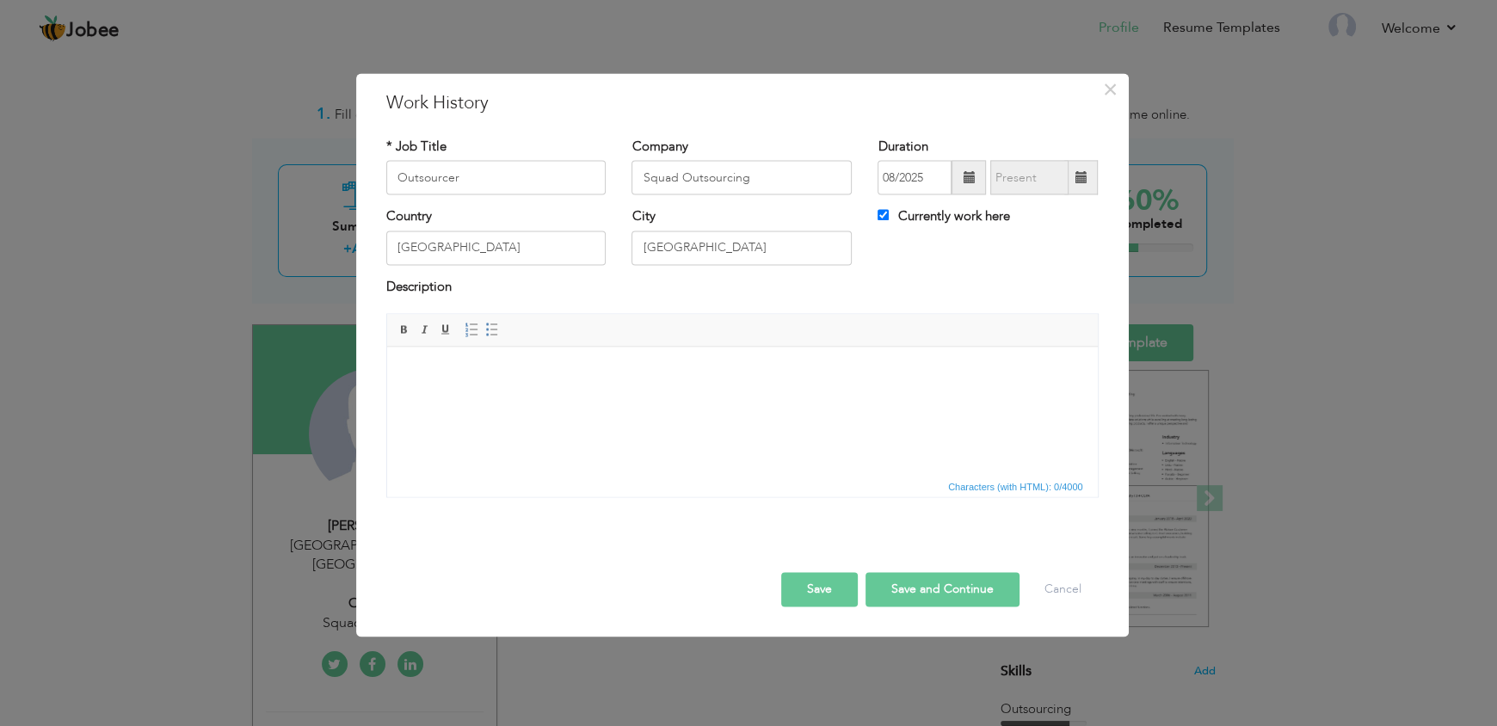
click at [443, 381] on body at bounding box center [742, 373] width 676 height 18
drag, startPoint x: 487, startPoint y: 179, endPoint x: 370, endPoint y: 179, distance: 117.0
click at [370, 179] on div "× Work History * Job Title Outsourcer Company Squad Outsourcing Duration 08/202…" at bounding box center [742, 355] width 773 height 564
type input "Data Entry Associate"
click at [520, 399] on html at bounding box center [741, 373] width 711 height 52
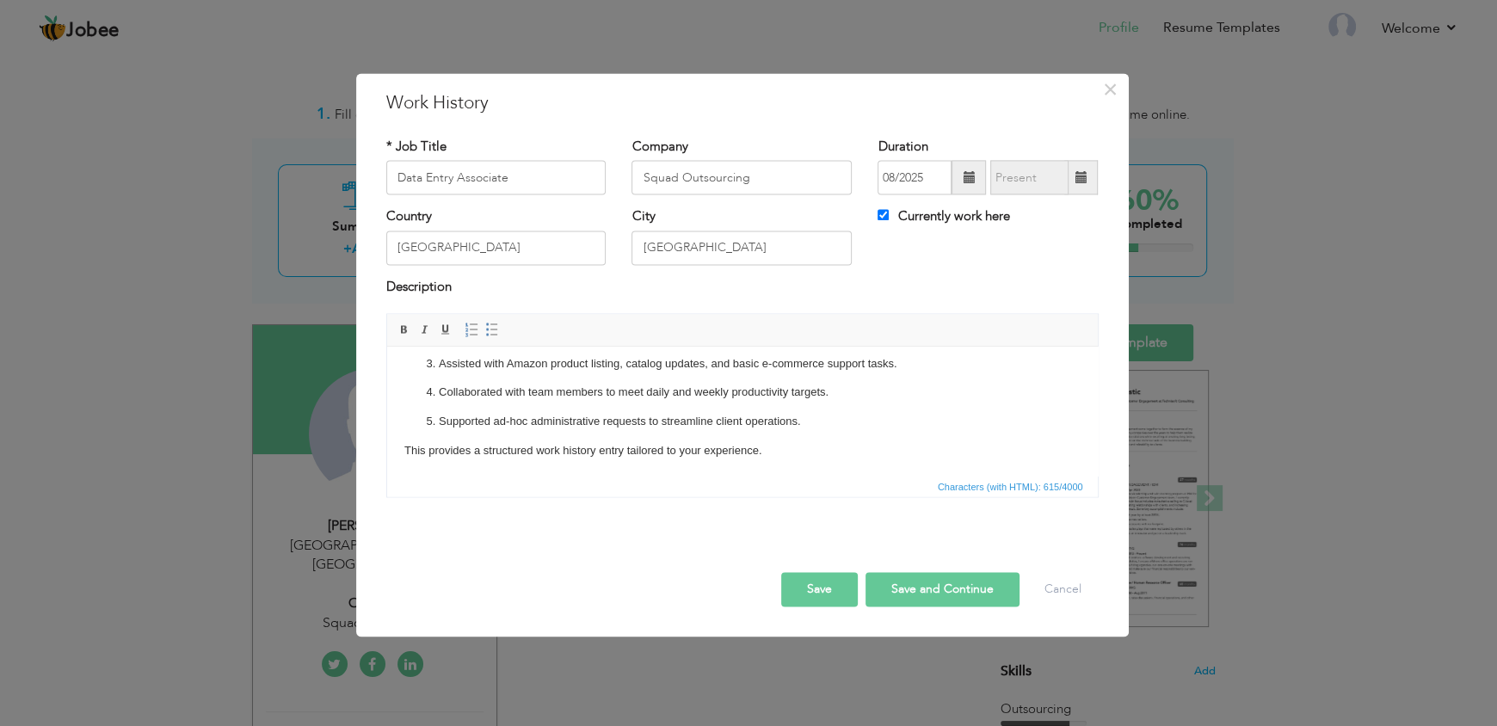
scroll to position [68, 0]
drag, startPoint x: 787, startPoint y: 449, endPoint x: 692, endPoint y: 793, distance: 356.4
click at [386, 446] on html "Performed accurate data entry tasks including updating records, spreadsheets, a…" at bounding box center [741, 378] width 711 height 198
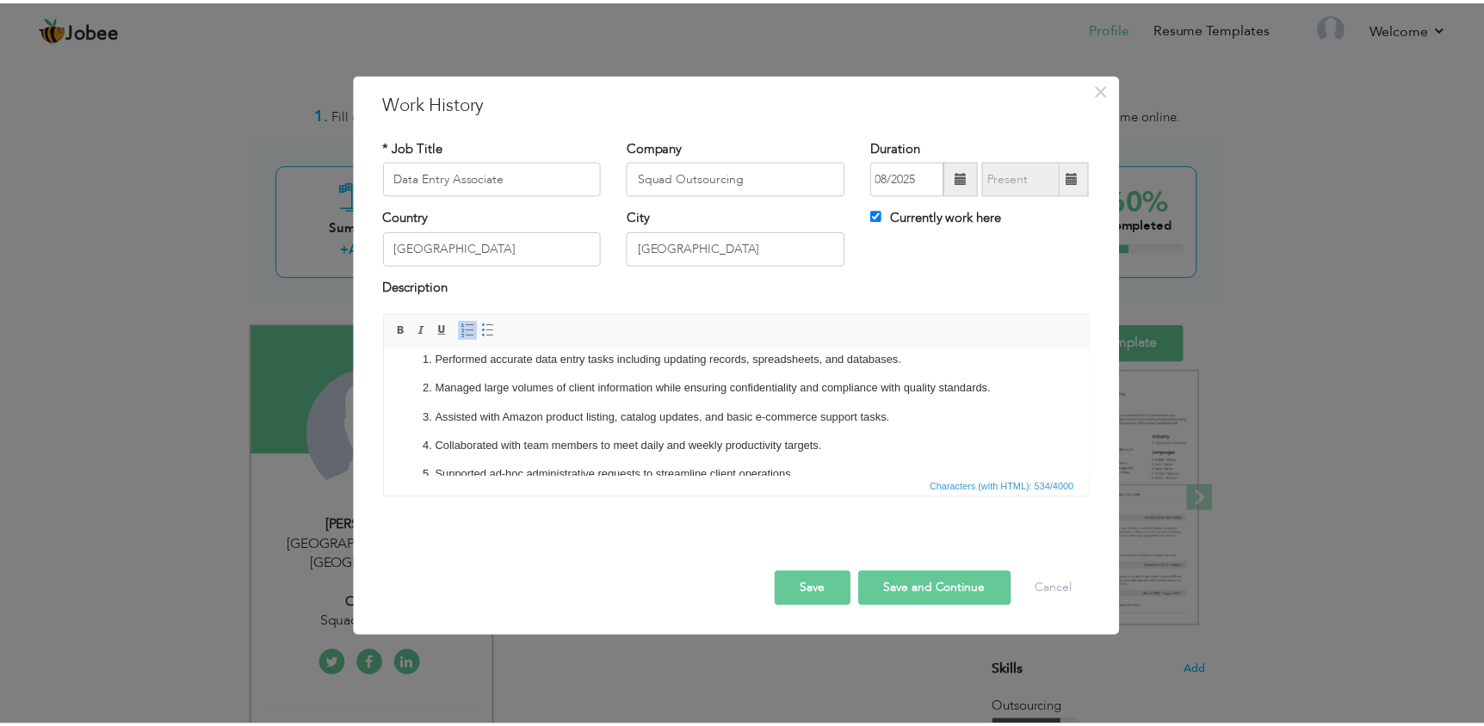
scroll to position [0, 0]
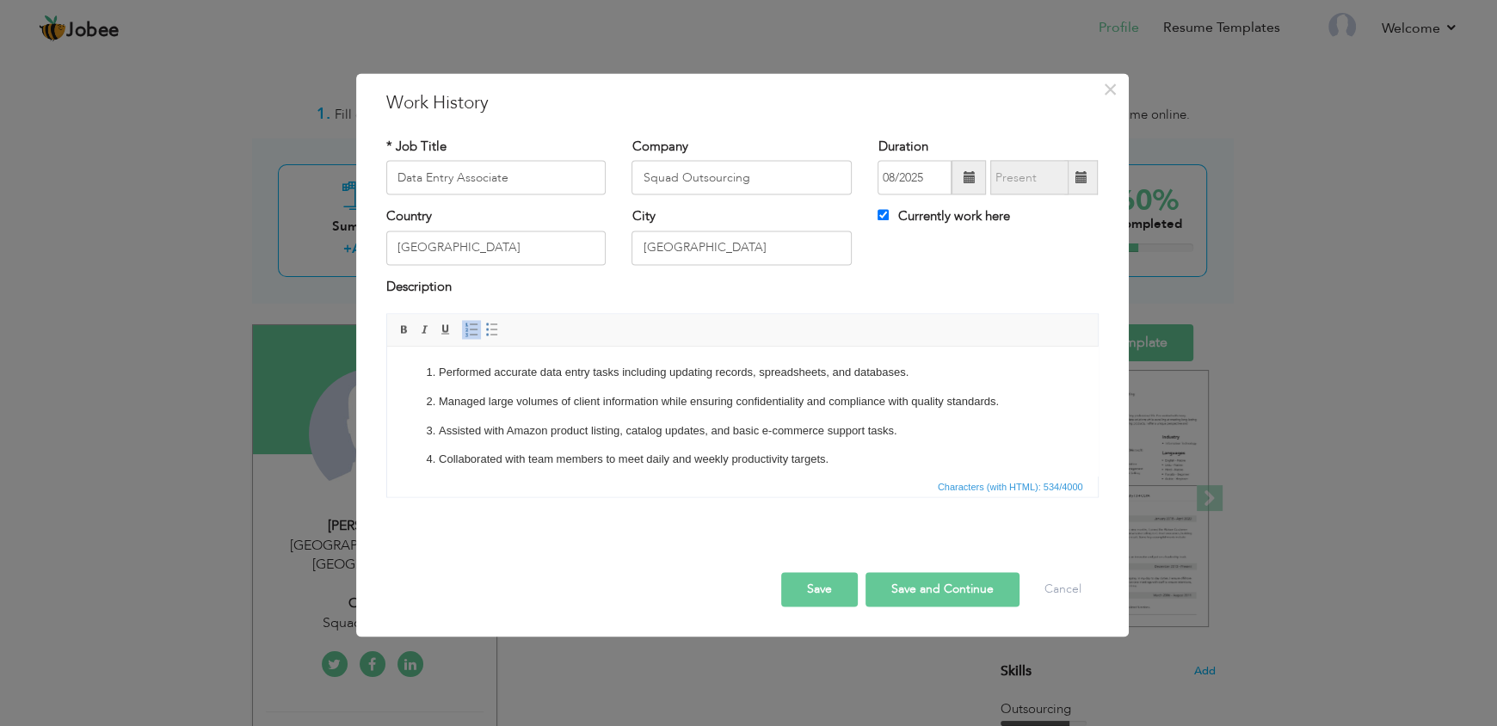
click at [817, 601] on button "Save" at bounding box center [819, 590] width 77 height 34
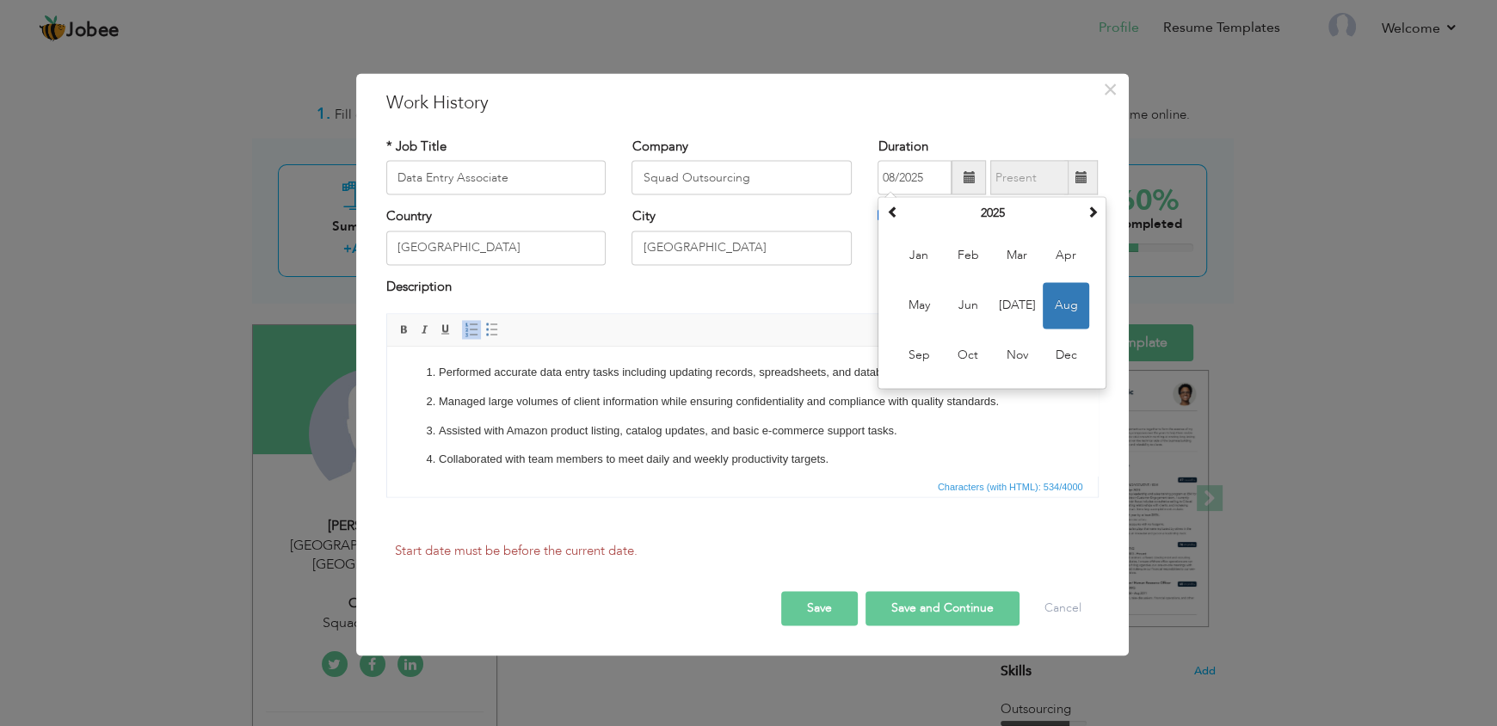
click at [844, 217] on div "City Lahore" at bounding box center [742, 236] width 220 height 57
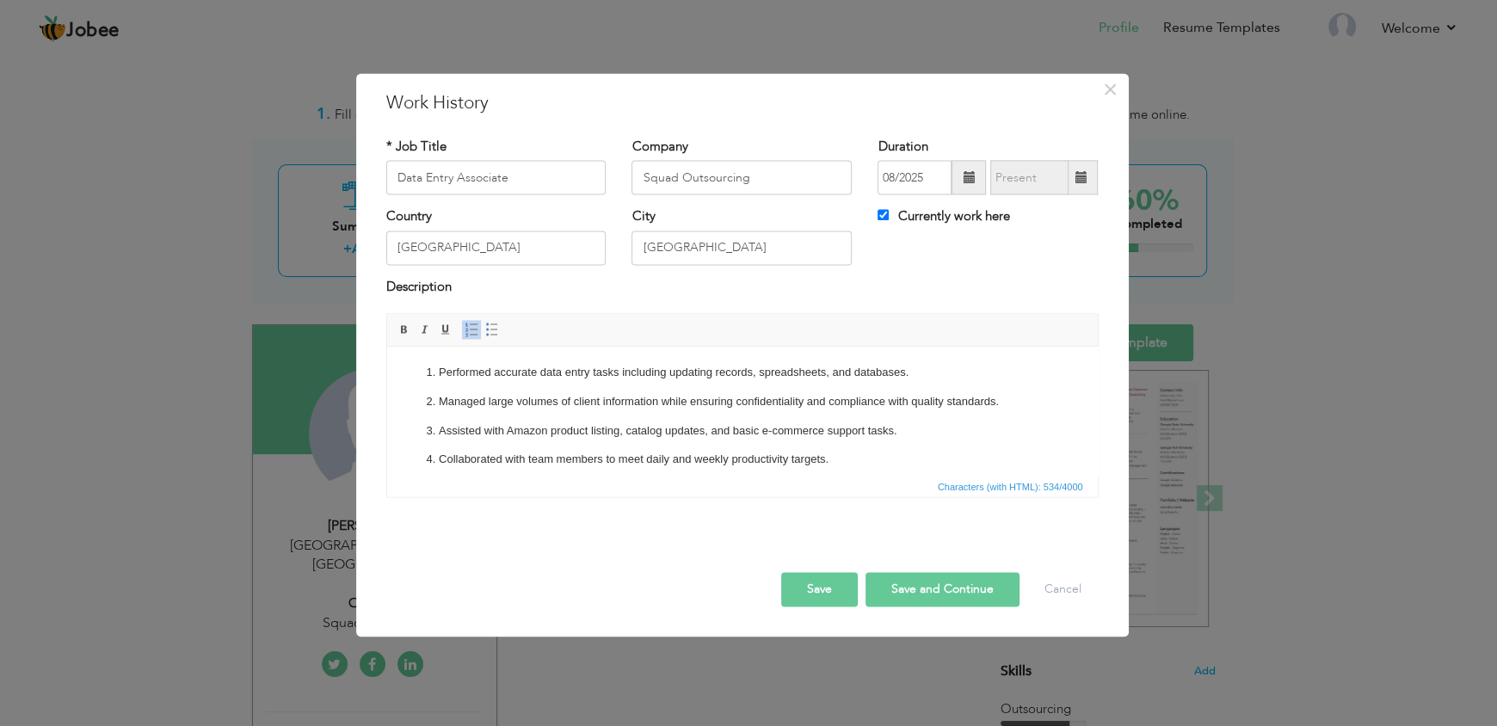
click at [973, 169] on span at bounding box center [969, 178] width 34 height 34
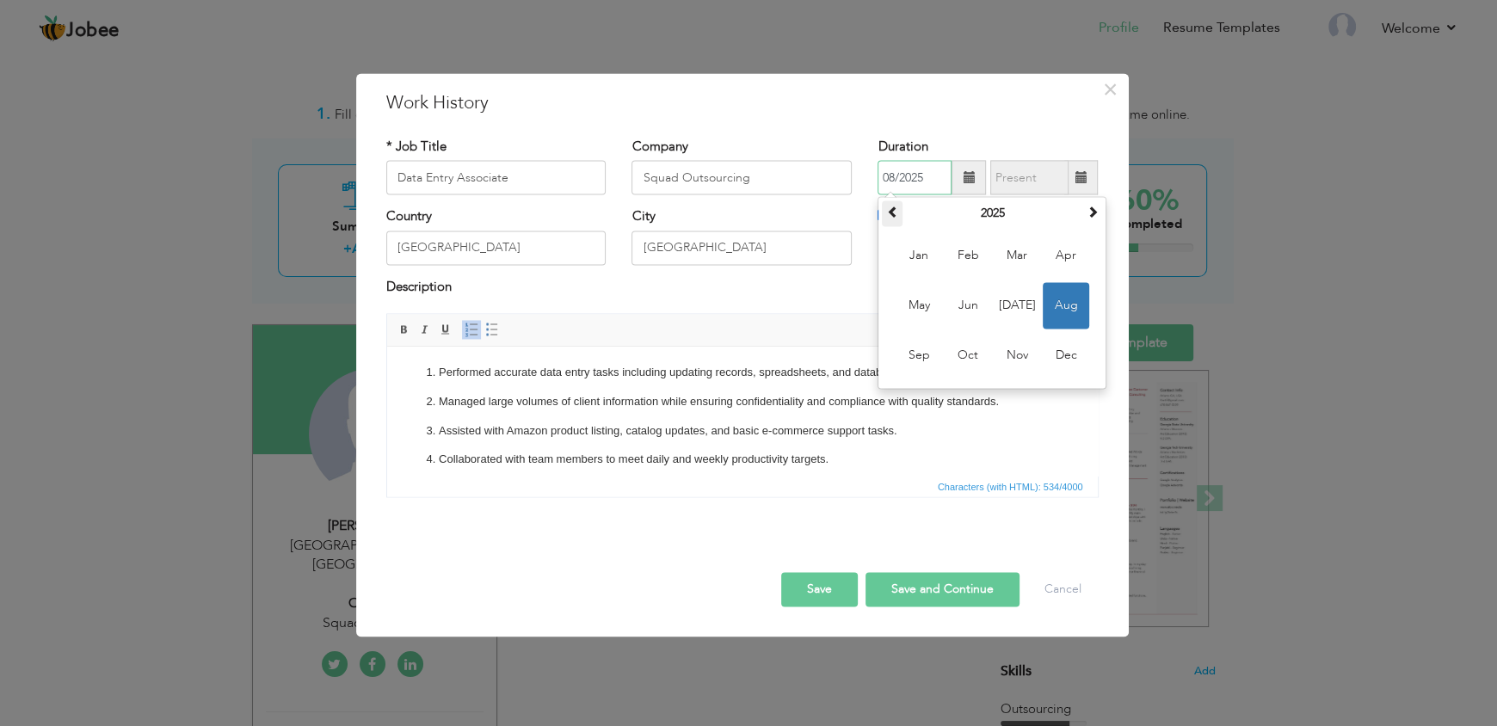
click at [898, 215] on span at bounding box center [892, 213] width 12 height 12
click at [921, 306] on span "May" at bounding box center [919, 306] width 46 height 46
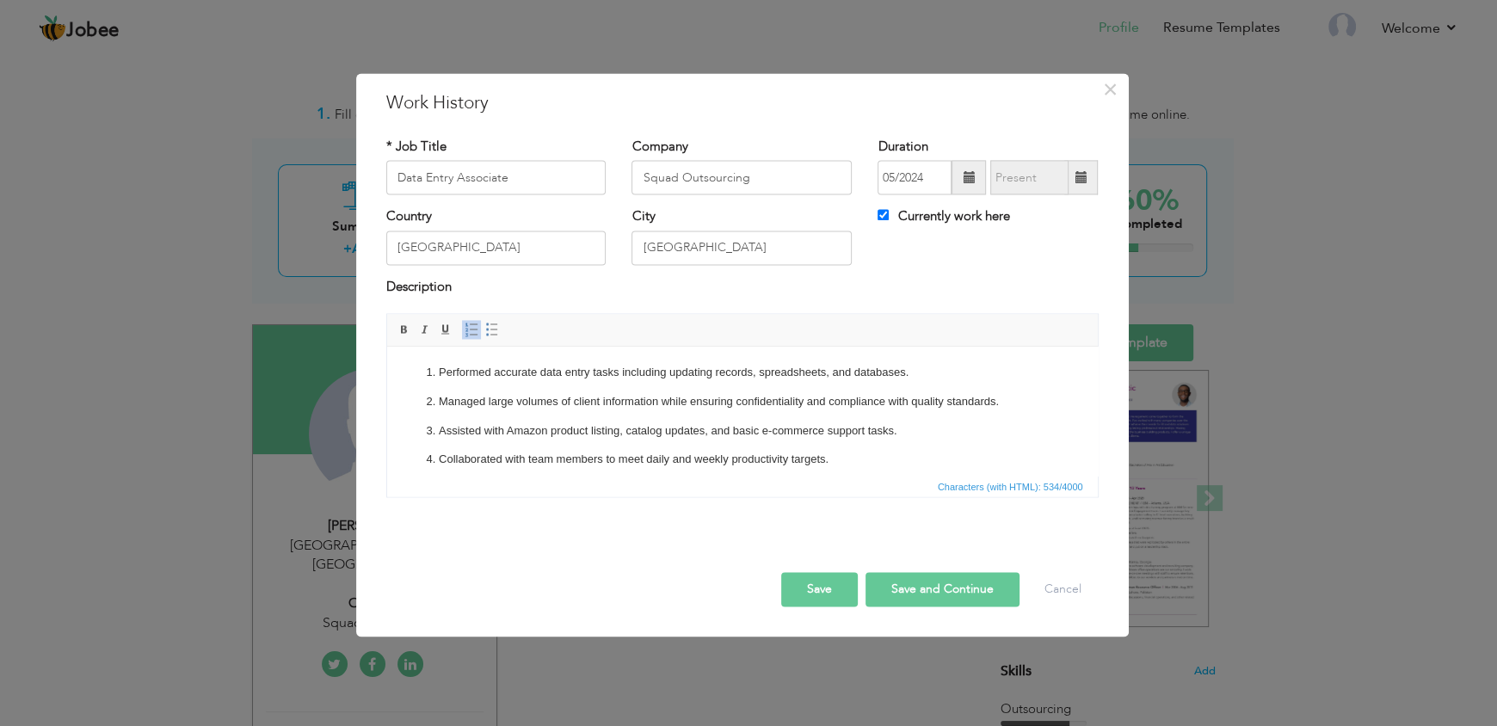
click at [967, 178] on span at bounding box center [969, 177] width 12 height 12
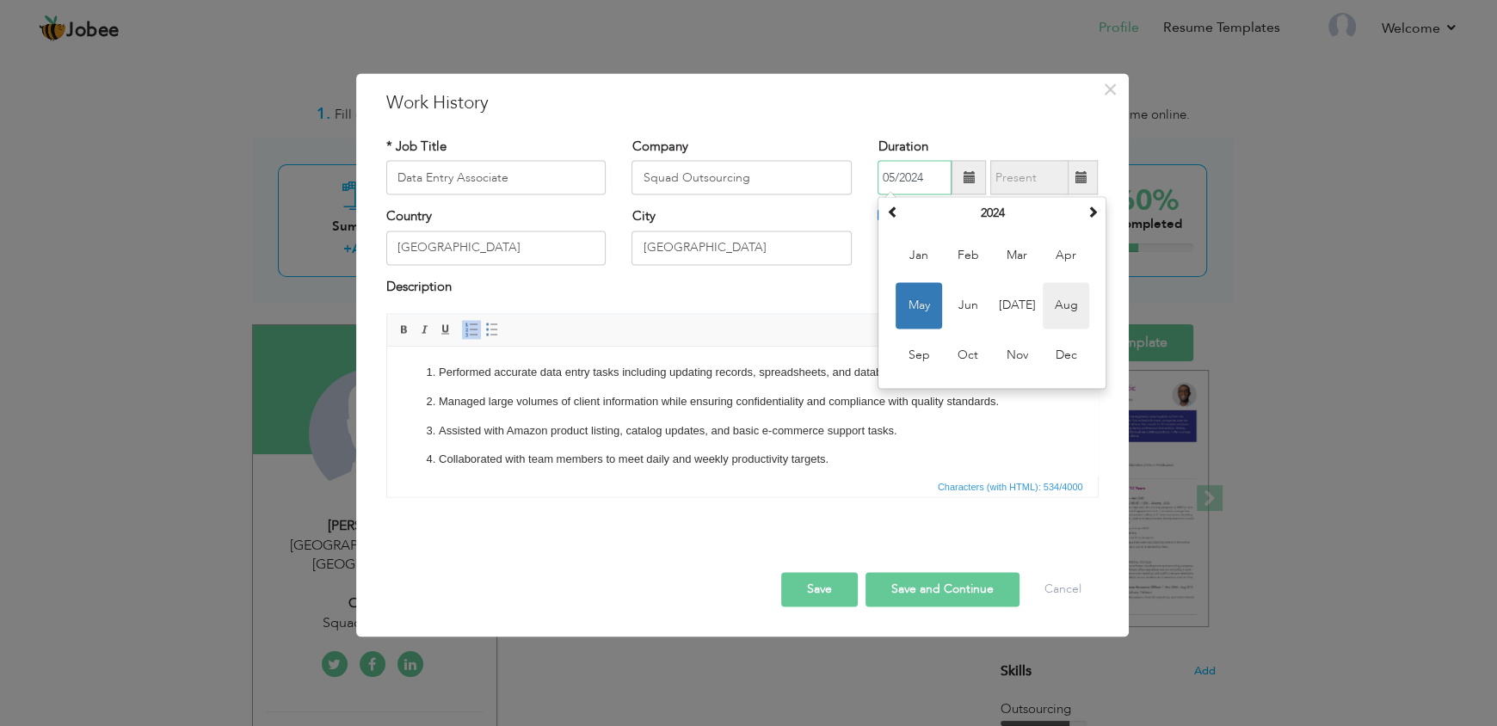
click at [1065, 300] on span "Aug" at bounding box center [1066, 306] width 46 height 46
type input "08/2024"
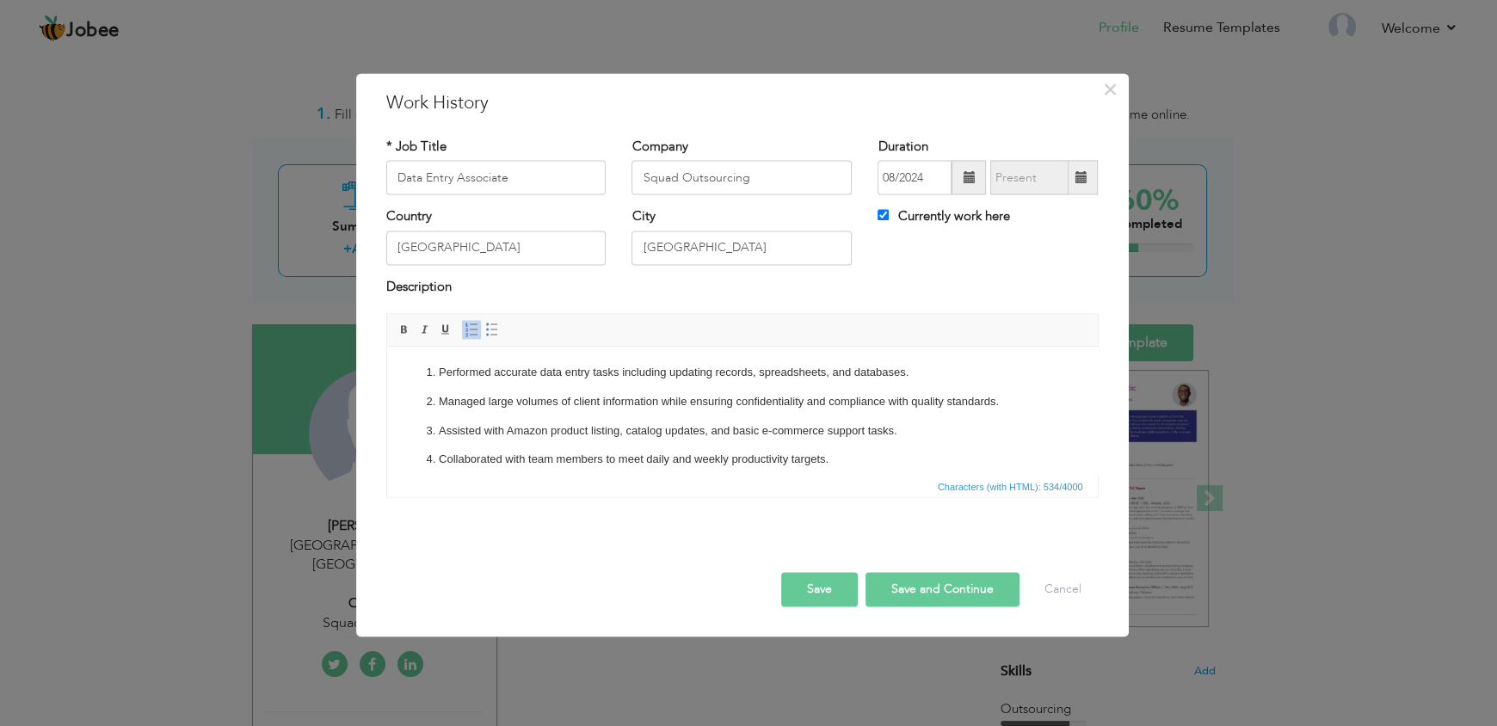
click at [833, 595] on button "Save" at bounding box center [819, 590] width 77 height 34
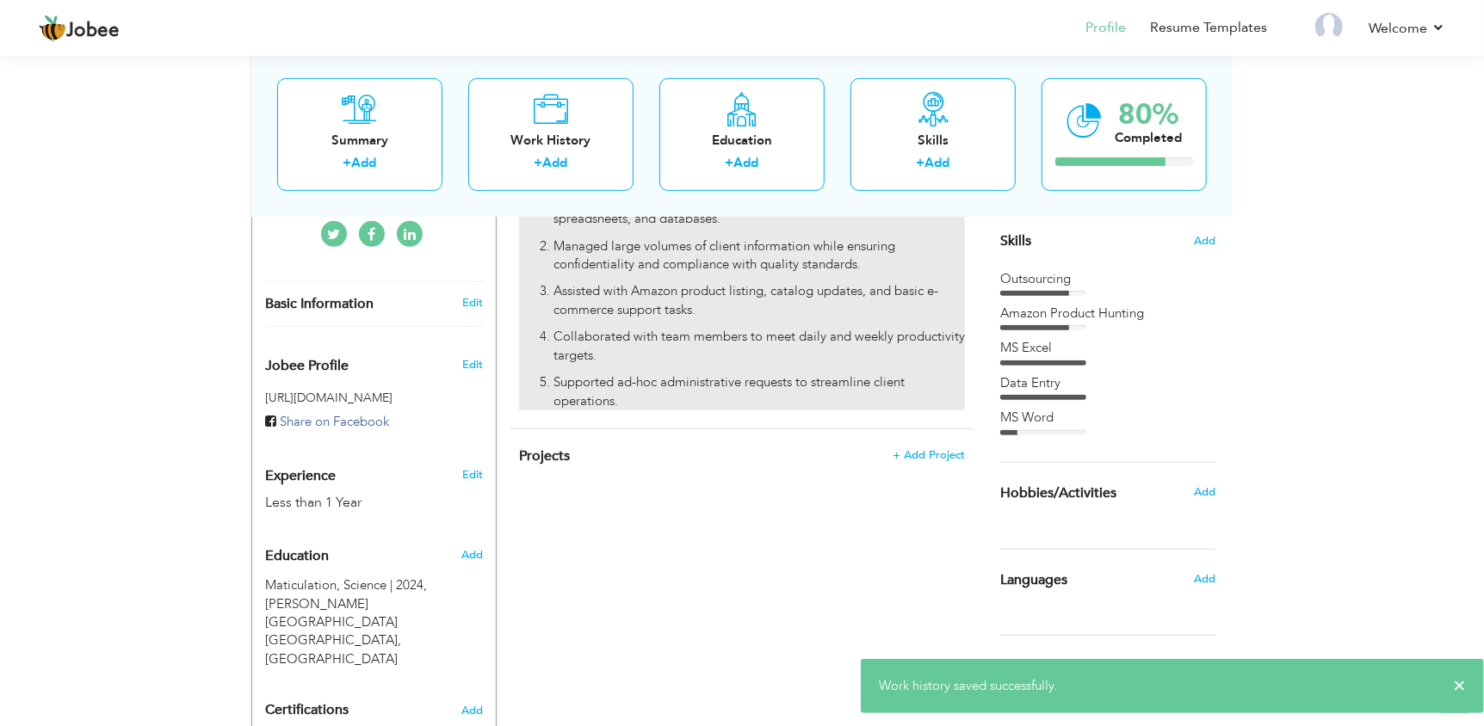
scroll to position [547, 0]
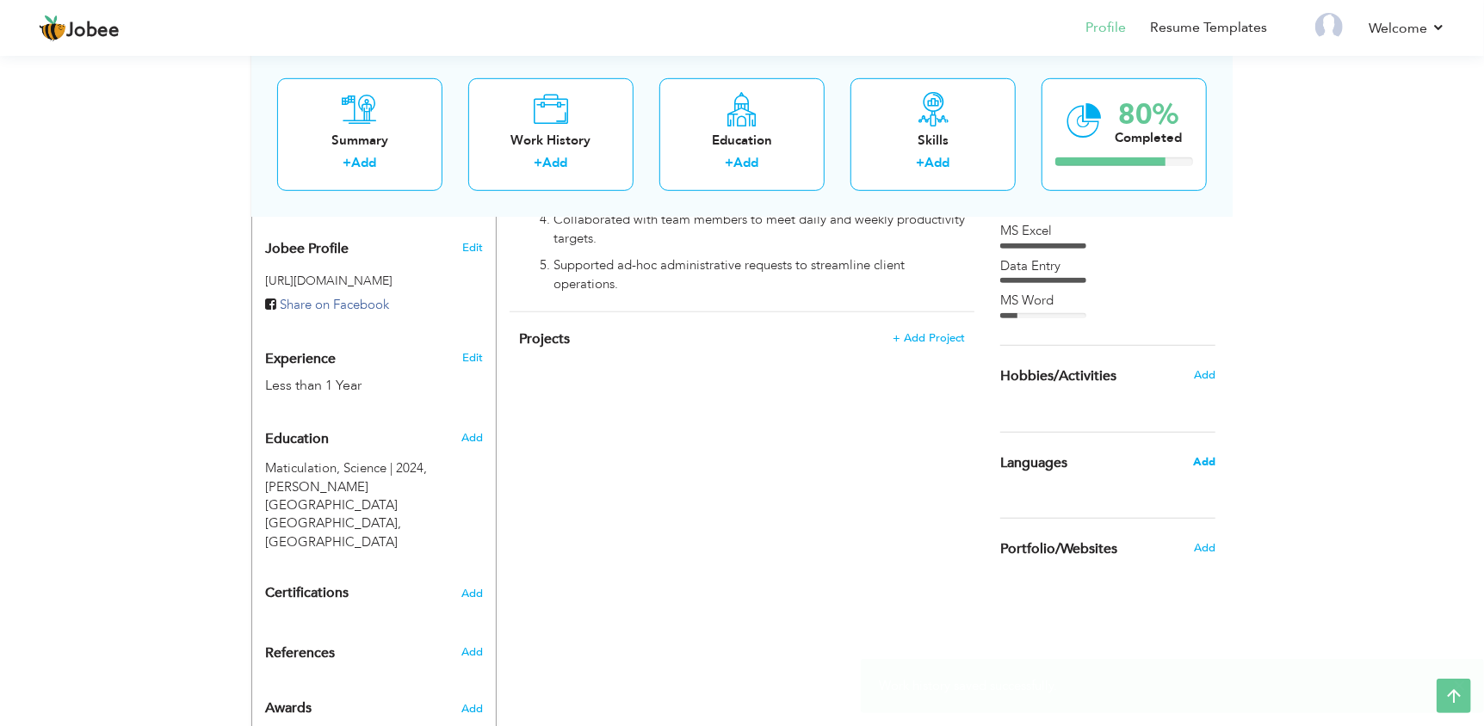
click at [1202, 462] on span "Add" at bounding box center [1204, 461] width 22 height 15
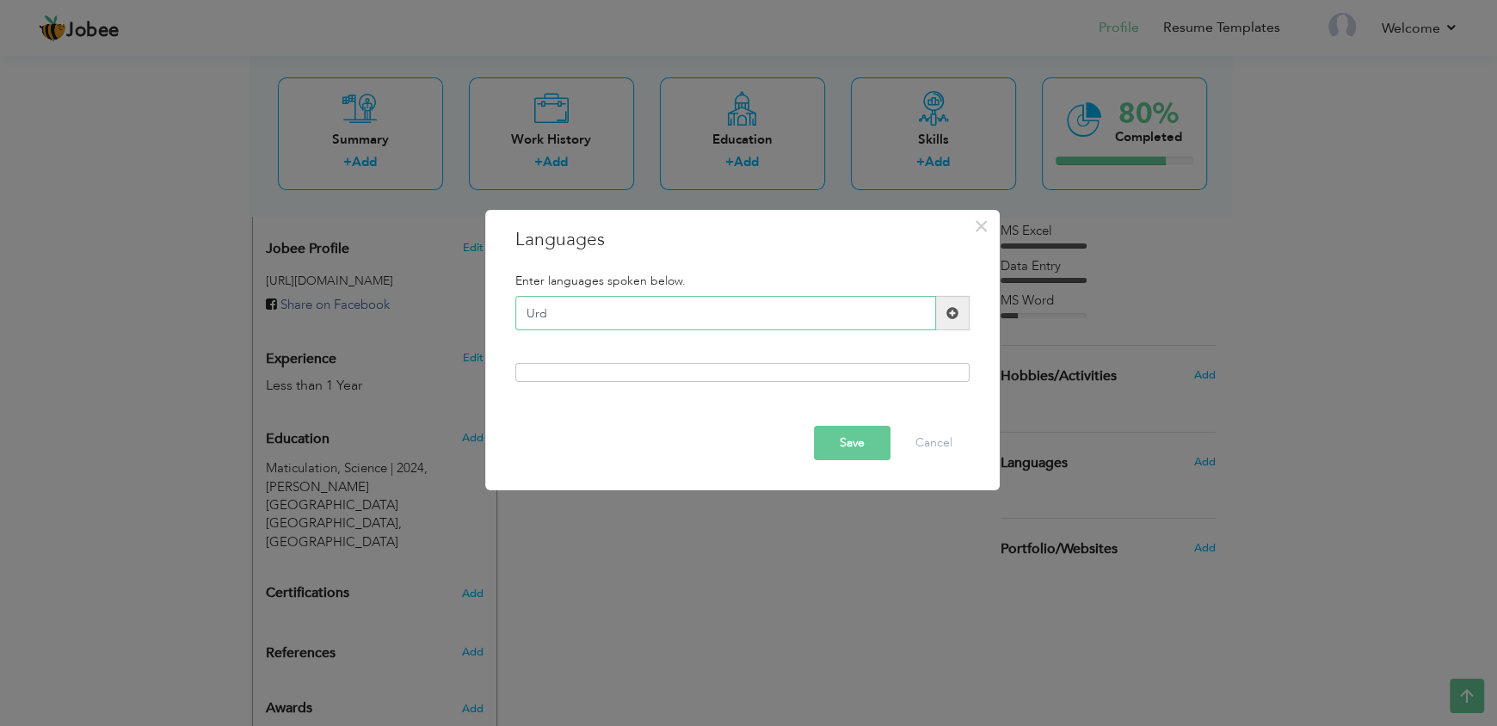
type input "Urdu"
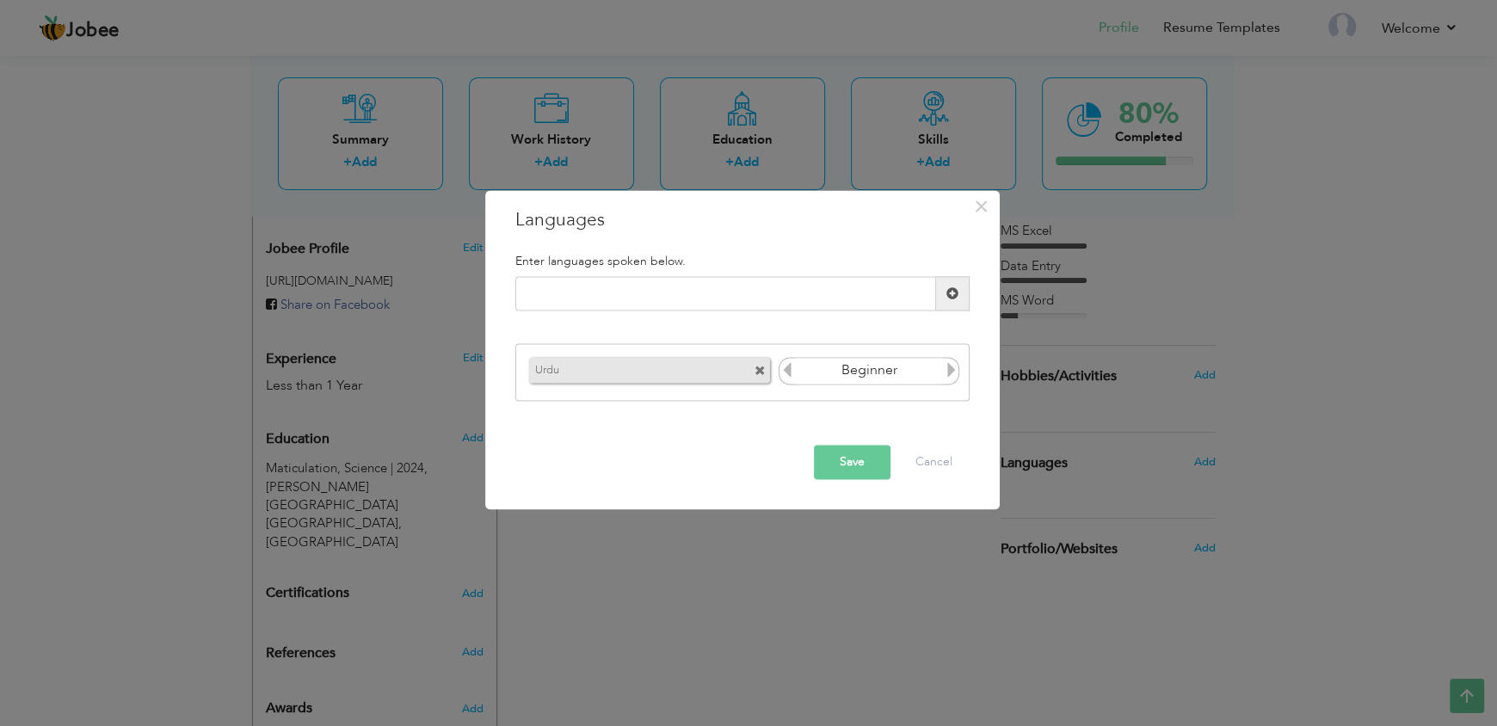
click at [943, 373] on icon at bounding box center [950, 369] width 15 height 15
click at [943, 374] on icon at bounding box center [950, 369] width 15 height 15
click at [873, 460] on button "Save" at bounding box center [852, 463] width 77 height 34
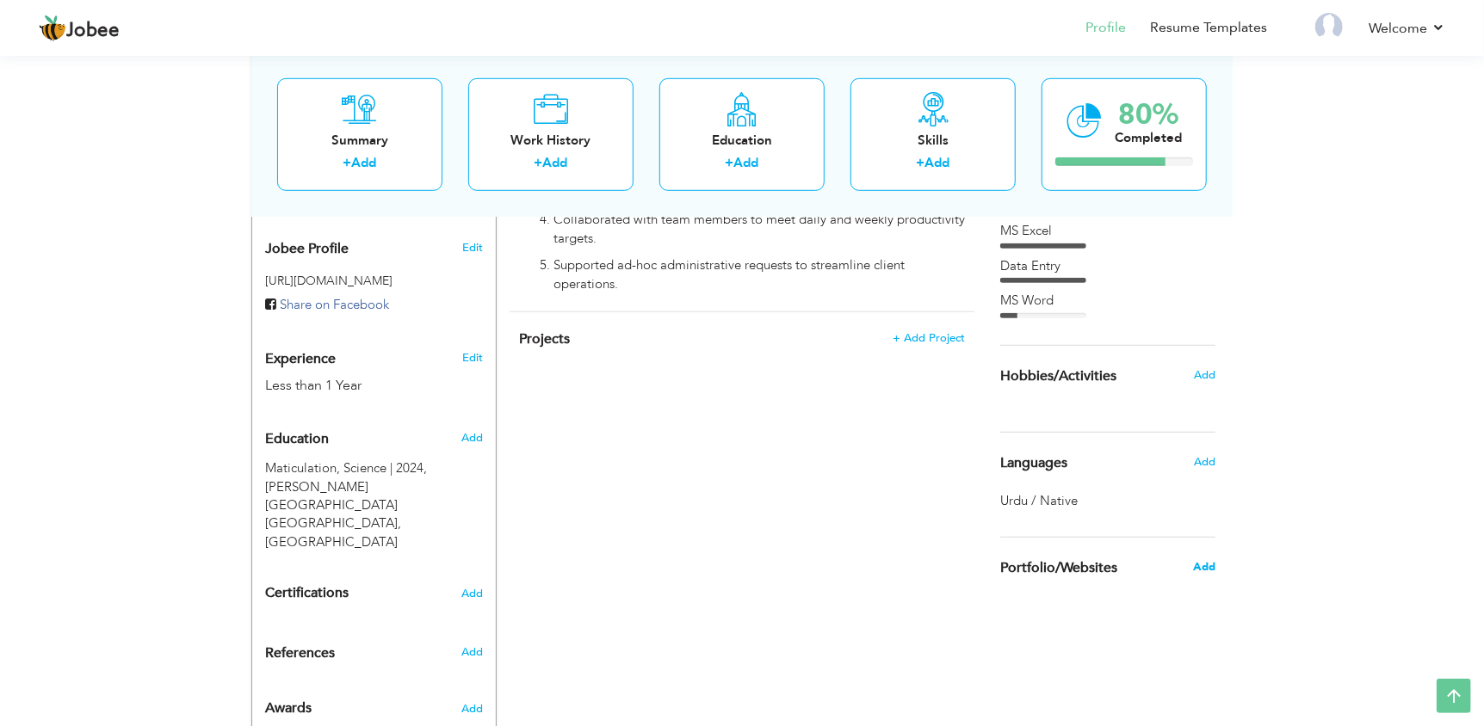
click at [1197, 570] on span "Add" at bounding box center [1204, 566] width 22 height 15
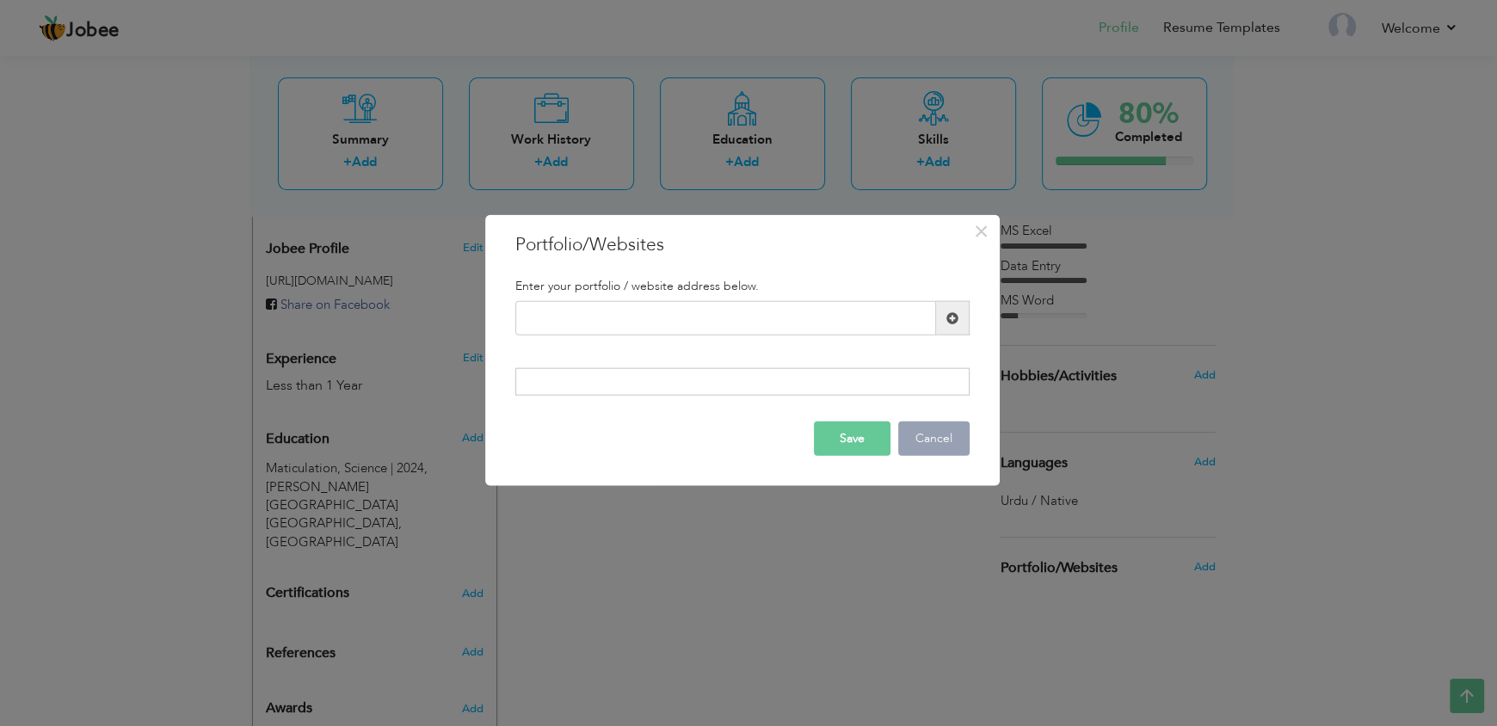
click at [939, 441] on button "Cancel" at bounding box center [933, 438] width 71 height 34
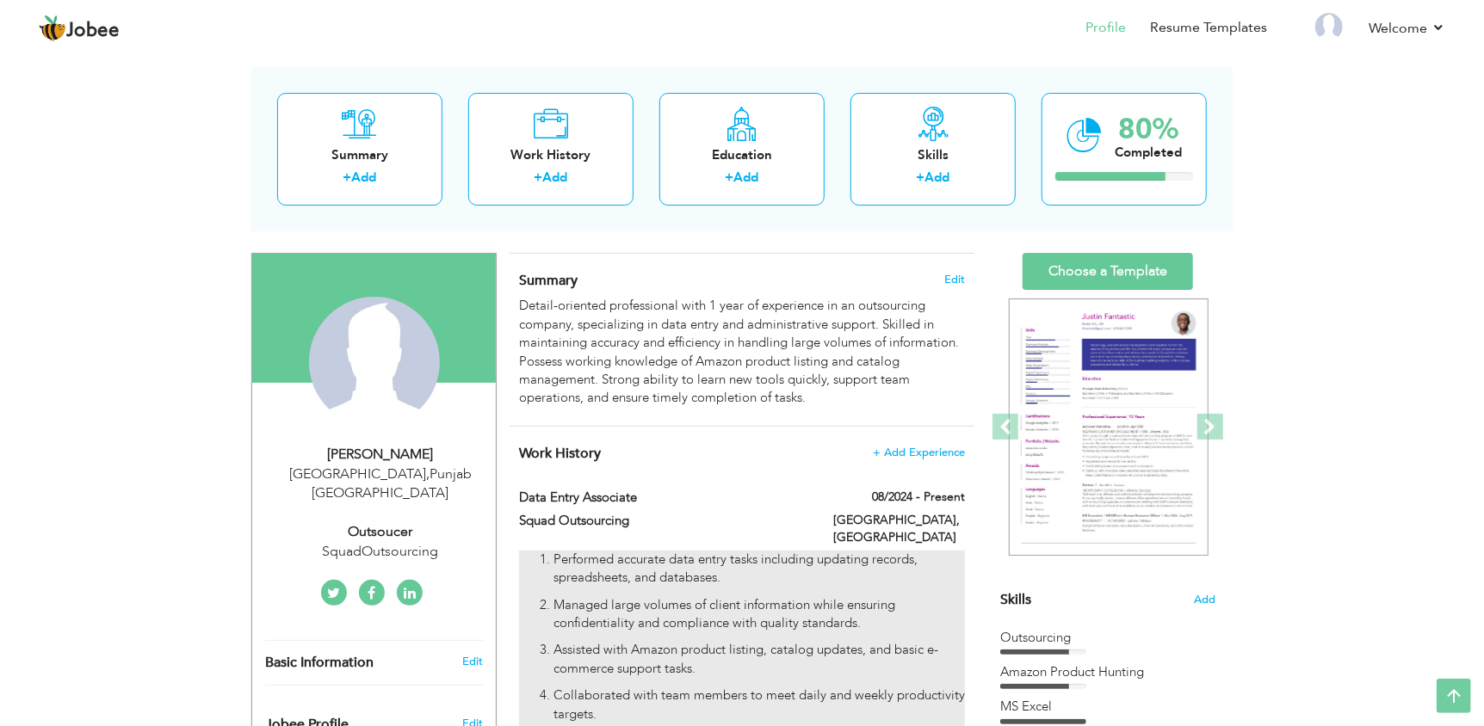
scroll to position [0, 0]
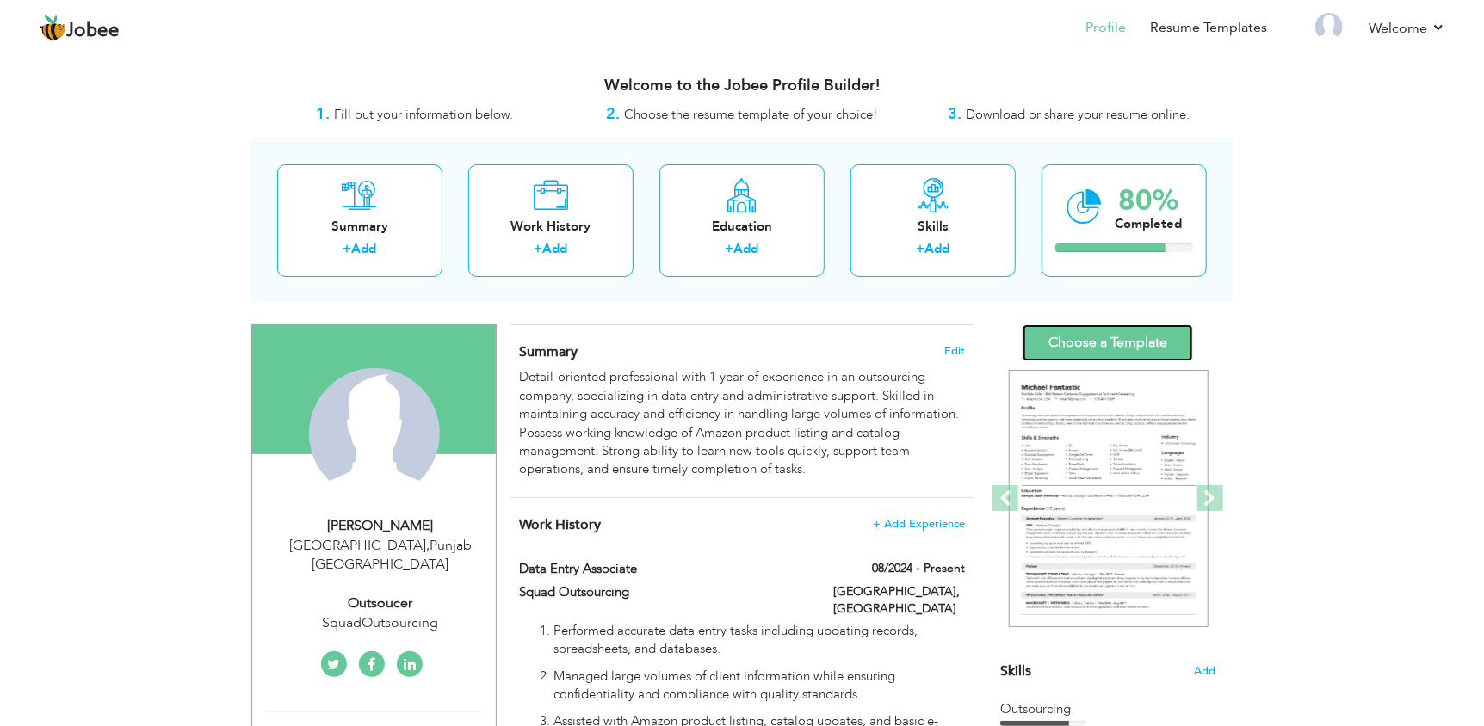
click at [1124, 341] on link "Choose a Template" at bounding box center [1107, 342] width 170 height 37
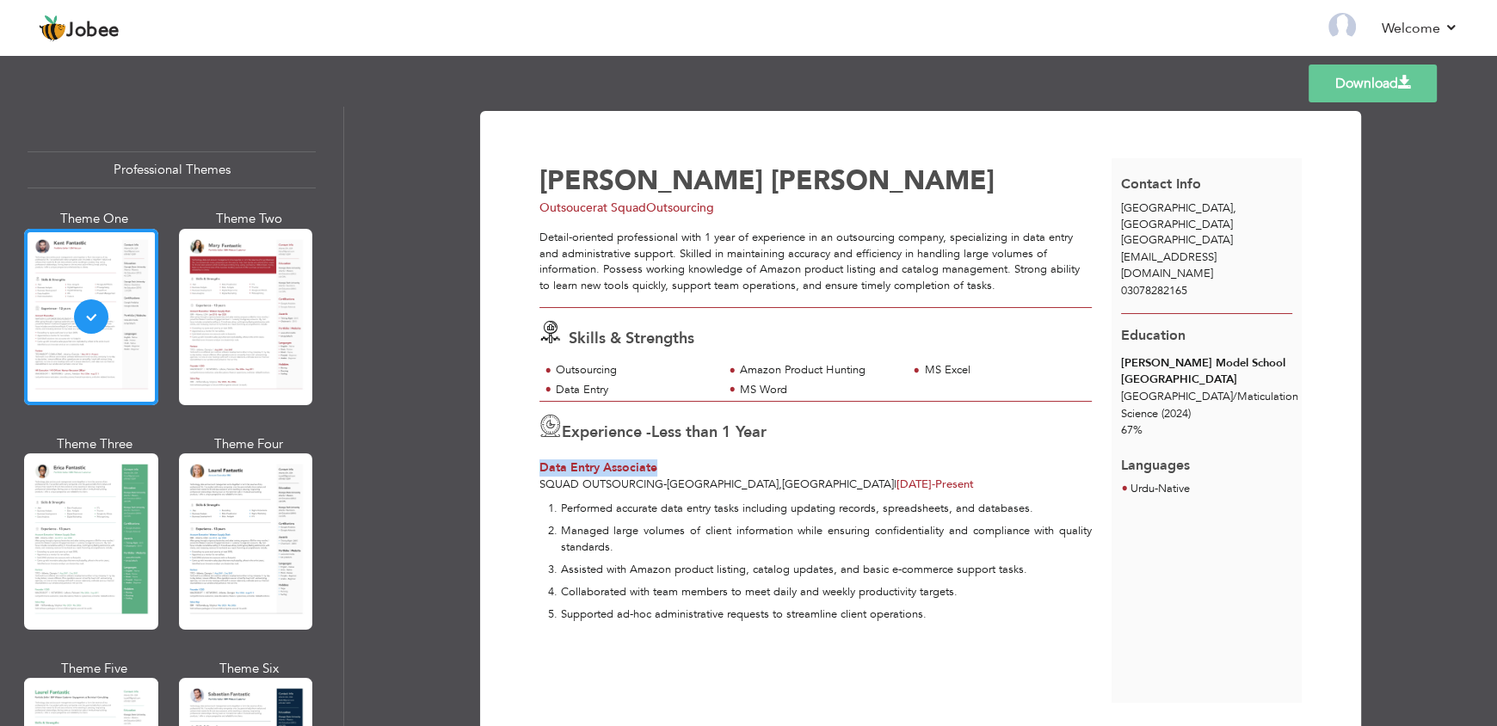
drag, startPoint x: 655, startPoint y: 467, endPoint x: 534, endPoint y: 461, distance: 121.5
click at [534, 461] on div "Experience - Less than 1 Year Data Entry Associate Squad Outsourcing - Lahore ,…" at bounding box center [816, 447] width 572 height 91
copy span "Data Entry Associate"
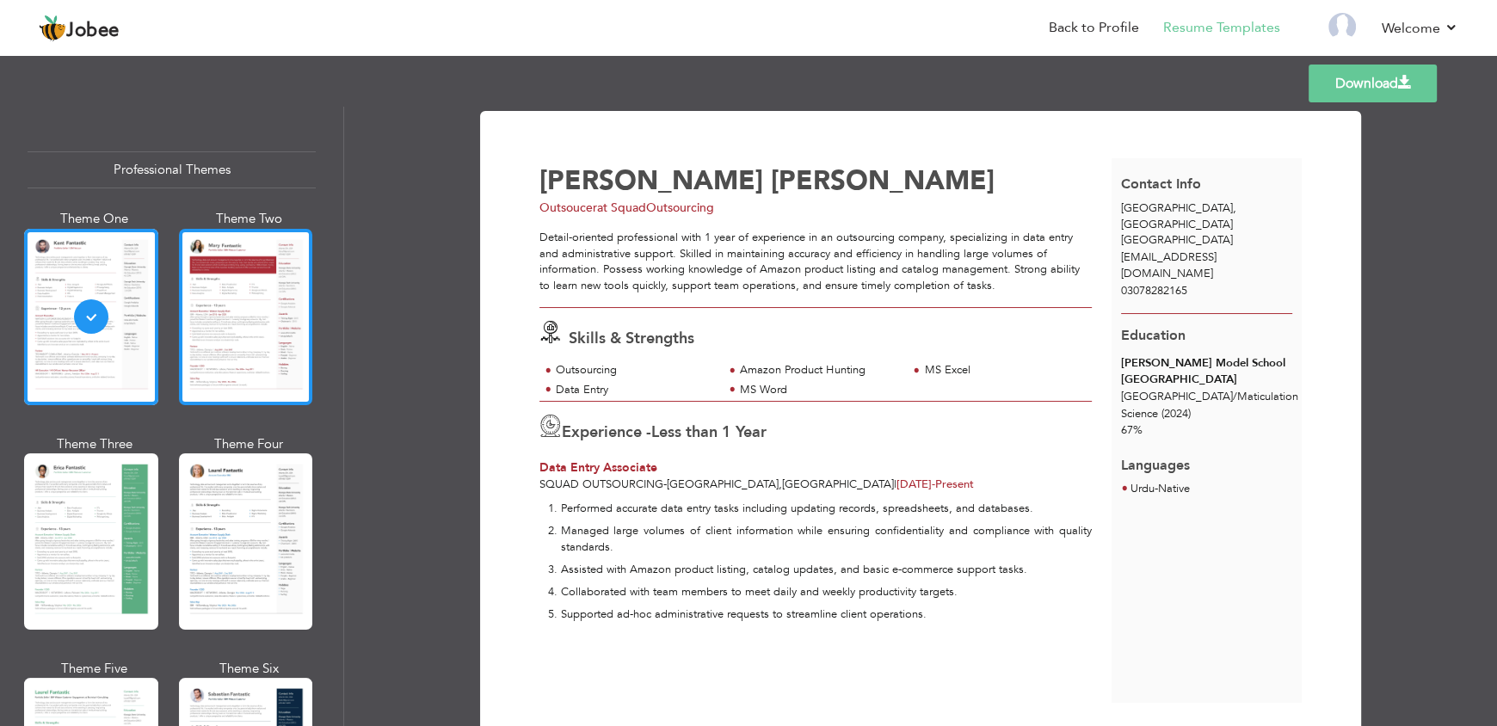
click at [227, 298] on div at bounding box center [246, 317] width 134 height 176
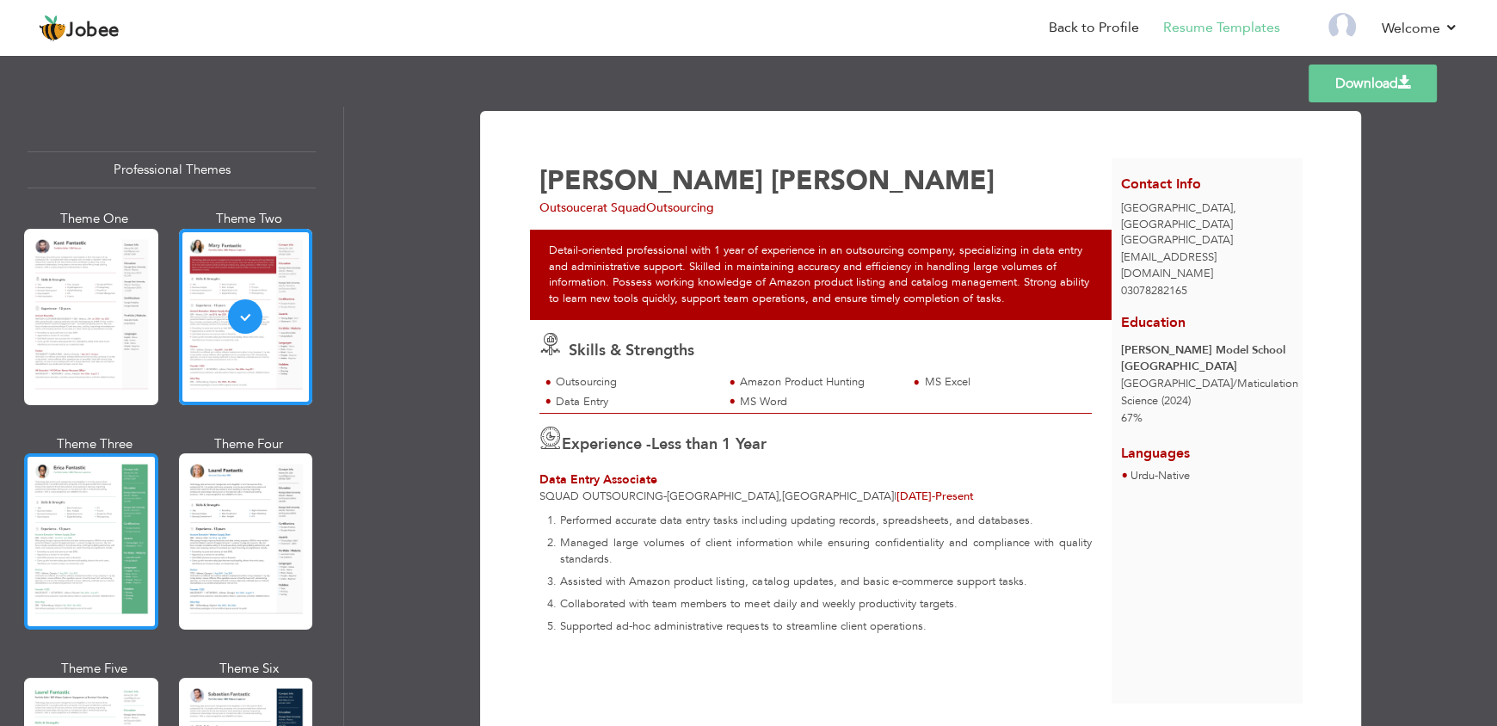
click at [115, 528] on div at bounding box center [91, 542] width 134 height 176
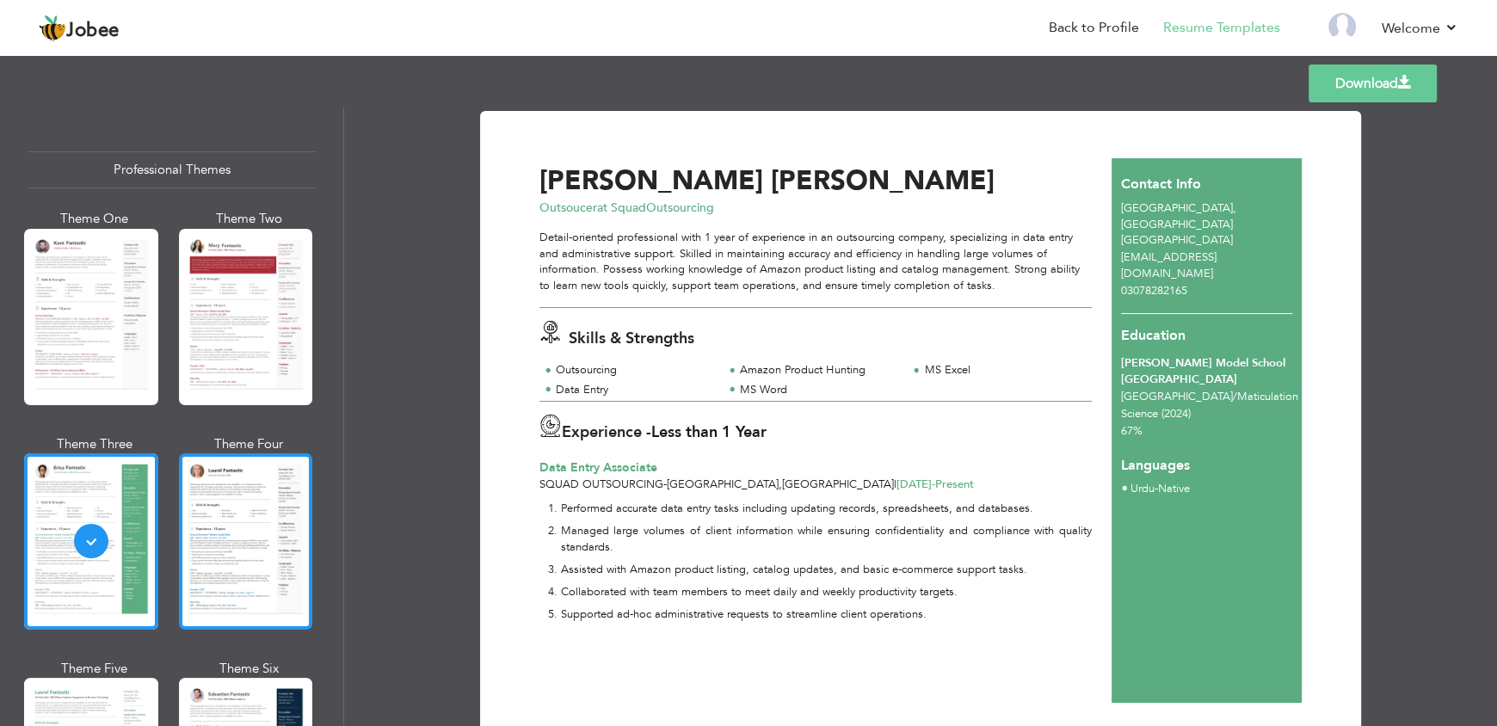
click at [269, 534] on div at bounding box center [246, 542] width 134 height 176
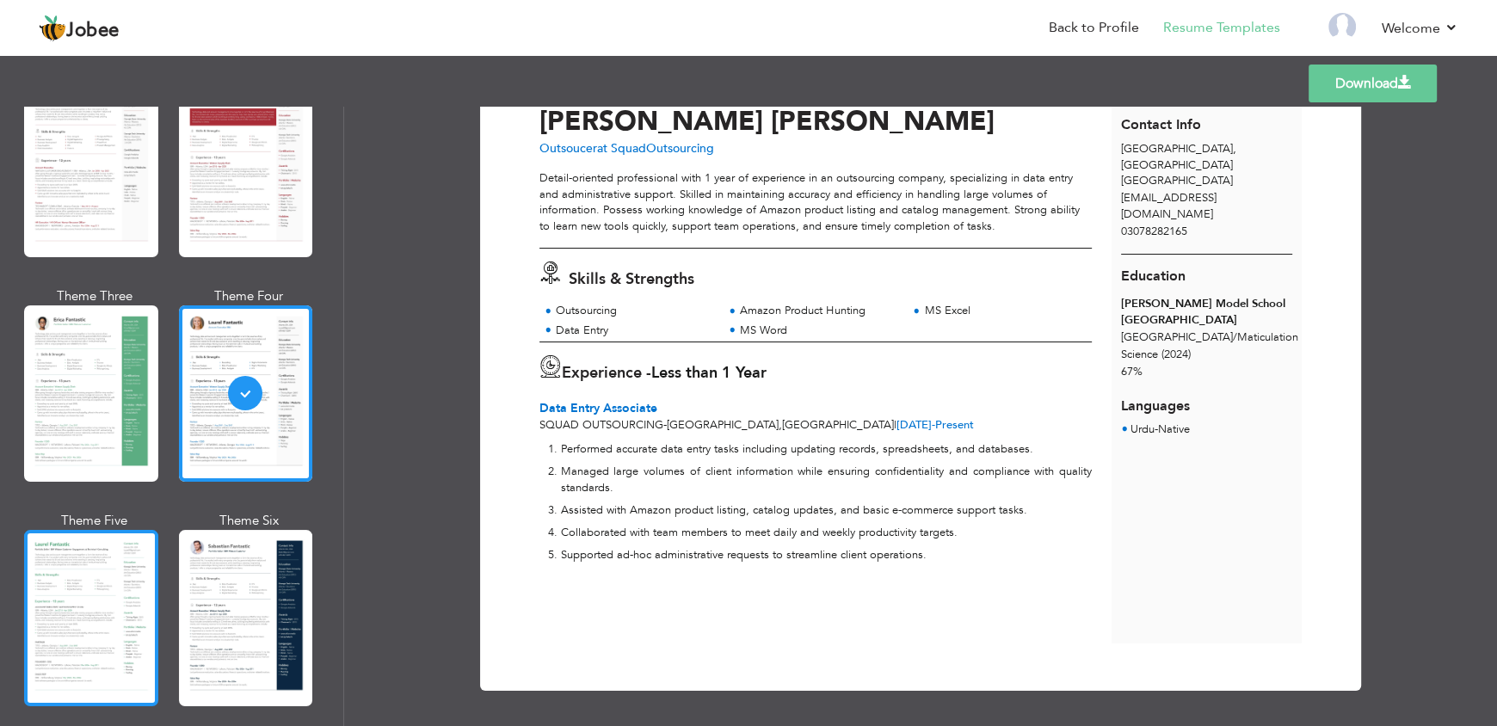
scroll to position [257, 0]
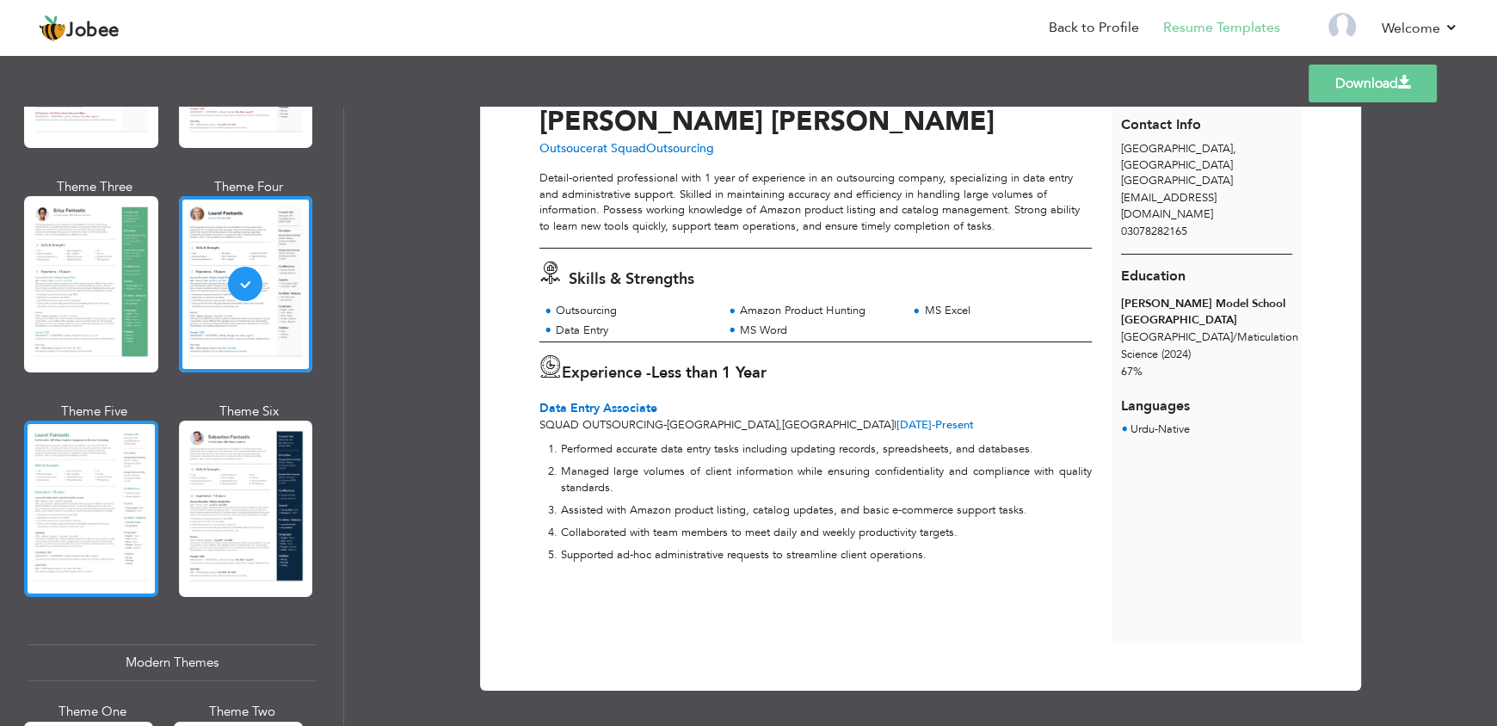
click at [58, 500] on div at bounding box center [91, 509] width 134 height 176
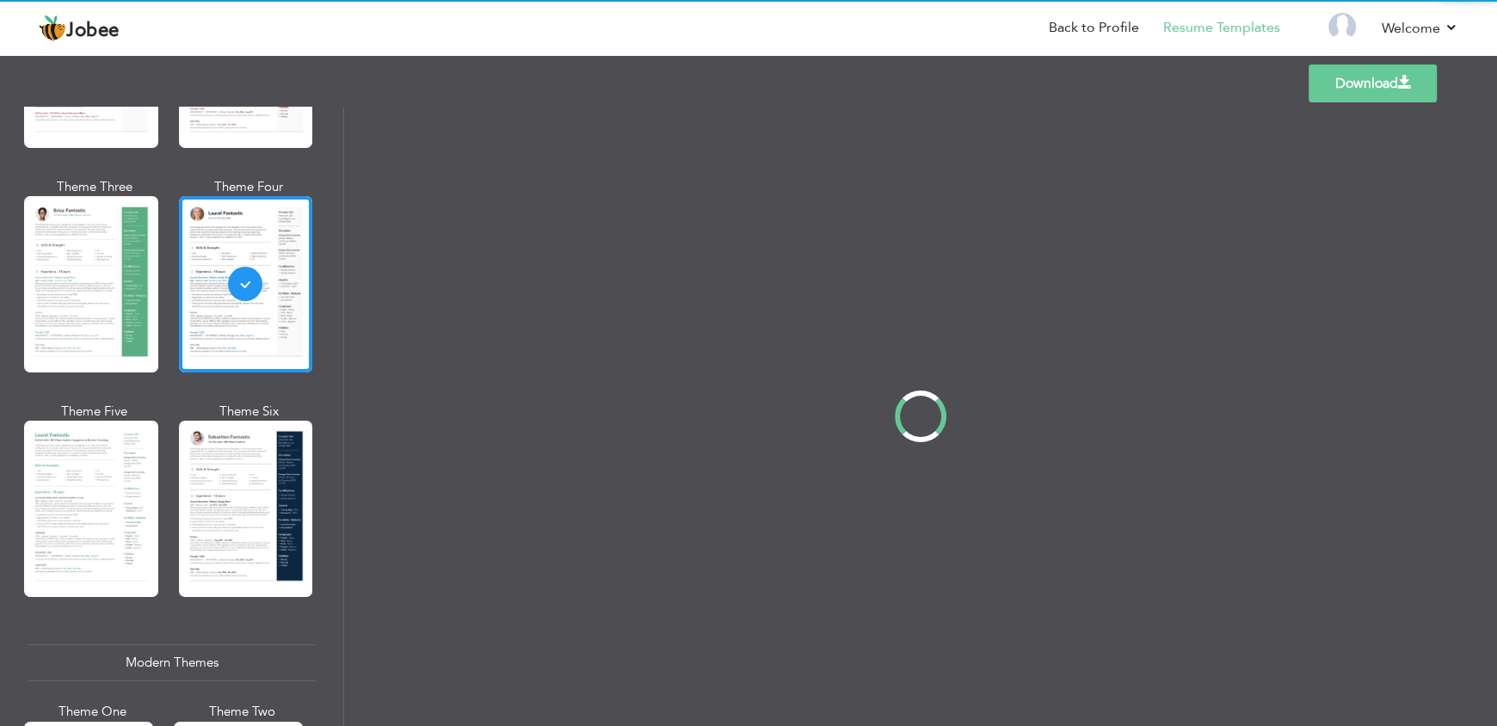
scroll to position [0, 0]
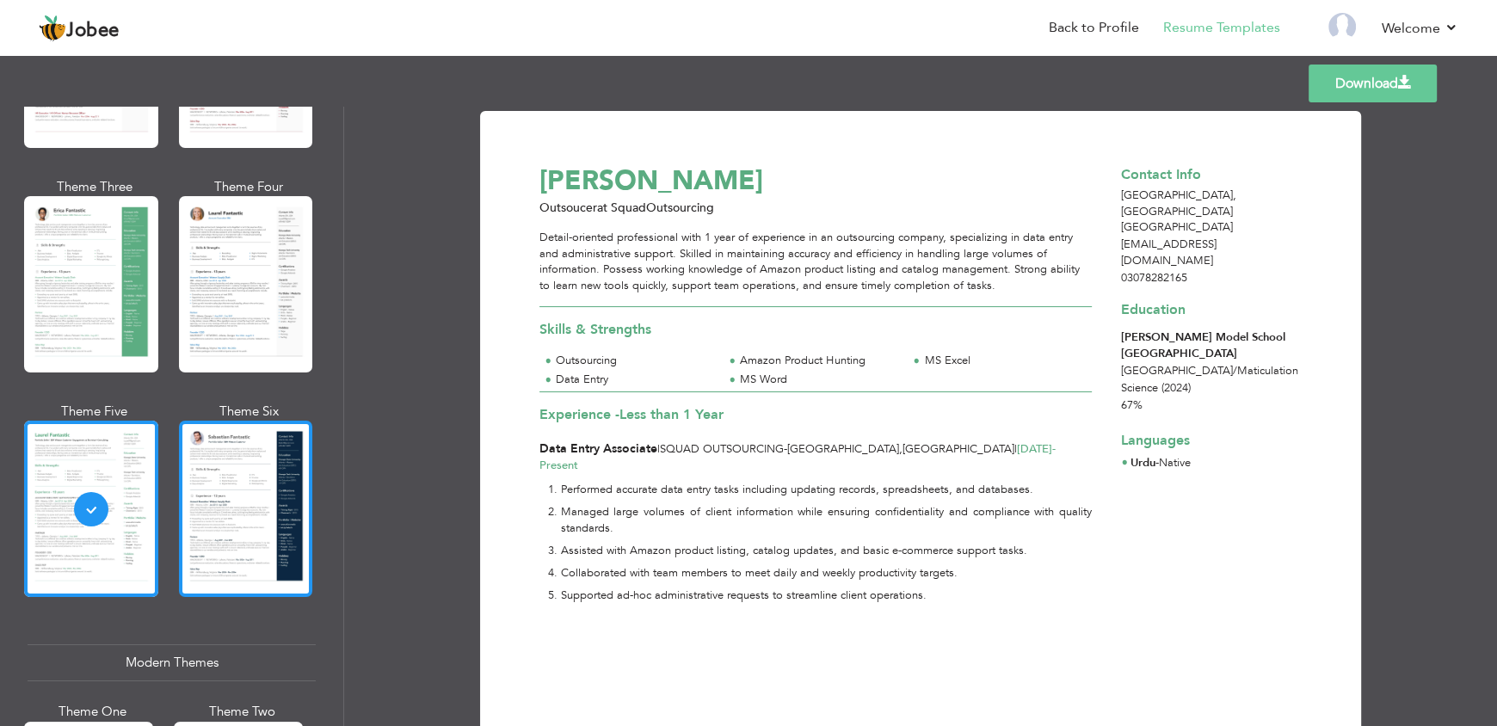
click at [225, 543] on div at bounding box center [246, 509] width 134 height 176
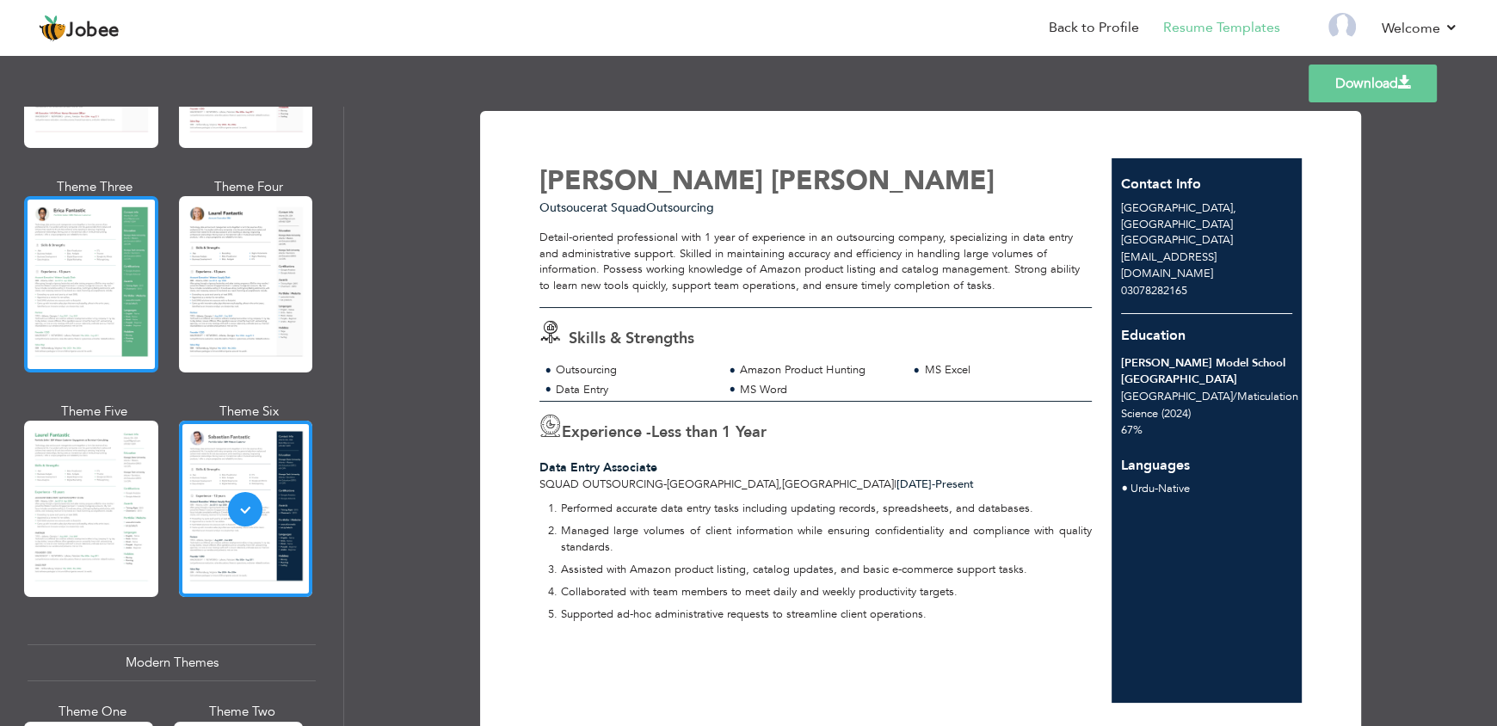
click at [74, 262] on div at bounding box center [91, 284] width 134 height 176
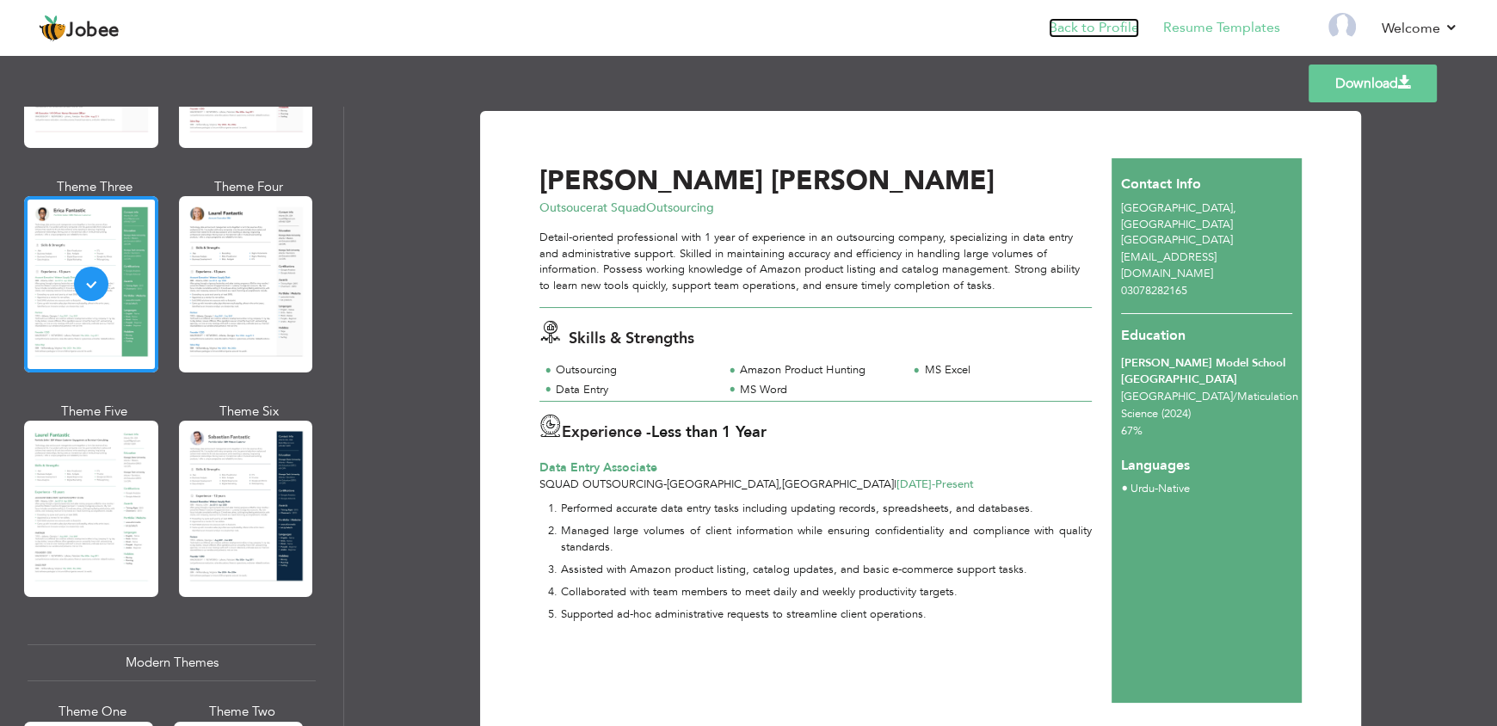
click at [1064, 31] on link "Back to Profile" at bounding box center [1094, 28] width 90 height 20
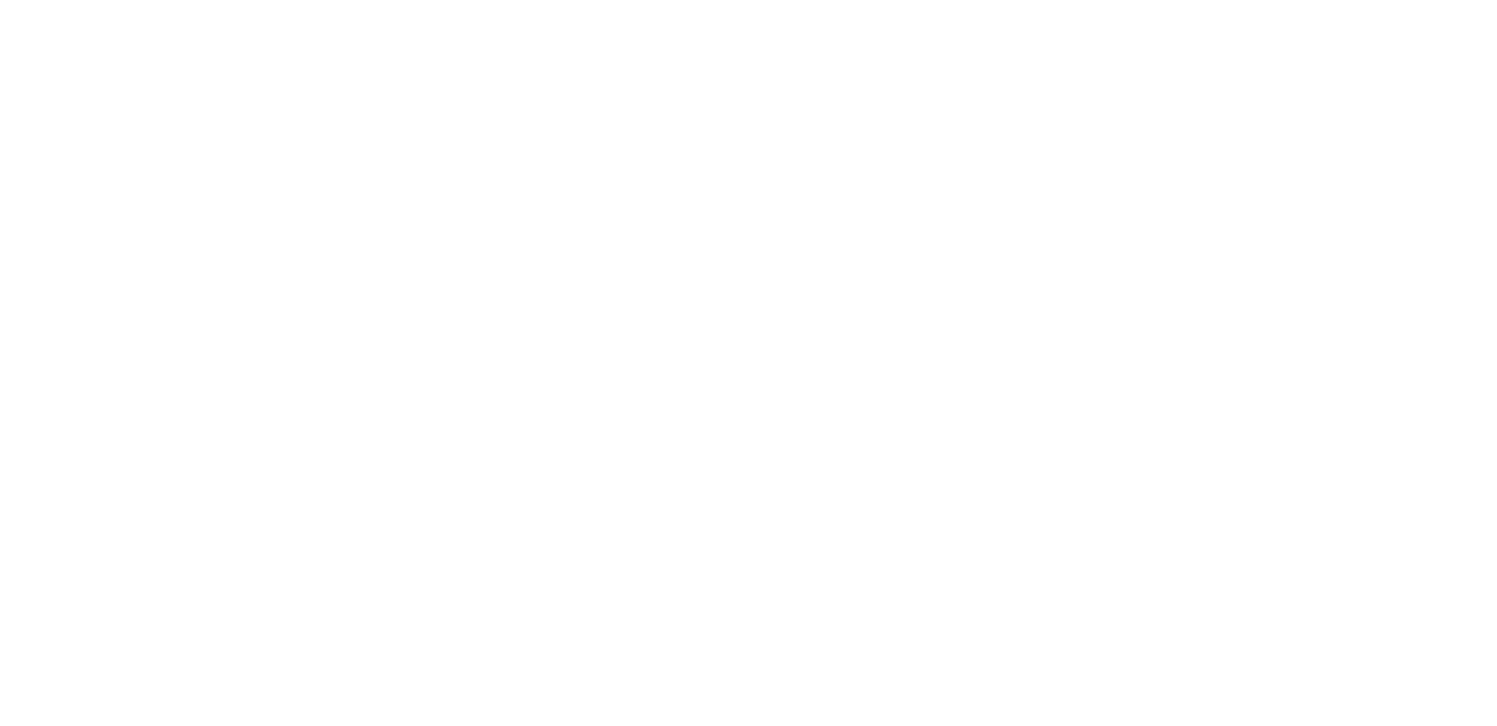
select select "?"
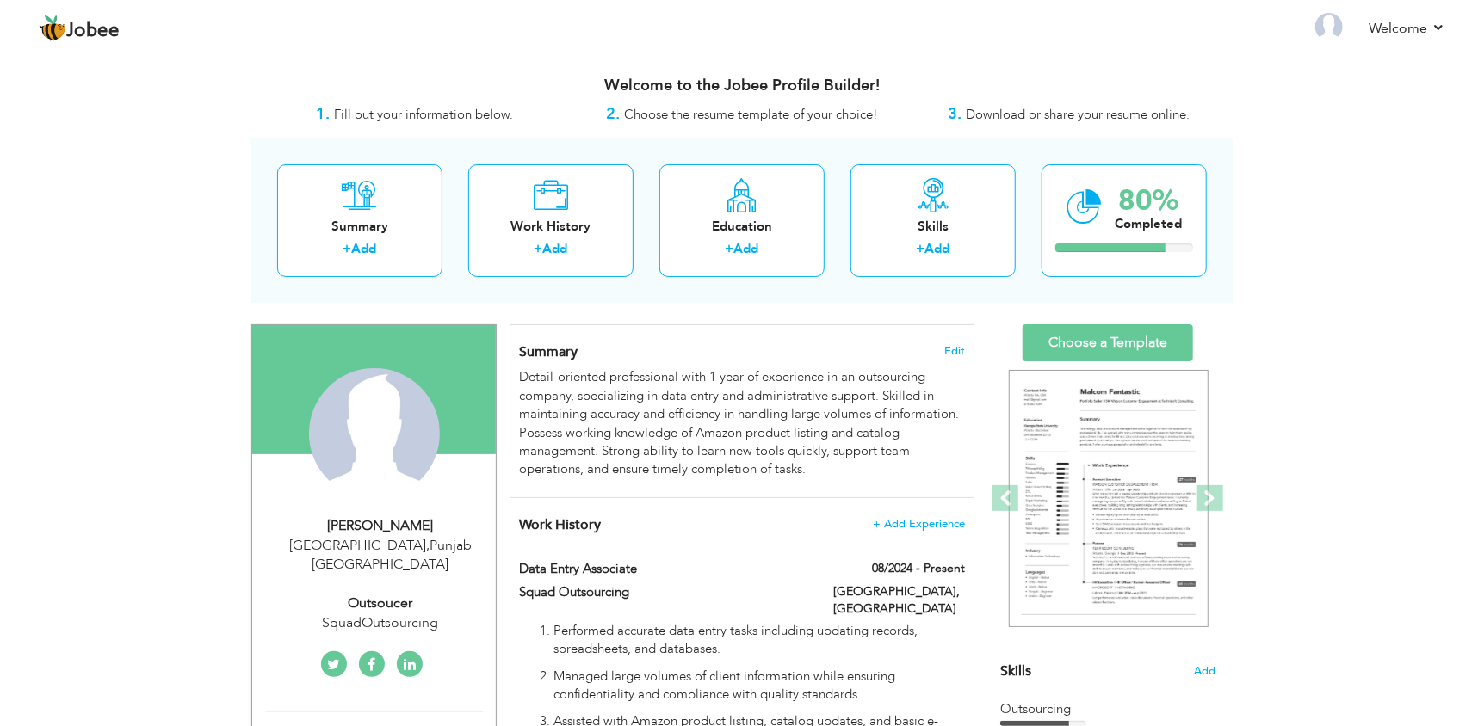
click at [392, 594] on div "Outsoucer" at bounding box center [380, 604] width 231 height 20
type input "[PERSON_NAME]"
type input "03078282165"
select select "number:166"
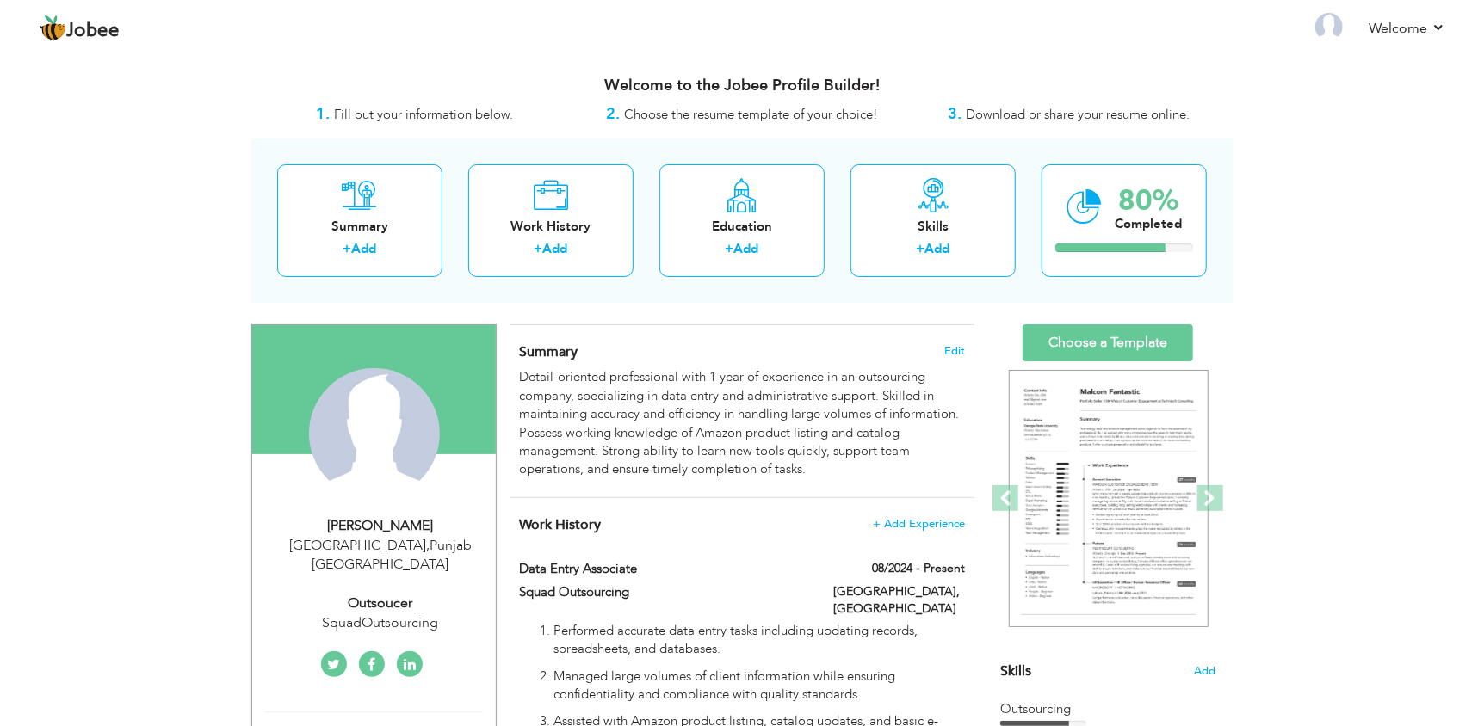
type input "[GEOGRAPHIC_DATA]"
select select "number:2"
type input "SquadOutsourcing"
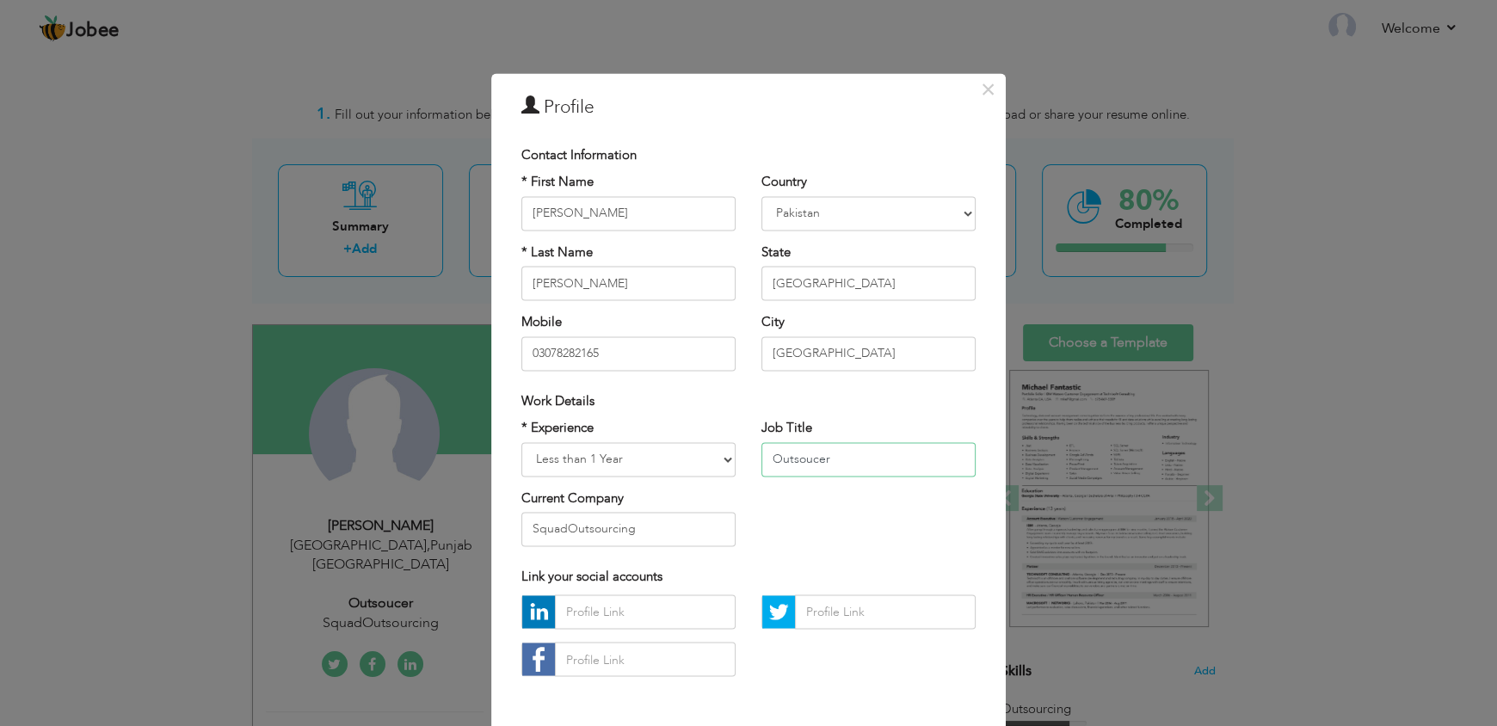
click at [799, 464] on input "Outsoucer" at bounding box center [869, 459] width 214 height 34
paste input "Data Entry Associate"
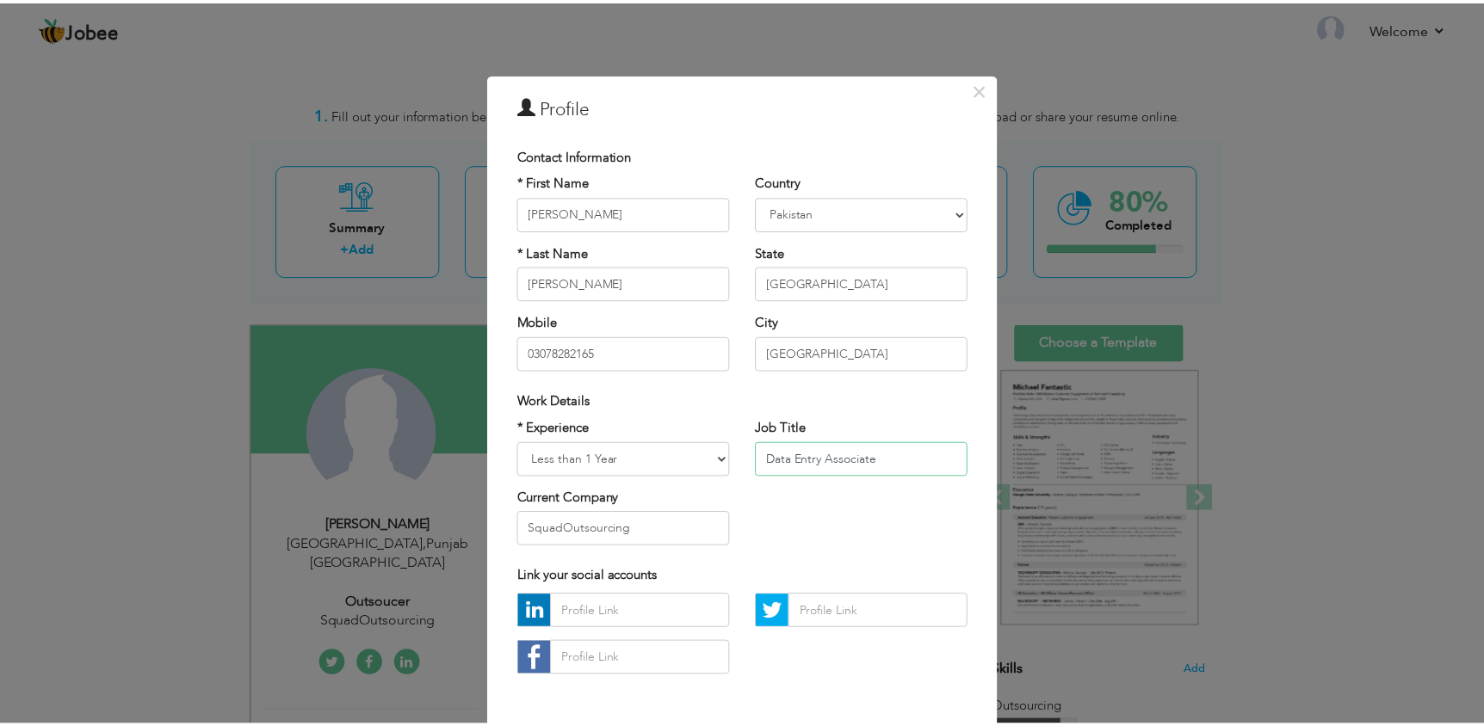
scroll to position [67, 0]
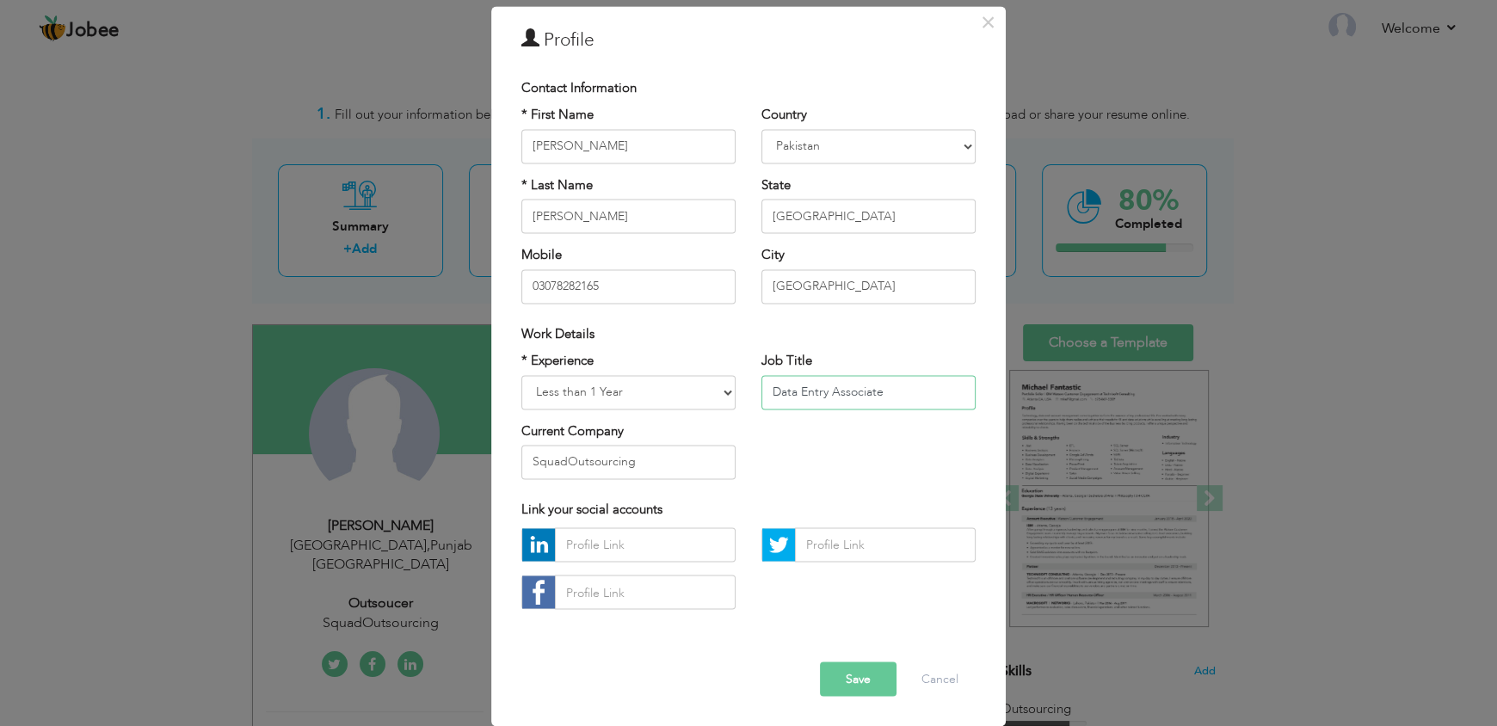
type input "Data Entry Associate"
click at [849, 682] on button "Save" at bounding box center [858, 680] width 77 height 34
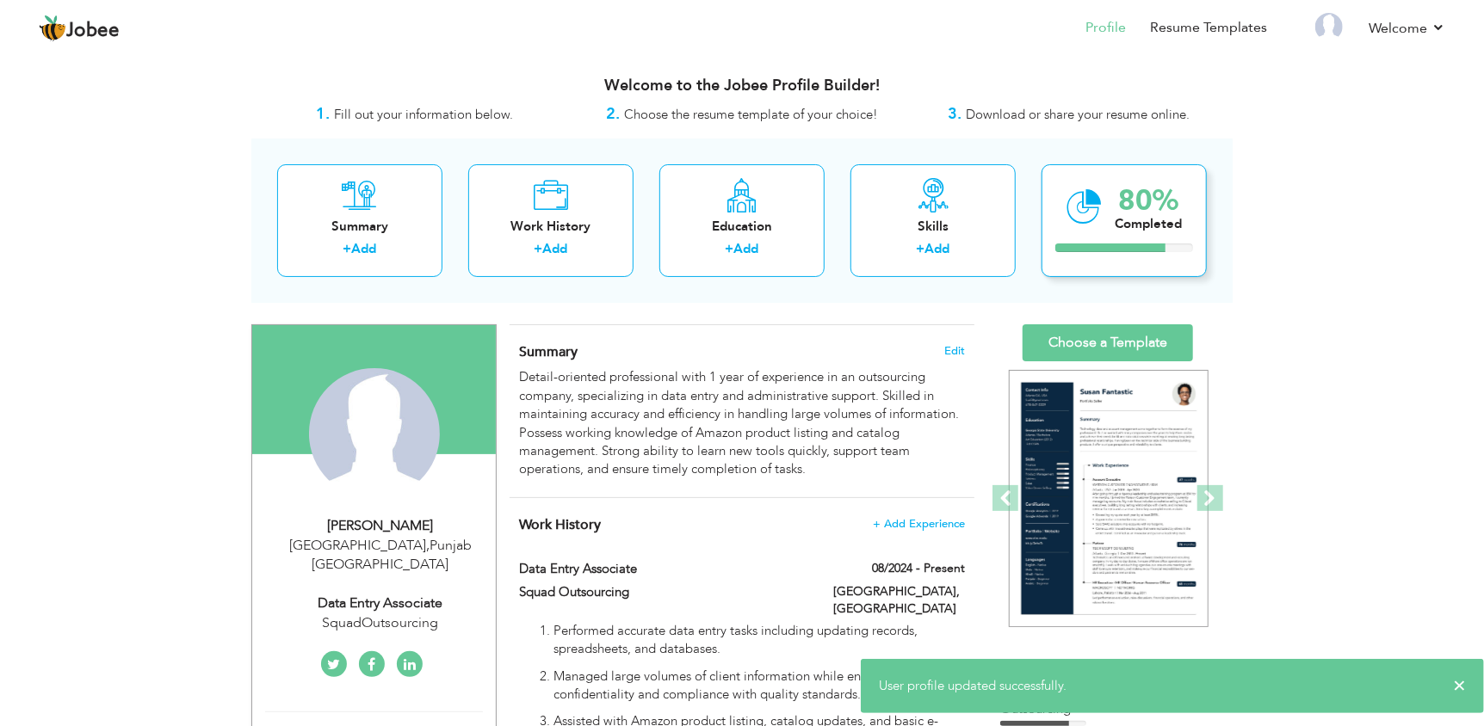
click at [1108, 236] on div "80% Completed" at bounding box center [1123, 220] width 165 height 113
click at [1092, 262] on div "80% Completed" at bounding box center [1123, 220] width 165 height 113
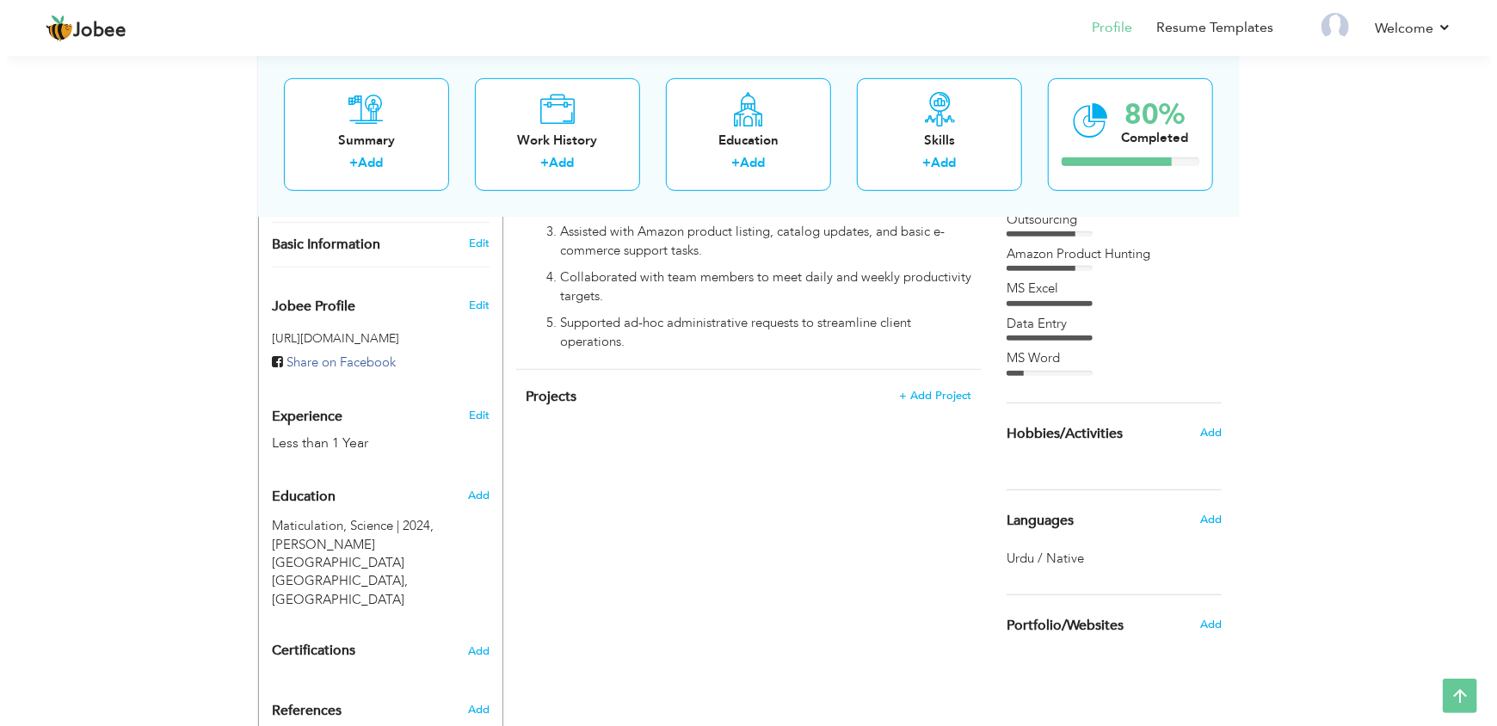
scroll to position [547, 0]
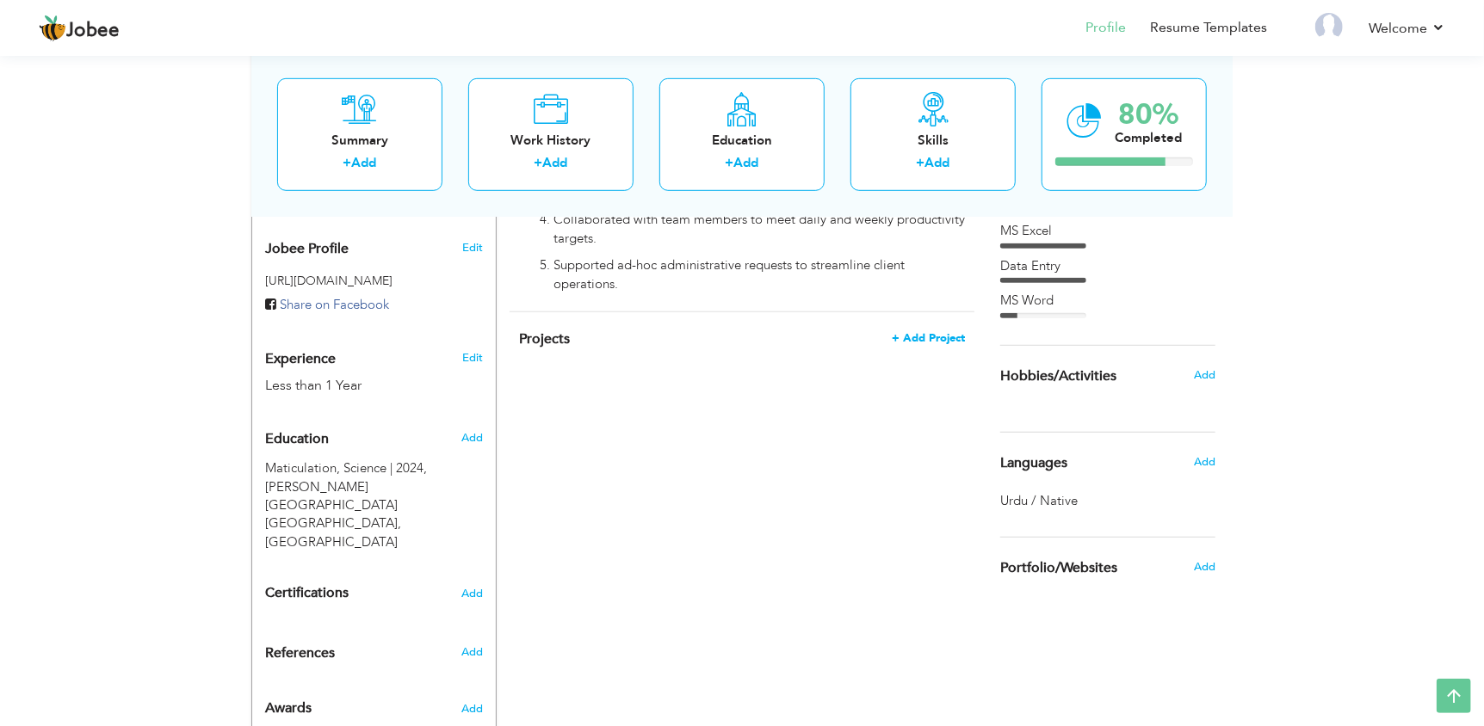
click at [905, 332] on span "+ Add Project" at bounding box center [928, 338] width 73 height 12
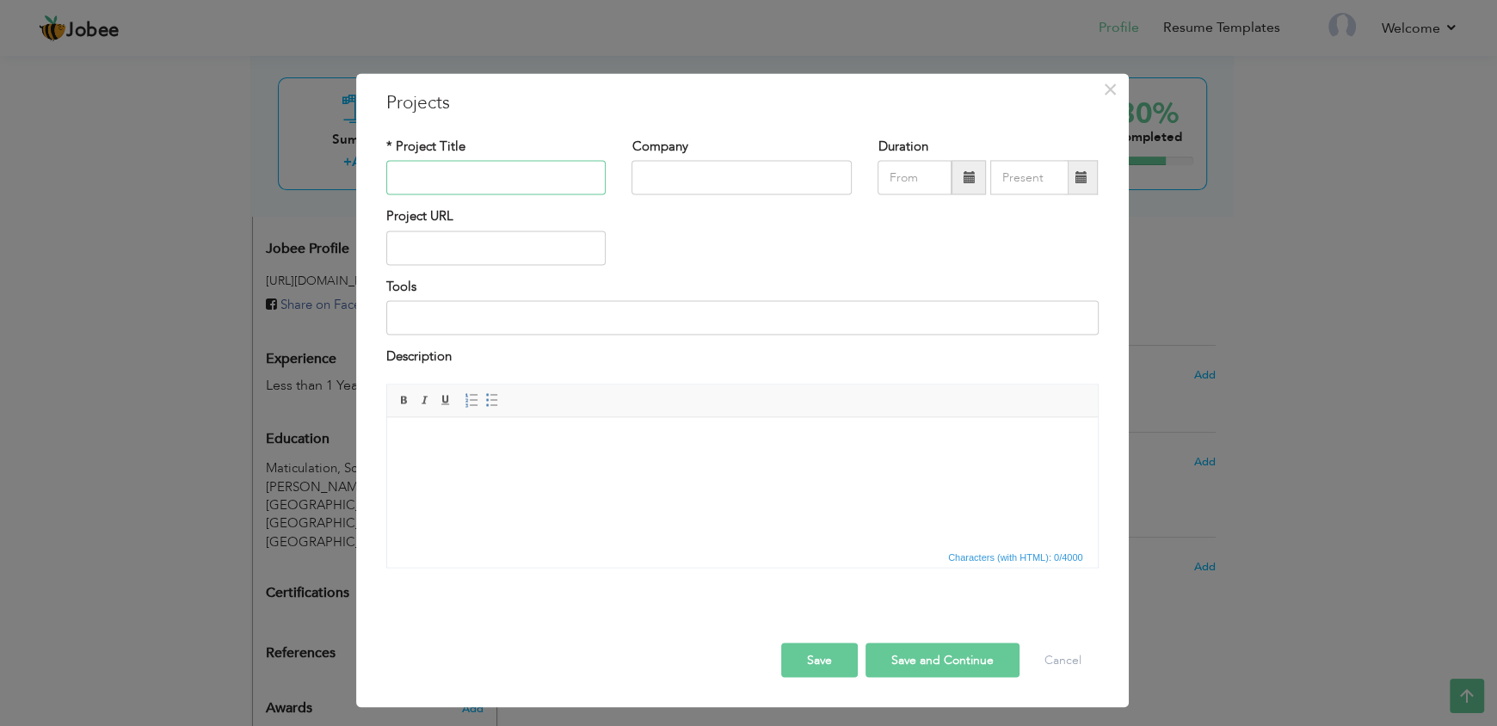
click at [423, 192] on input "text" at bounding box center [496, 178] width 220 height 34
click at [673, 181] on input "text" at bounding box center [742, 178] width 220 height 34
type input "O"
type input "Squad Outsourcing"
type input "08/2025"
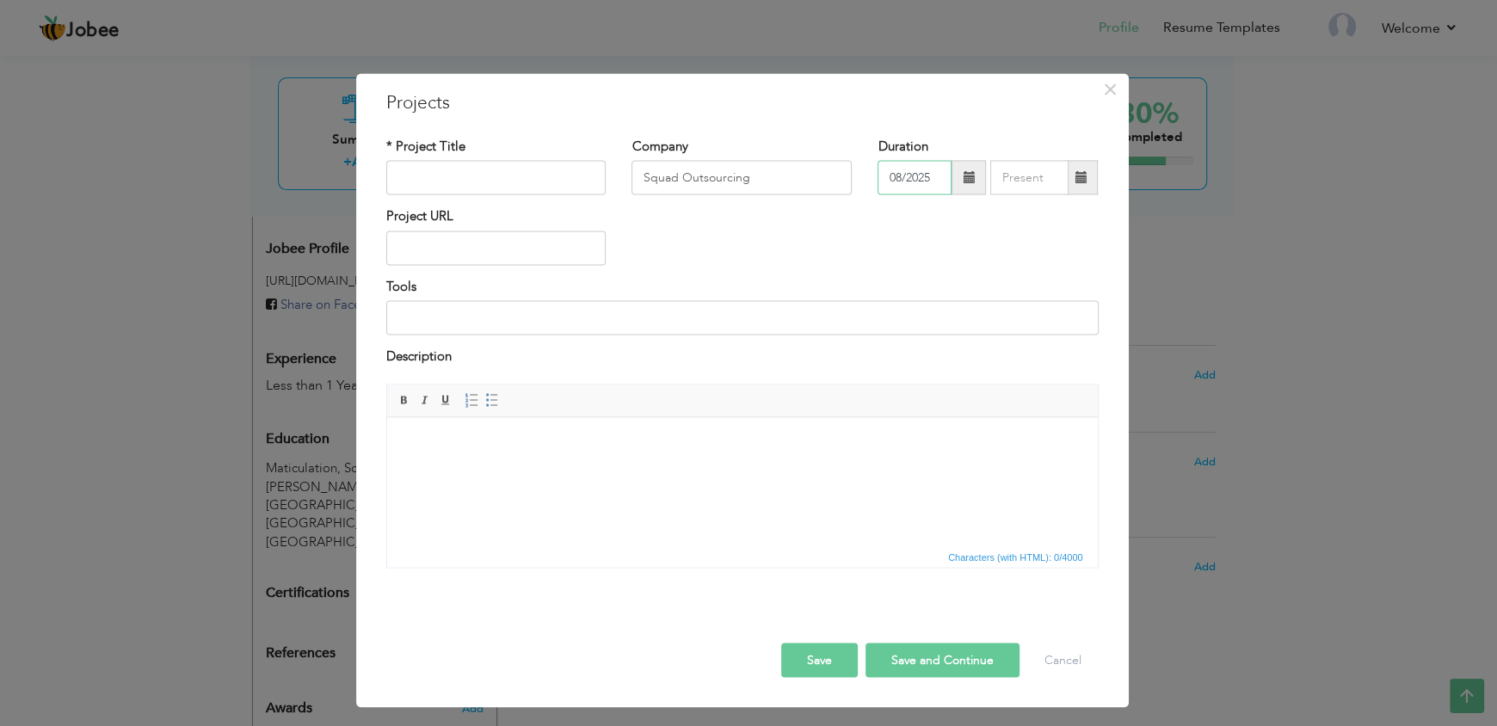
click at [909, 173] on input "08/2025" at bounding box center [915, 178] width 74 height 34
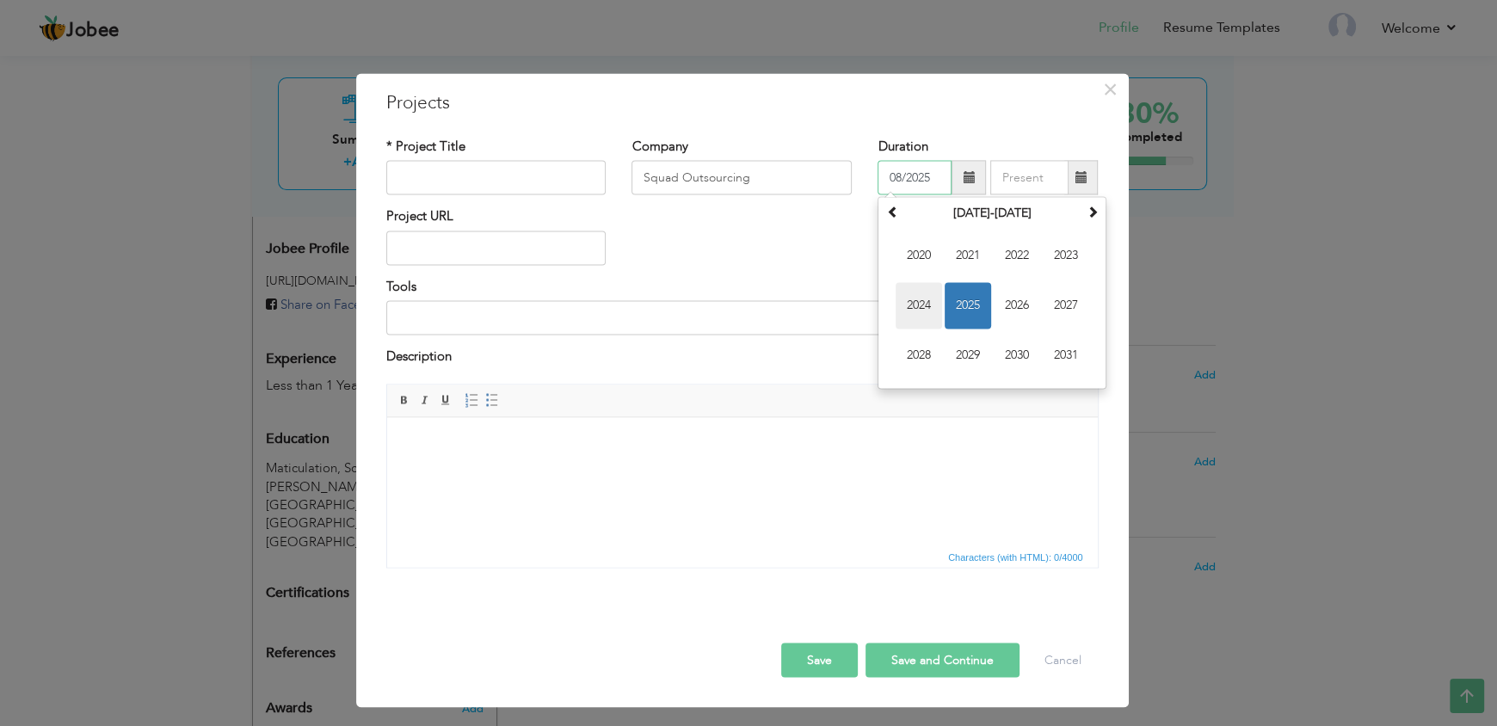
click at [919, 306] on span "2024" at bounding box center [919, 306] width 46 height 46
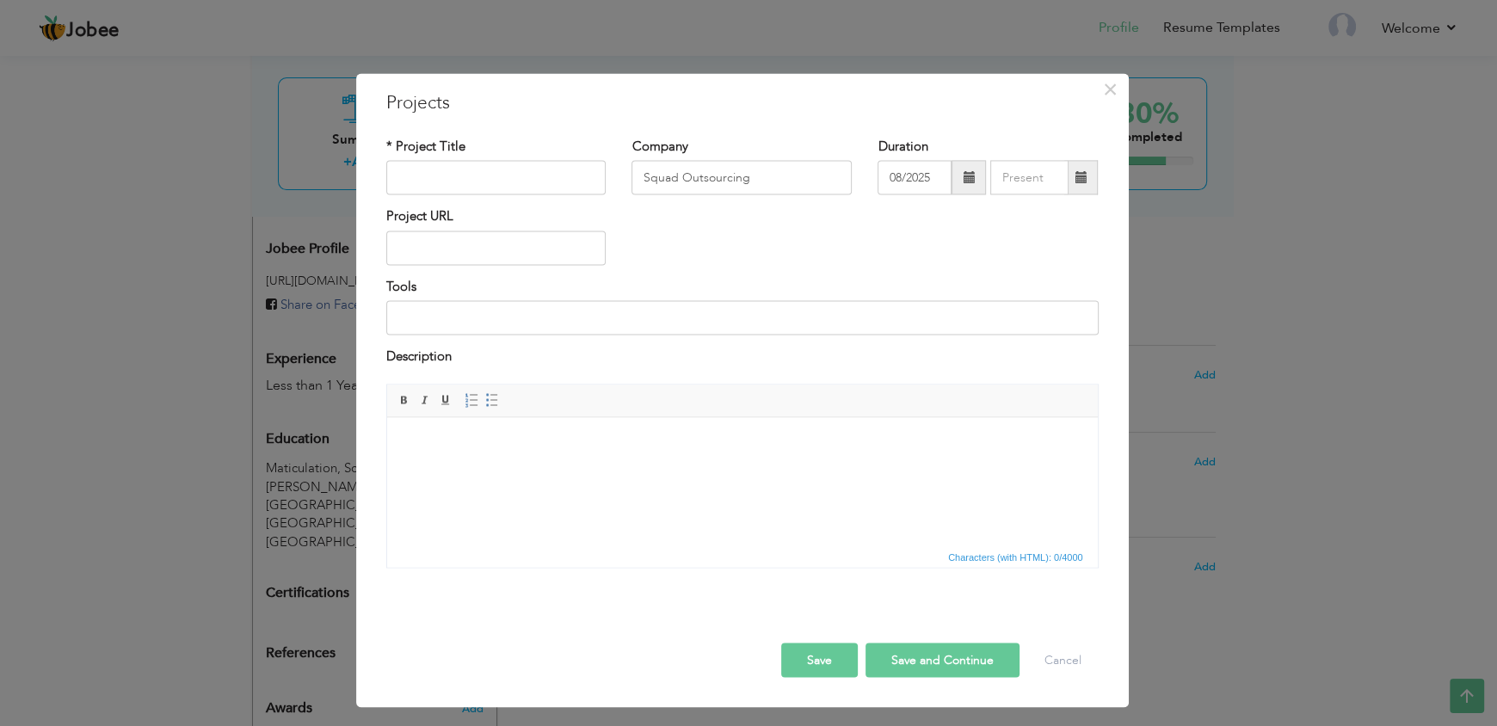
click at [831, 238] on div "Project URL" at bounding box center [743, 243] width 738 height 70
type input "08/2025"
click at [1049, 176] on input "08/2025" at bounding box center [1030, 178] width 78 height 34
click at [772, 253] on div "Project URL" at bounding box center [743, 243] width 738 height 70
click at [463, 319] on input at bounding box center [742, 318] width 713 height 34
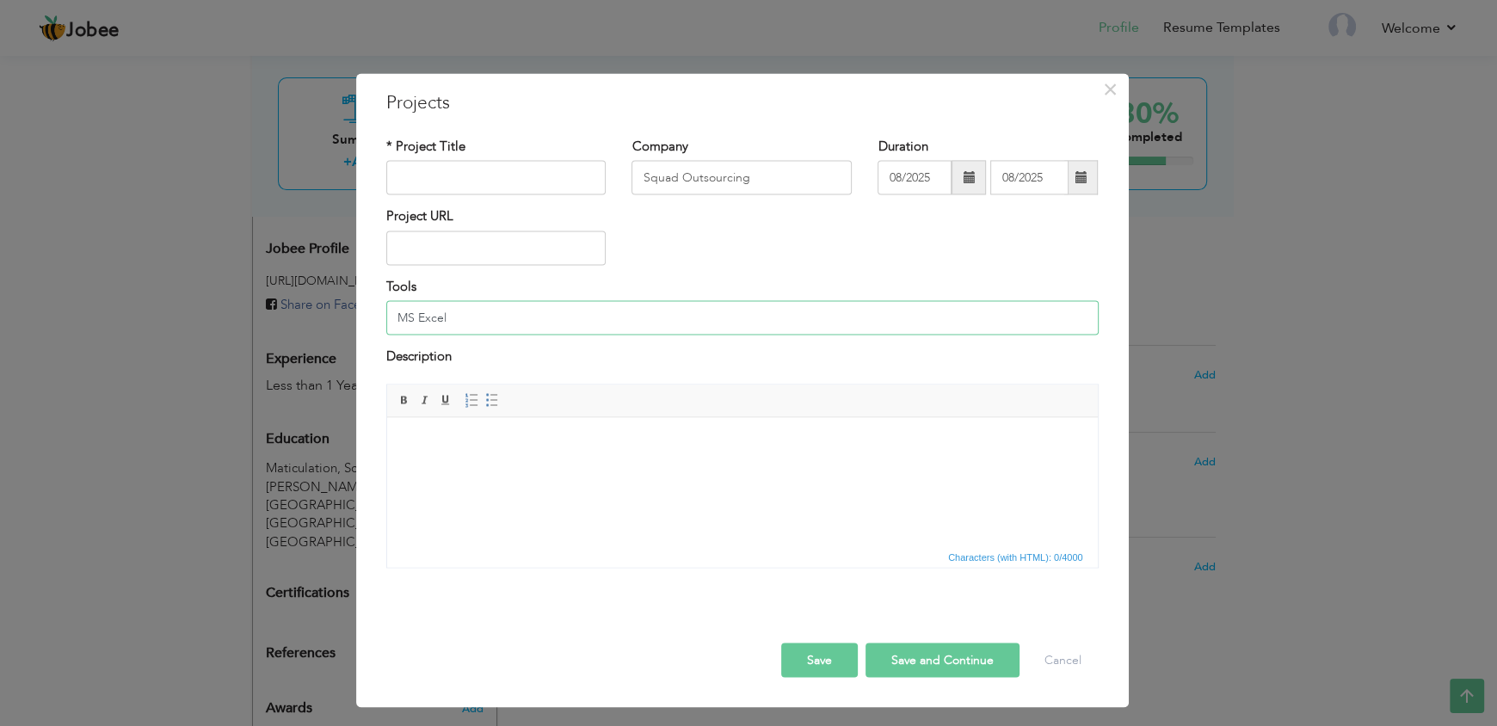
type input "MS Excel"
click at [466, 452] on body at bounding box center [742, 444] width 676 height 18
click at [478, 464] on html at bounding box center [741, 443] width 711 height 52
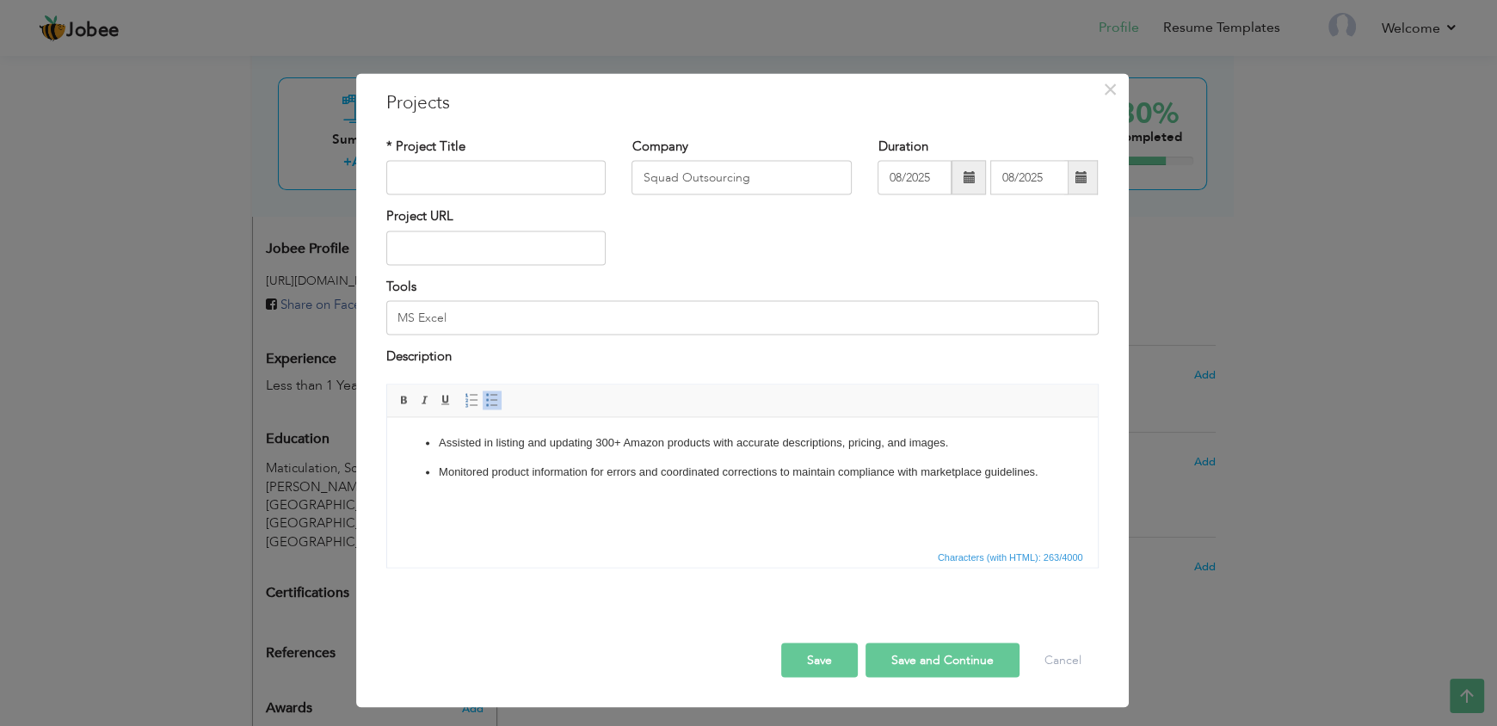
click at [621, 446] on p "Assisted in listing and updating 300+ Amazon products with accurate description…" at bounding box center [742, 444] width 608 height 18
drag, startPoint x: 447, startPoint y: 316, endPoint x: 347, endPoint y: 316, distance: 99.8
click at [347, 316] on div "× Projects * Project Title Company Squad Outsourcing Duration 08/2025" at bounding box center [748, 363] width 1497 height 726
click at [482, 173] on input "text" at bounding box center [496, 178] width 220 height 34
paste input "Amazon Product Catalog Management"
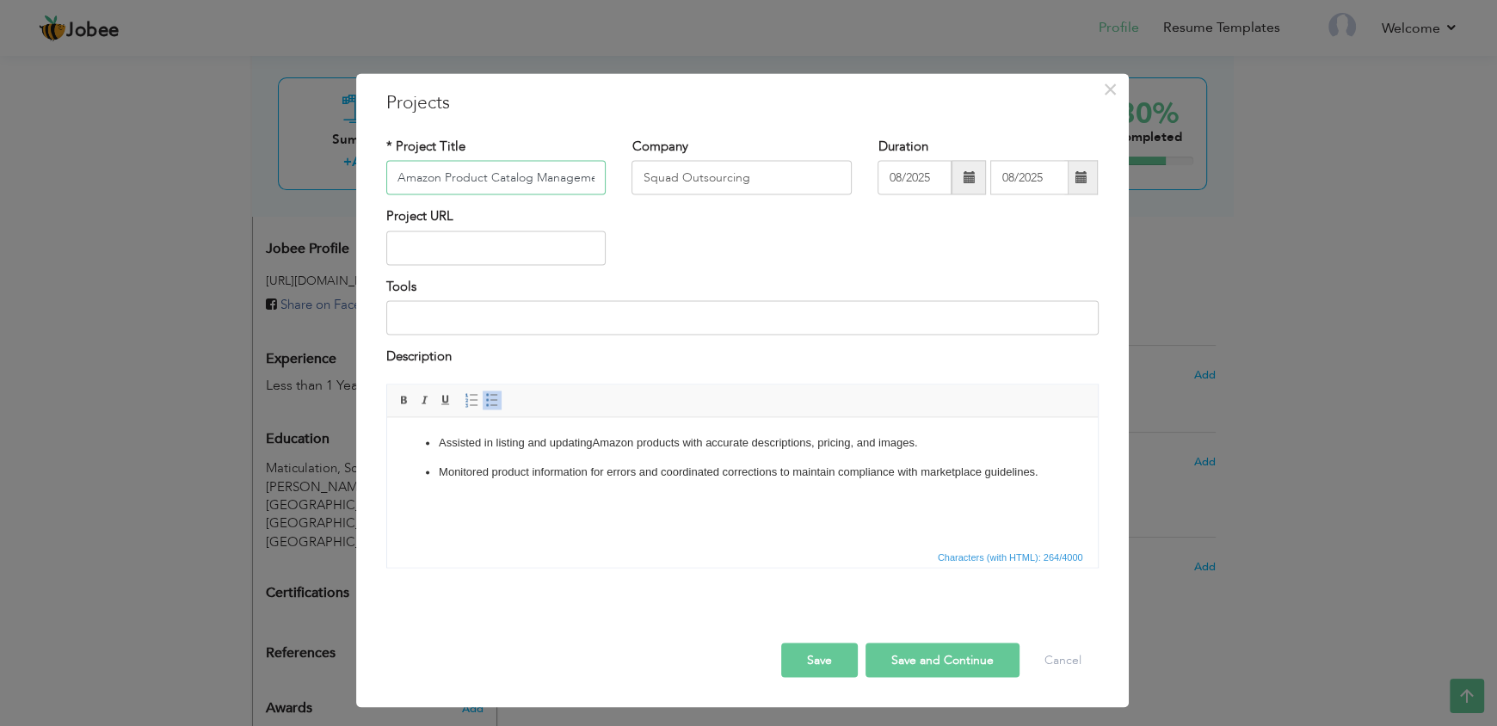
scroll to position [0, 10]
type input "Amazon Product Catalog Management"
click at [818, 668] on button "Save" at bounding box center [819, 660] width 77 height 34
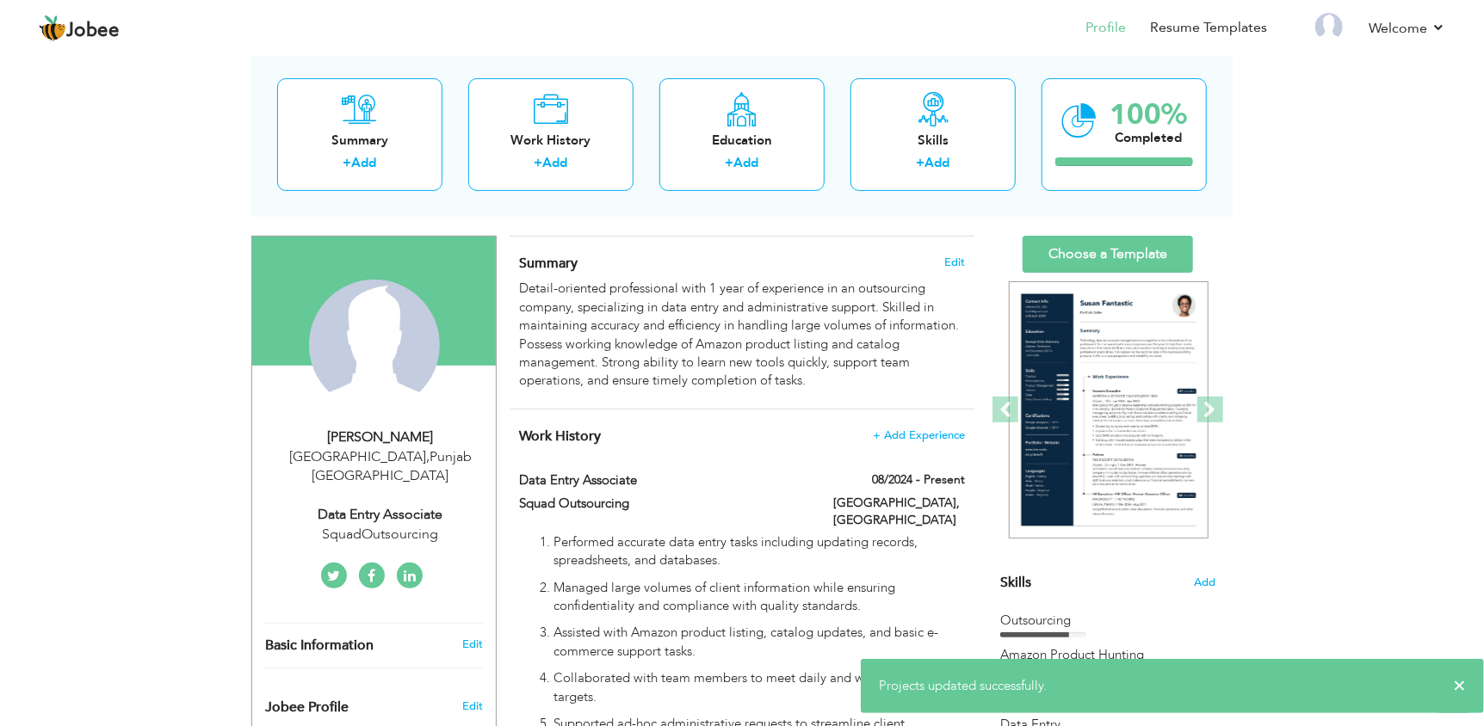
scroll to position [0, 0]
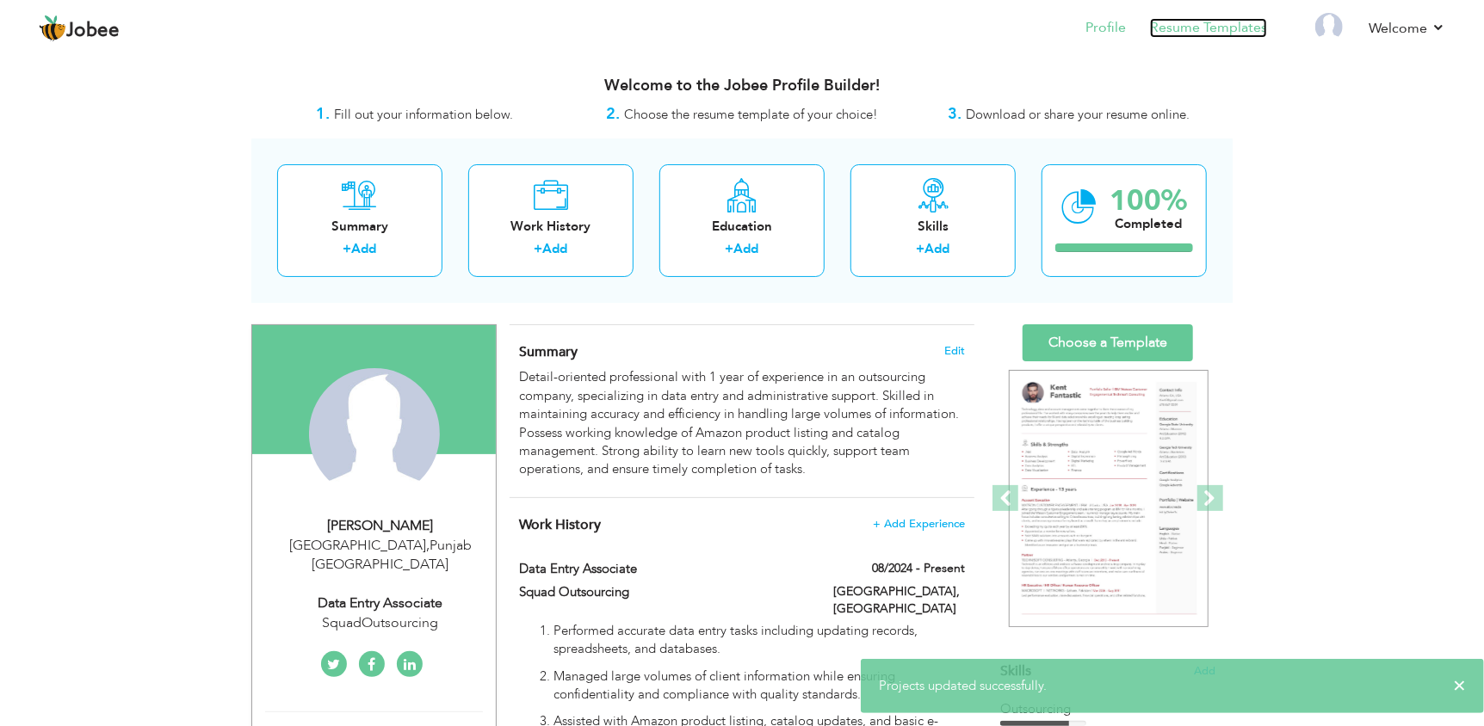
click at [1188, 36] on link "Resume Templates" at bounding box center [1208, 28] width 117 height 20
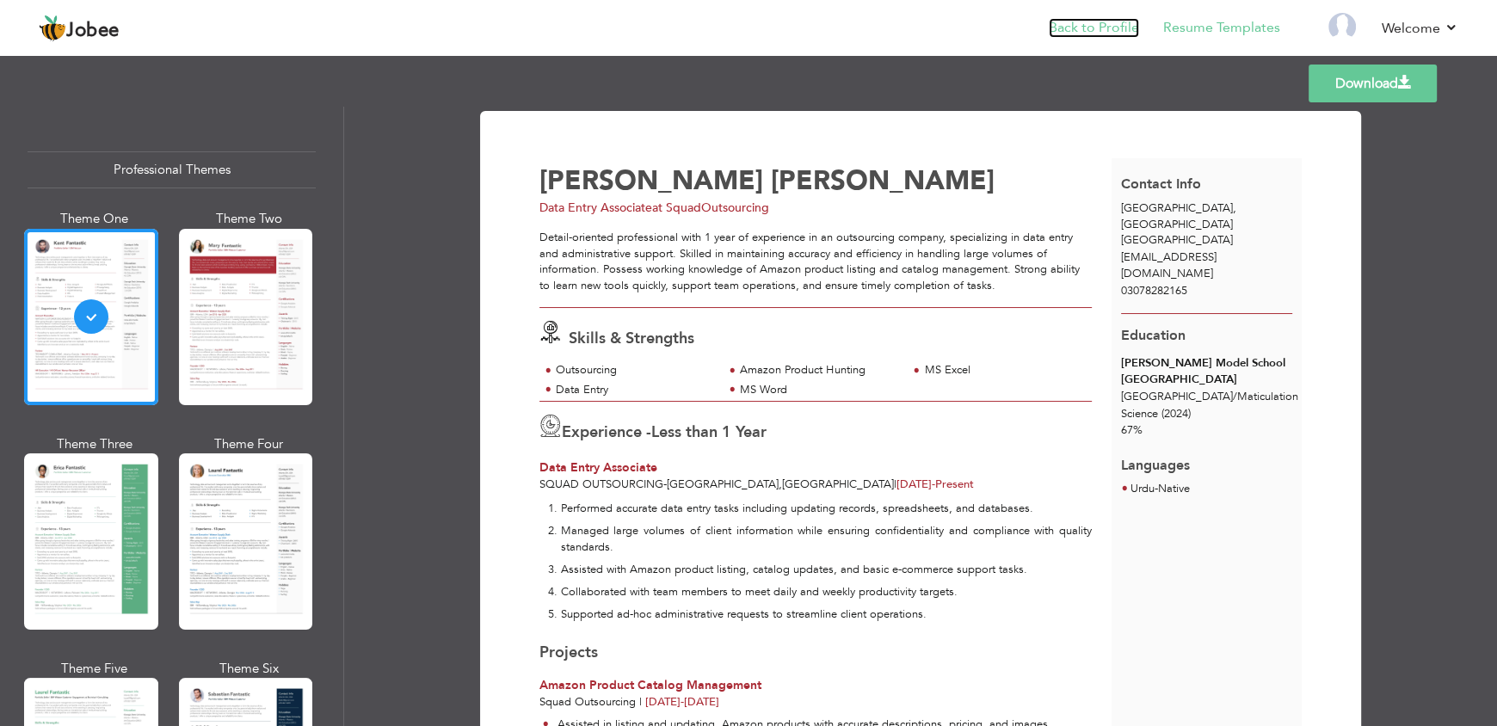
click at [1118, 31] on link "Back to Profile" at bounding box center [1094, 28] width 90 height 20
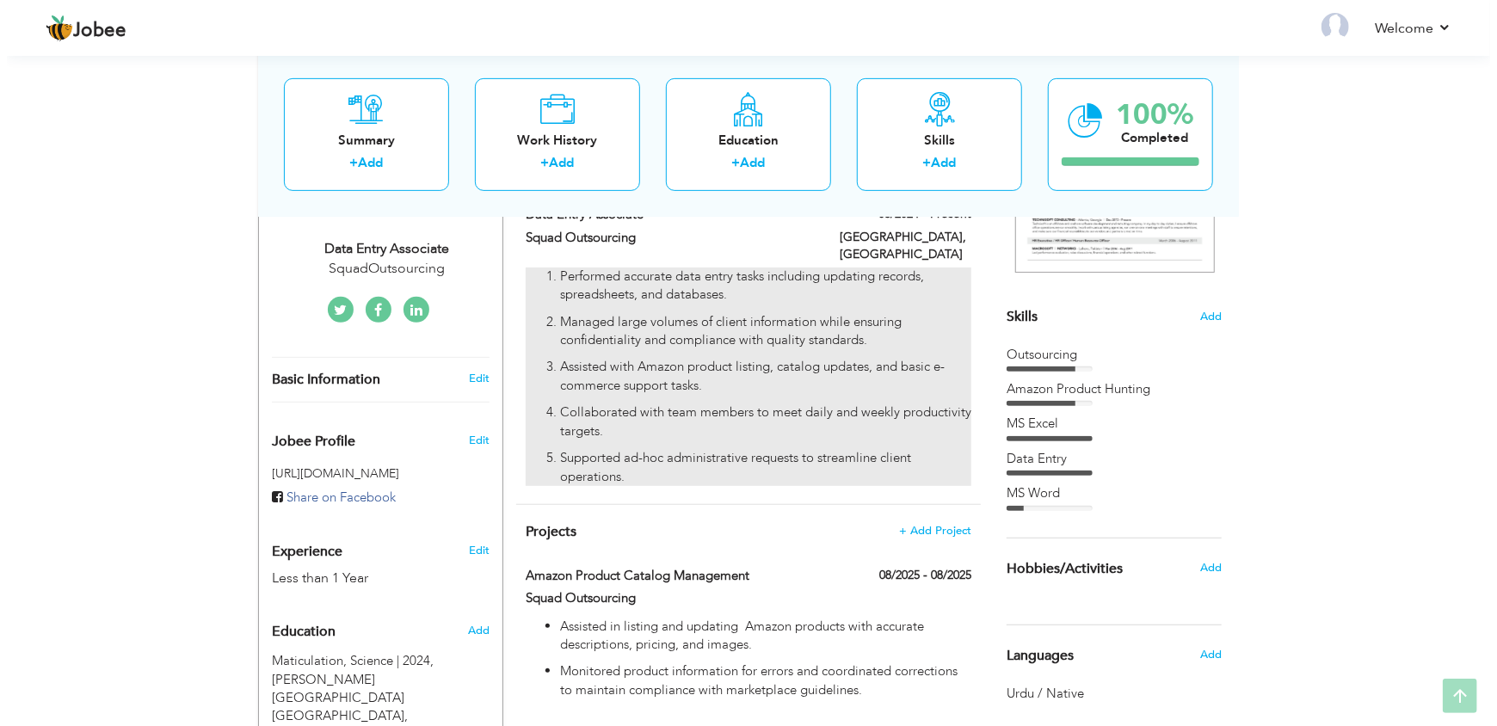
scroll to position [429, 0]
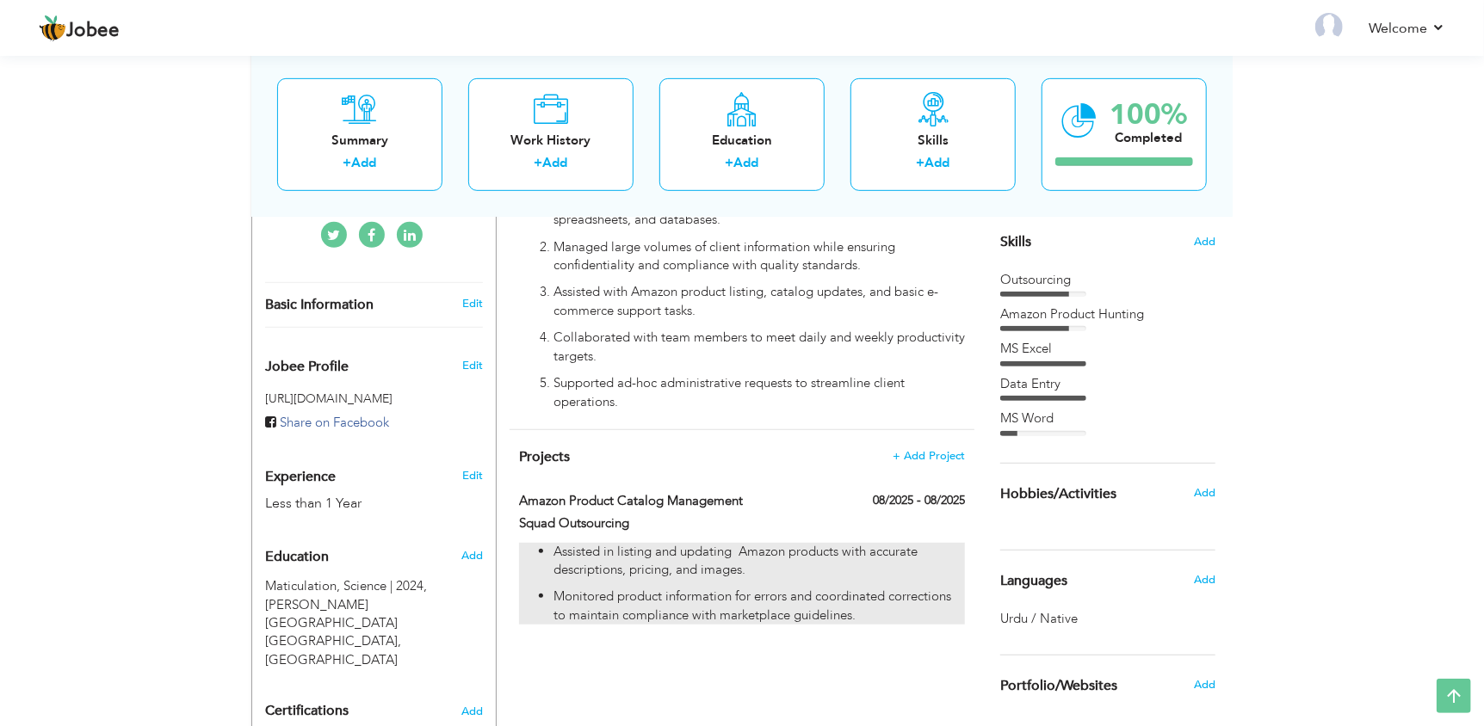
click at [785, 559] on p "Assisted in listing and updating Amazon products with accurate descriptions, pr…" at bounding box center [758, 561] width 411 height 37
type input "Amazon Product Catalog Management"
type input "Squad Outsourcing"
type input "08/2025"
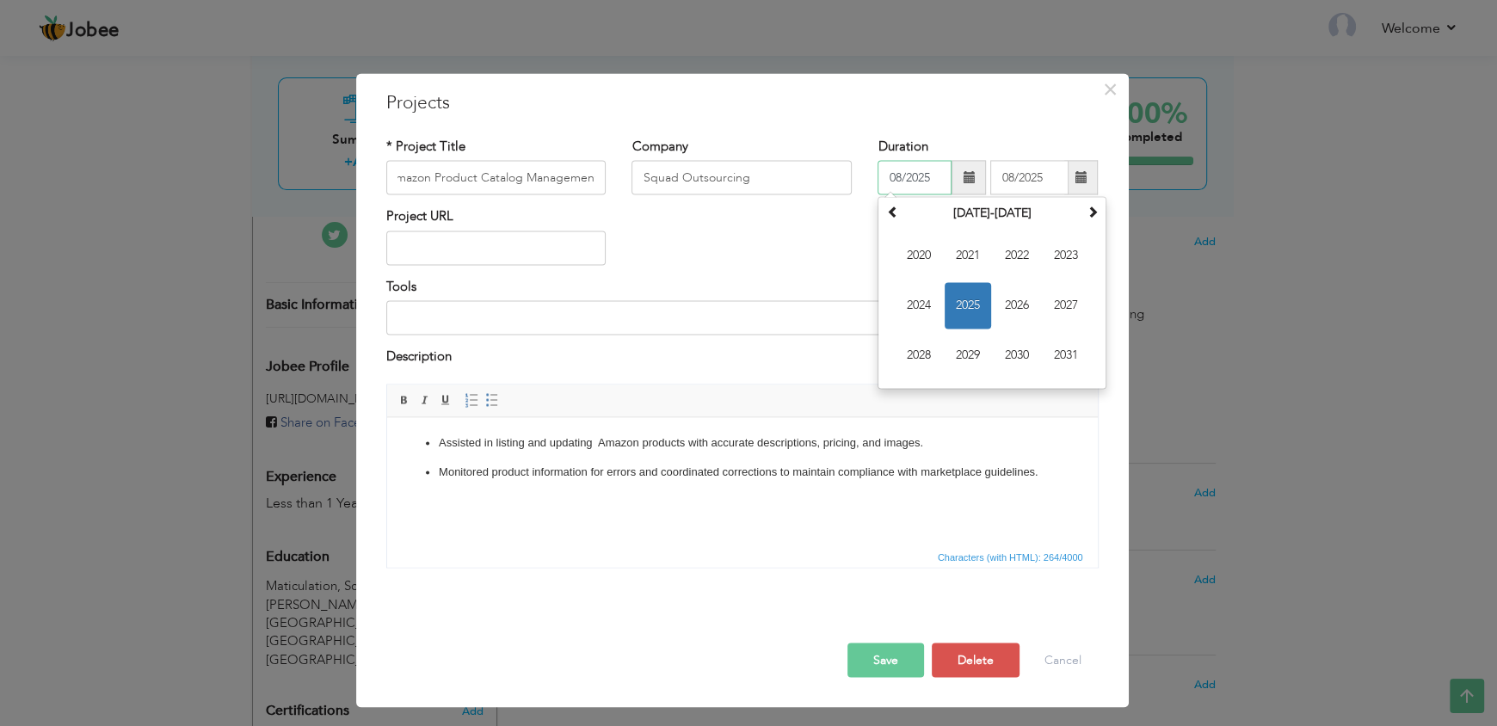
scroll to position [0, 0]
click at [931, 179] on input "08/2025" at bounding box center [915, 178] width 74 height 34
click at [926, 301] on span "2024" at bounding box center [919, 306] width 46 height 46
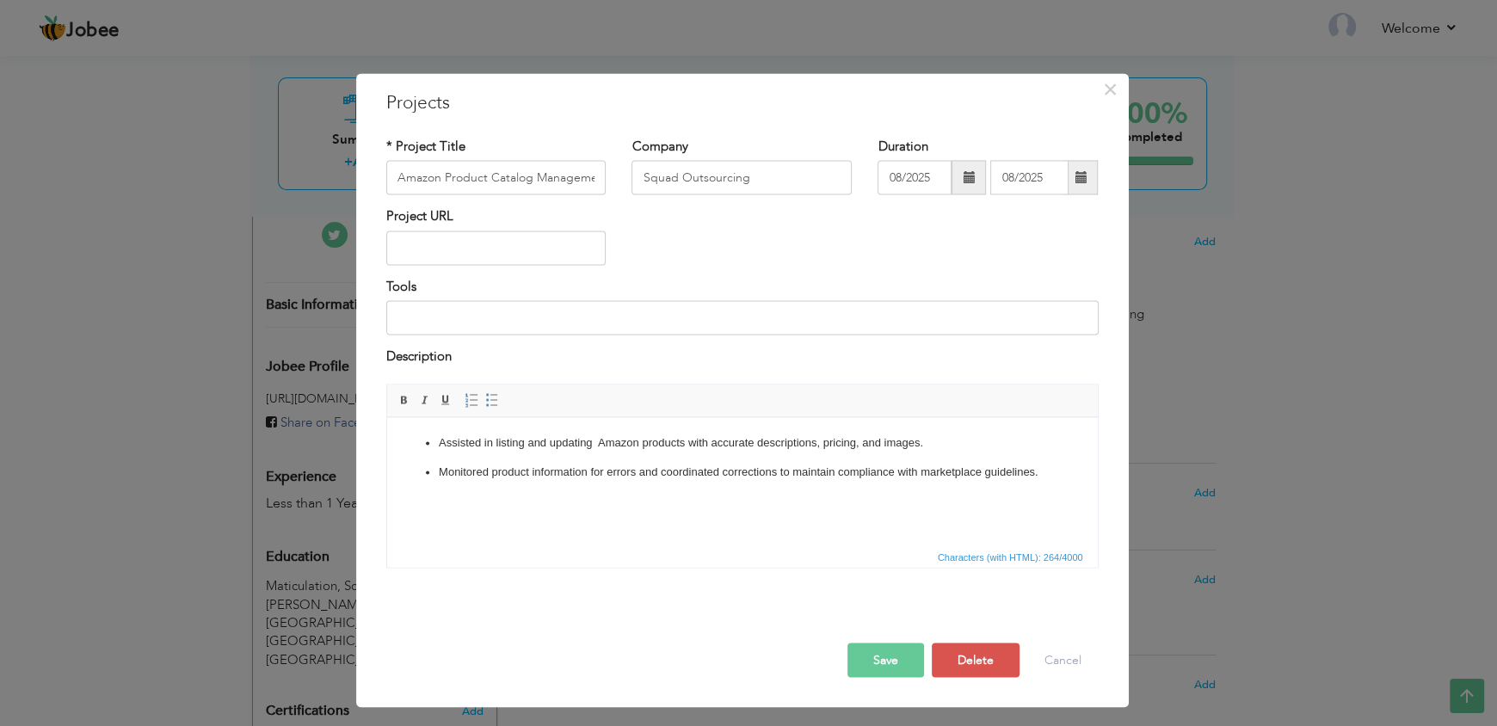
click at [873, 661] on button "Save" at bounding box center [886, 660] width 77 height 34
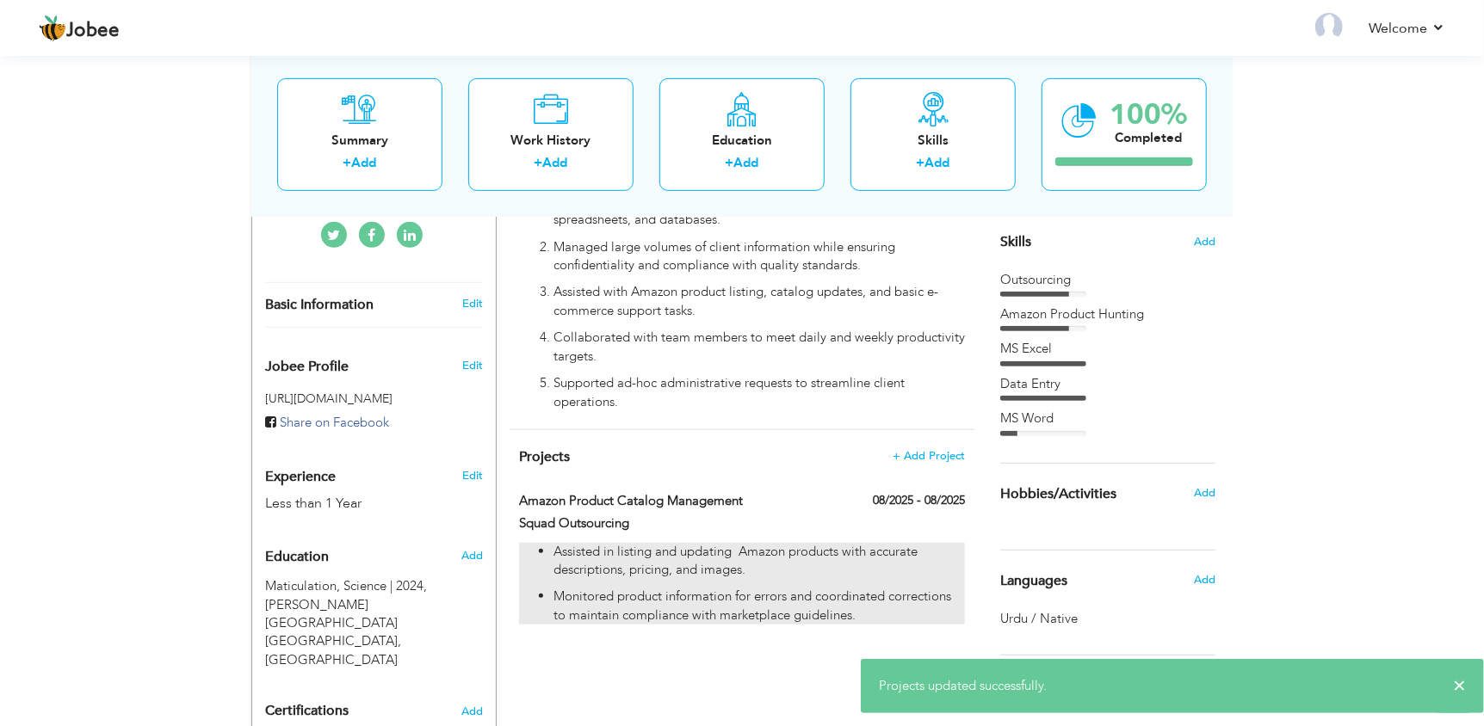
click at [743, 561] on p "Assisted in listing and updating Amazon products with accurate descriptions, pr…" at bounding box center [758, 561] width 411 height 37
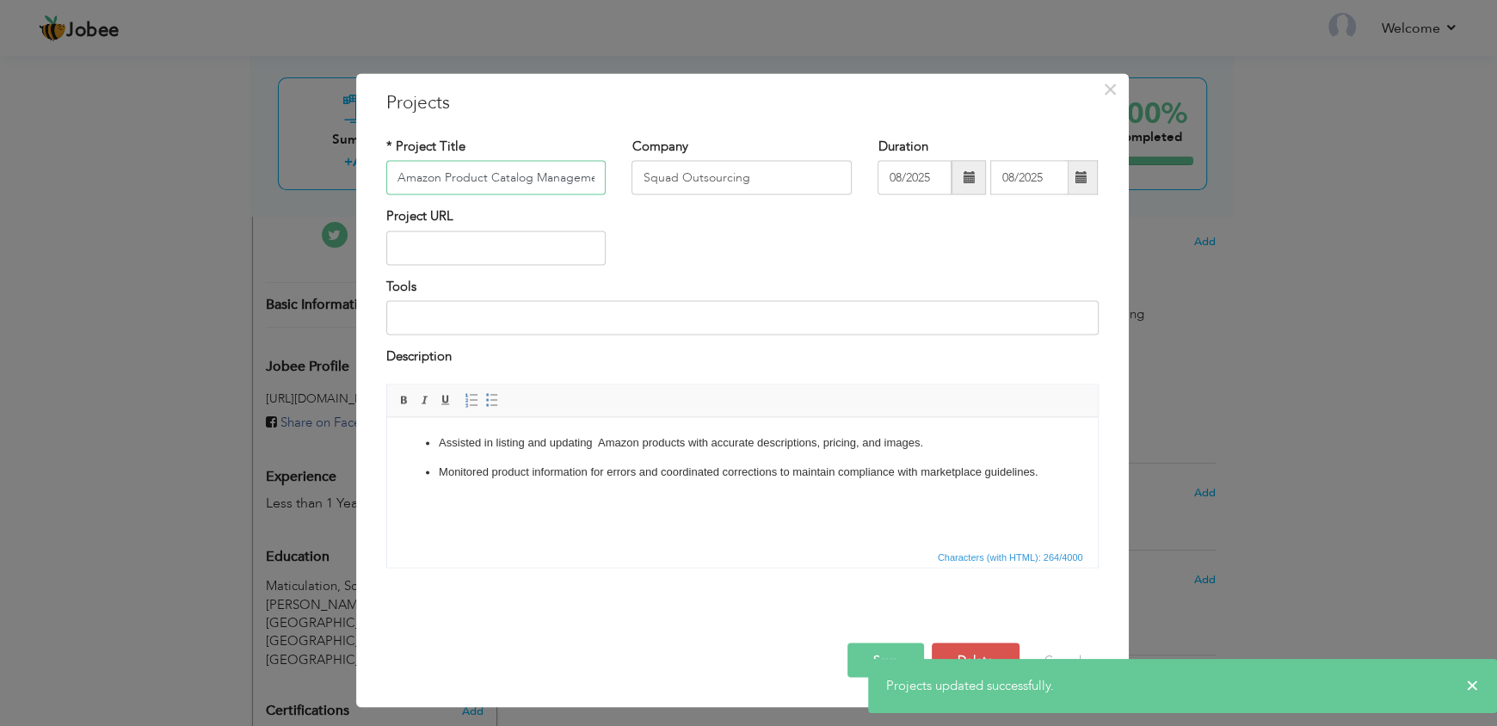
scroll to position [0, 10]
click at [942, 179] on input "08/2025" at bounding box center [915, 178] width 74 height 34
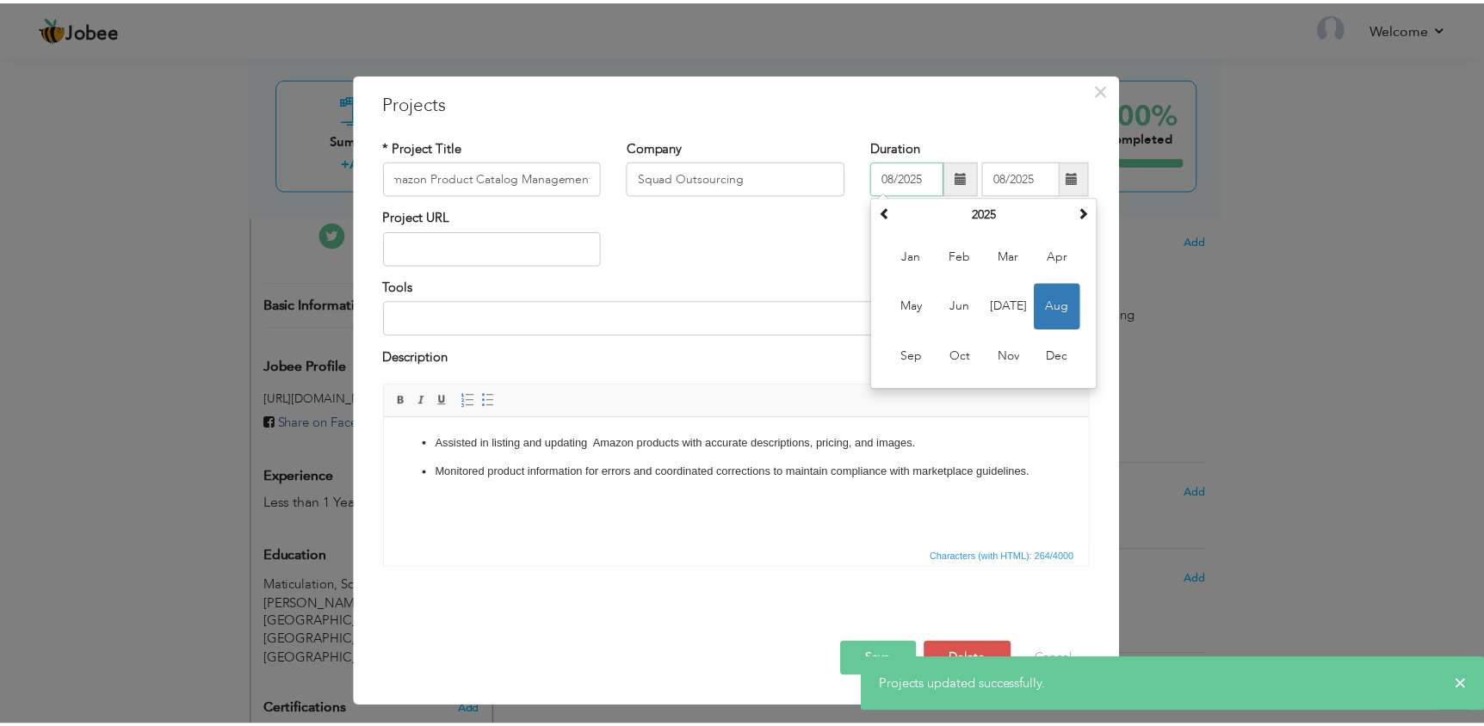
scroll to position [0, 0]
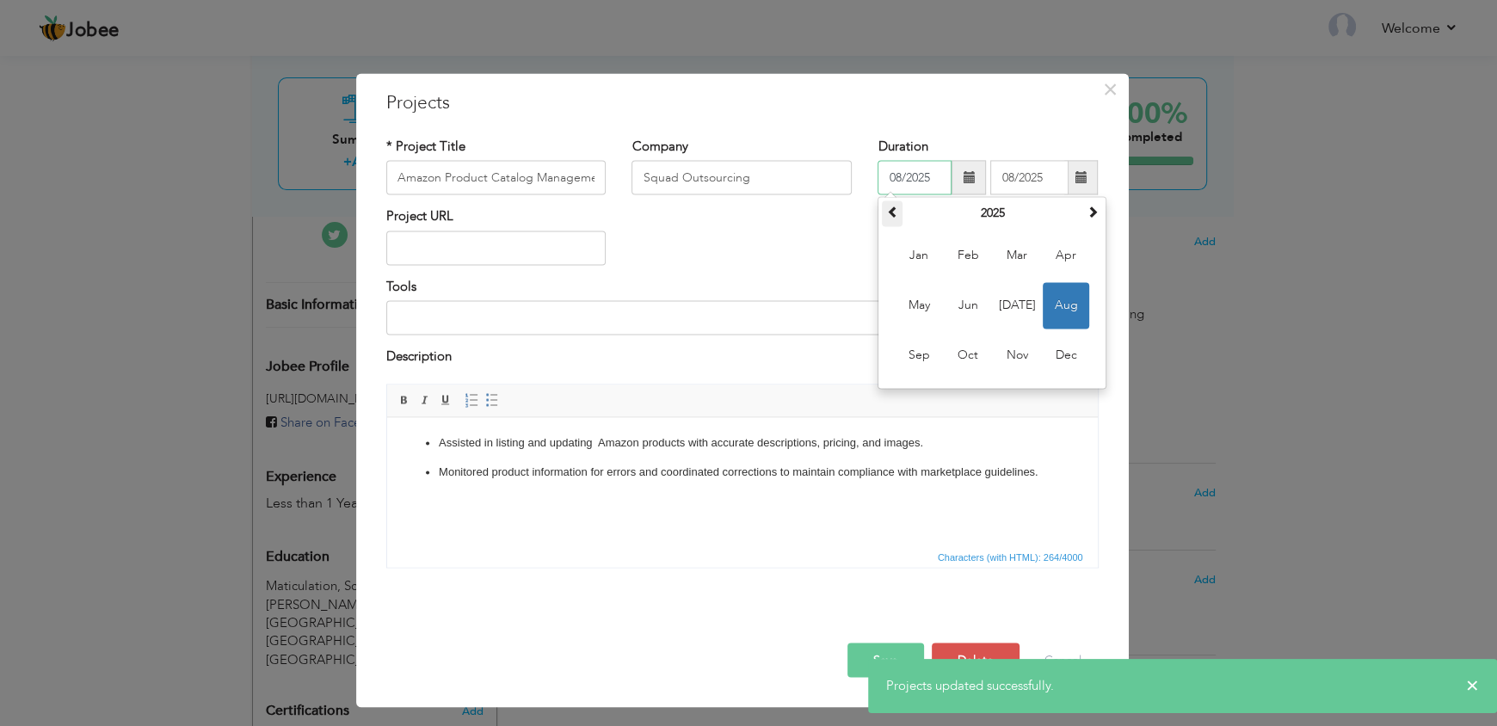
click at [900, 213] on th at bounding box center [892, 214] width 21 height 26
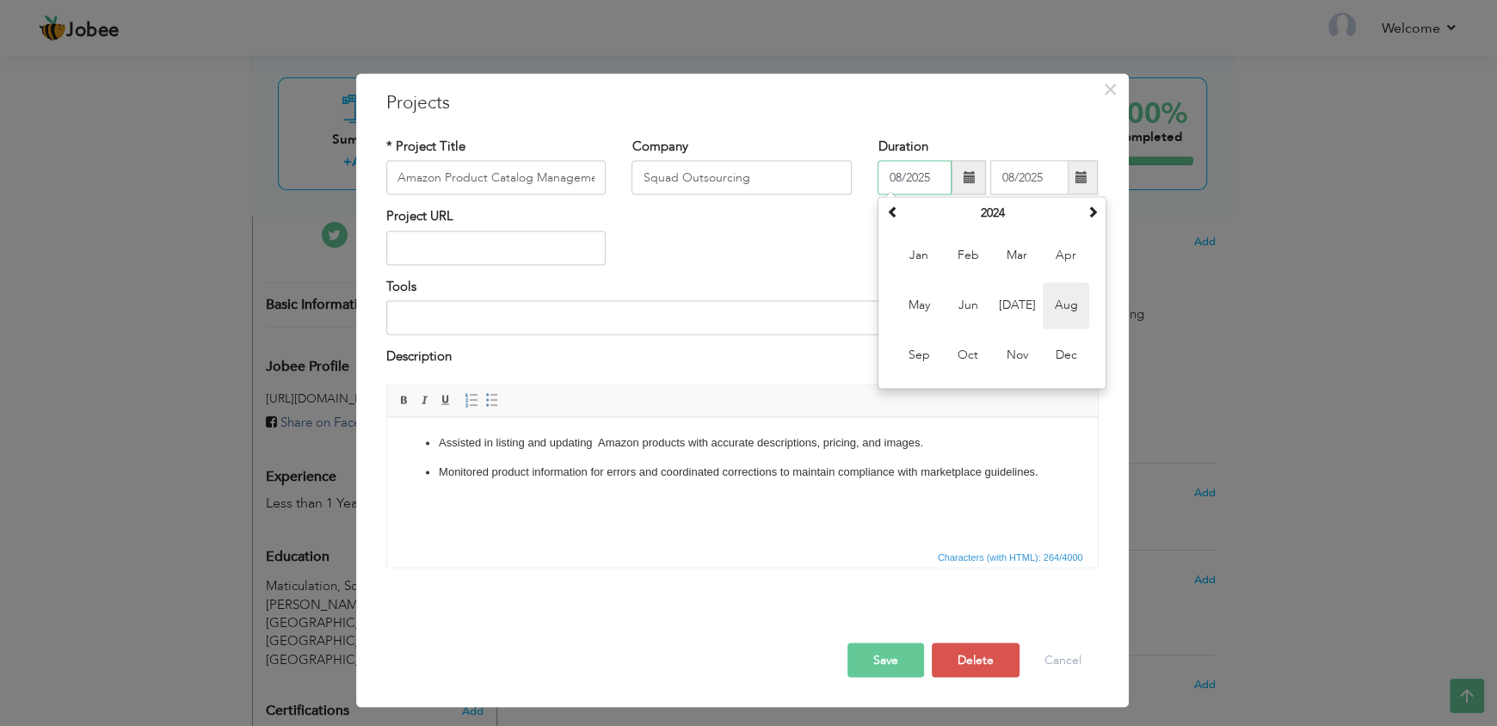
click at [1077, 301] on span "Aug" at bounding box center [1066, 306] width 46 height 46
type input "08/2024"
click at [887, 653] on button "Save" at bounding box center [886, 660] width 77 height 34
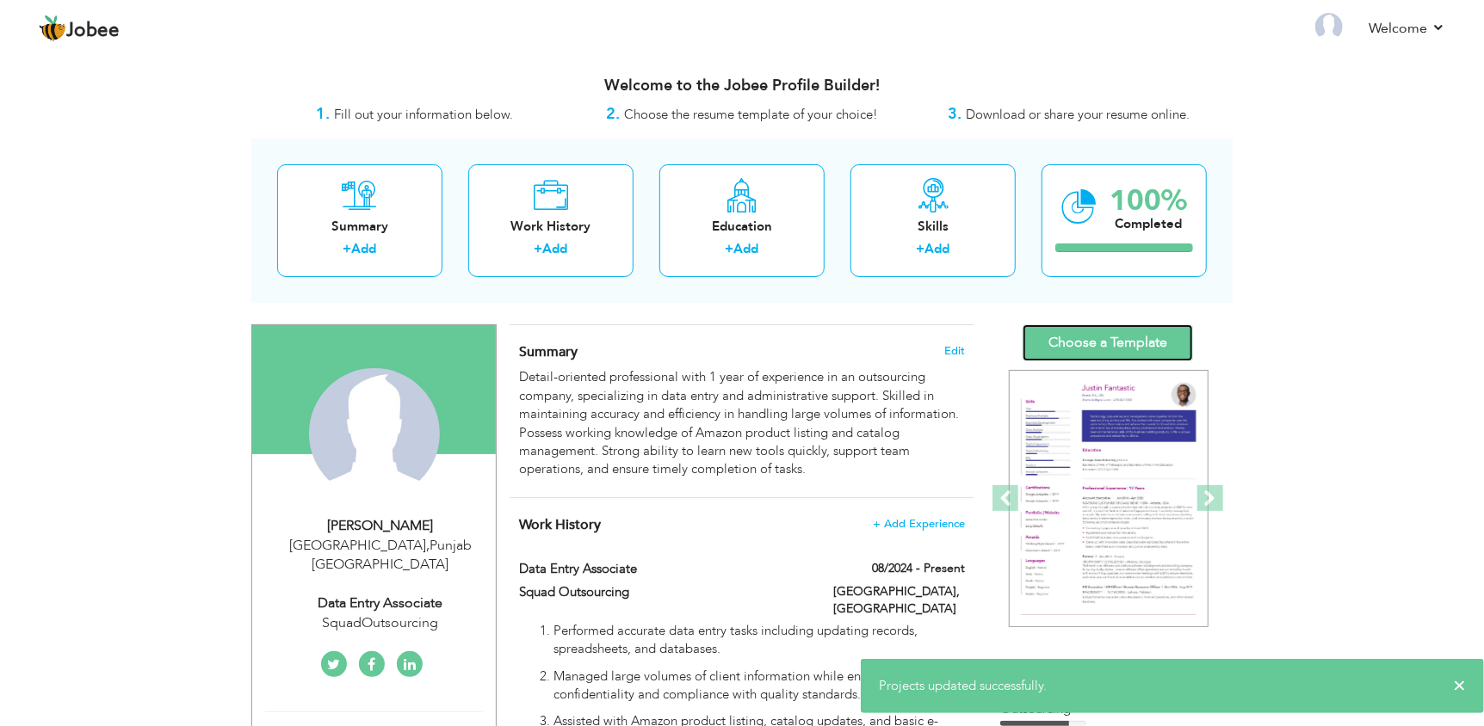
click at [1129, 340] on link "Choose a Template" at bounding box center [1107, 342] width 170 height 37
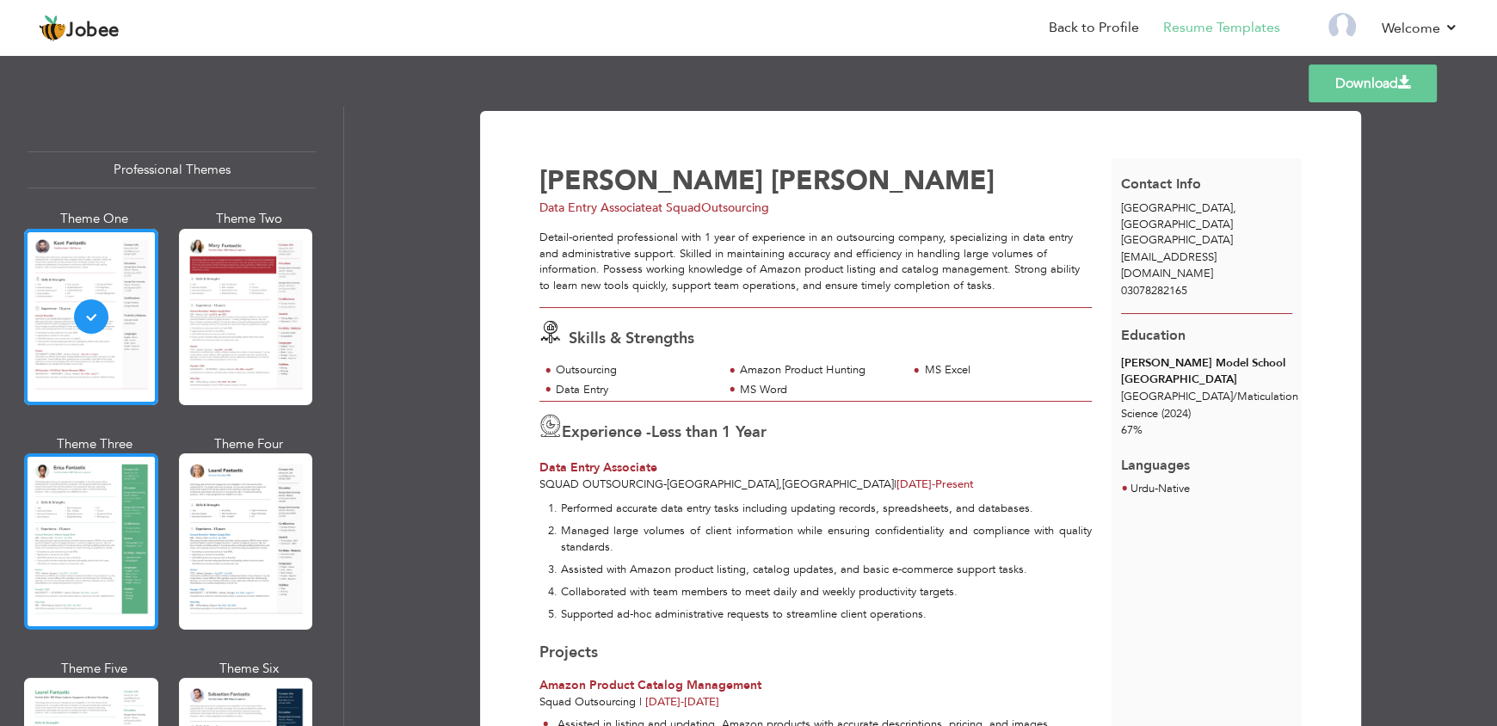
click at [123, 503] on div at bounding box center [91, 542] width 134 height 176
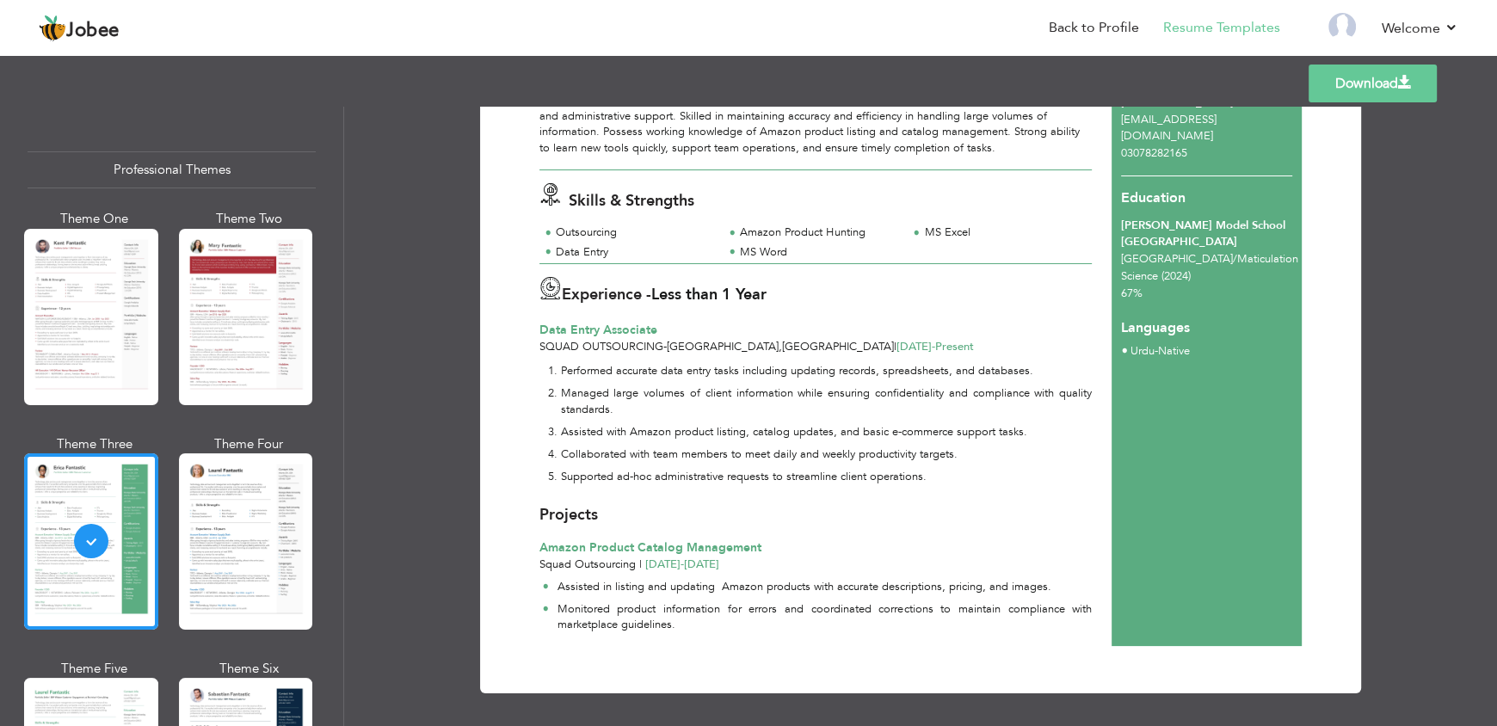
scroll to position [139, 0]
click at [1365, 81] on link "Download" at bounding box center [1373, 84] width 128 height 38
